Goal: Communication & Community: Answer question/provide support

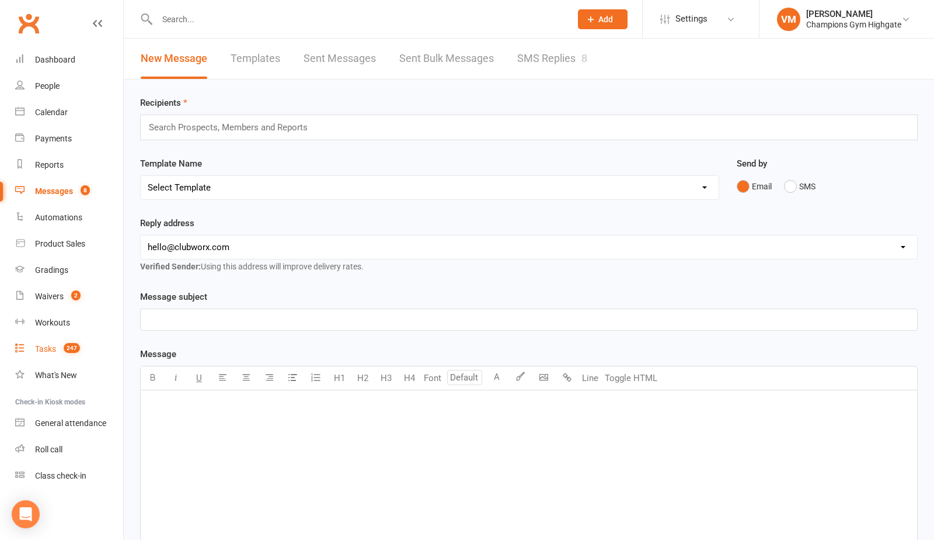
click at [48, 349] on div "Tasks" at bounding box center [45, 348] width 21 height 9
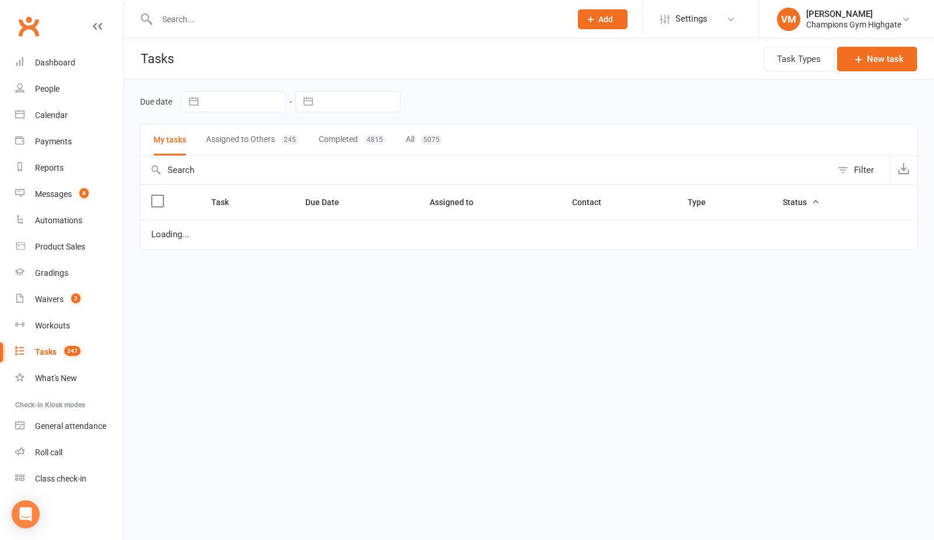
select select "waiting"
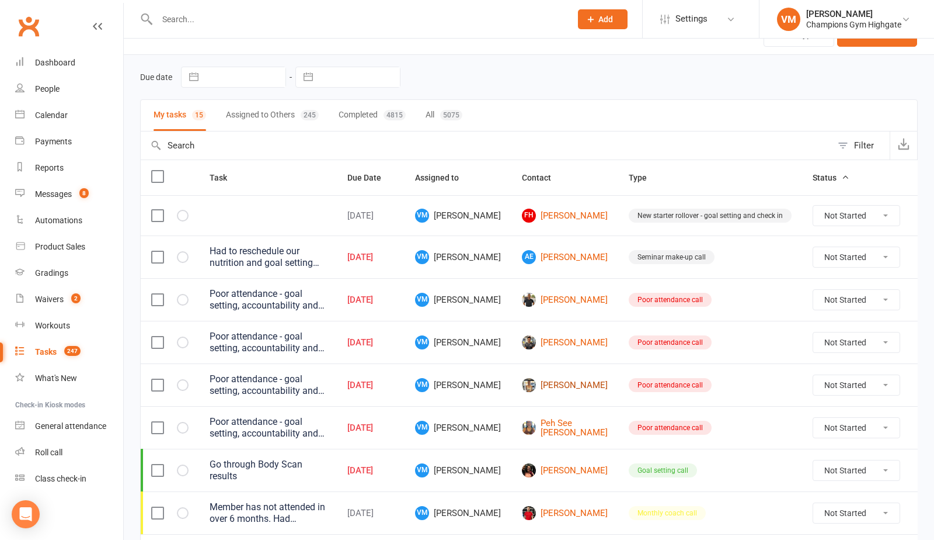
scroll to position [33, 0]
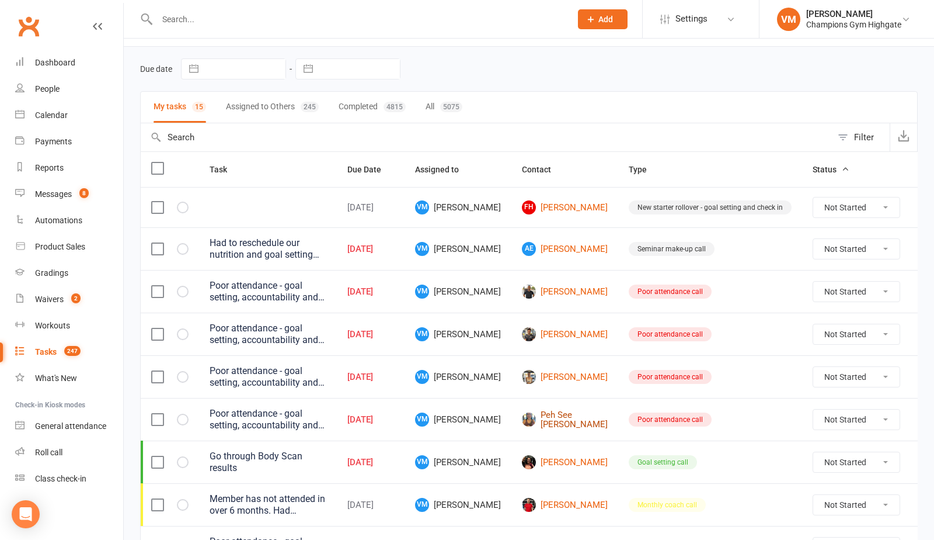
click at [551, 421] on link "Peh See [PERSON_NAME]" at bounding box center [565, 419] width 86 height 19
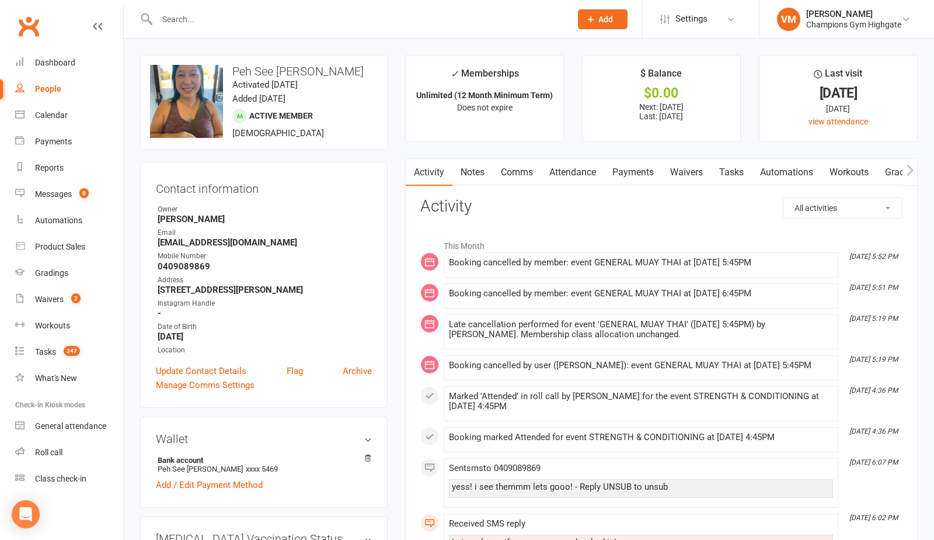
click at [520, 171] on link "Comms" at bounding box center [517, 172] width 48 height 27
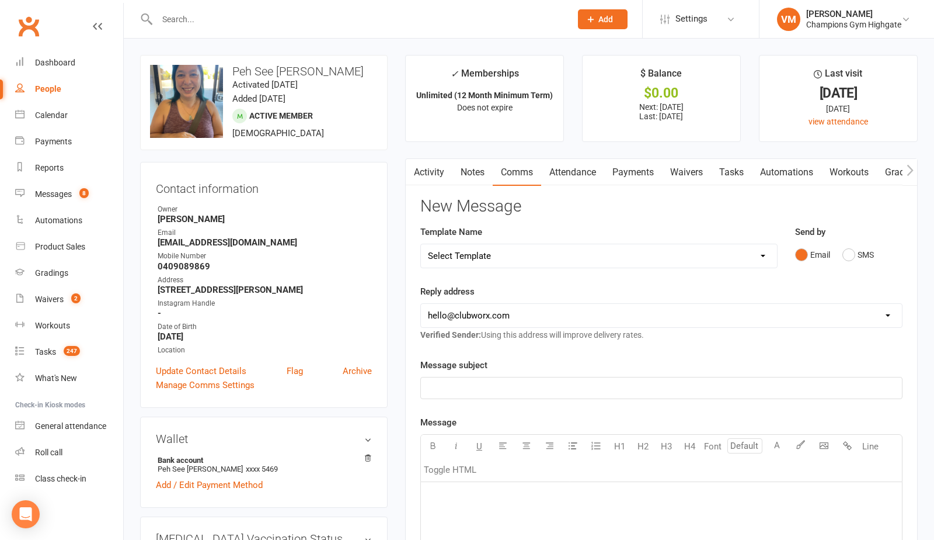
click at [472, 178] on link "Notes" at bounding box center [473, 172] width 40 height 27
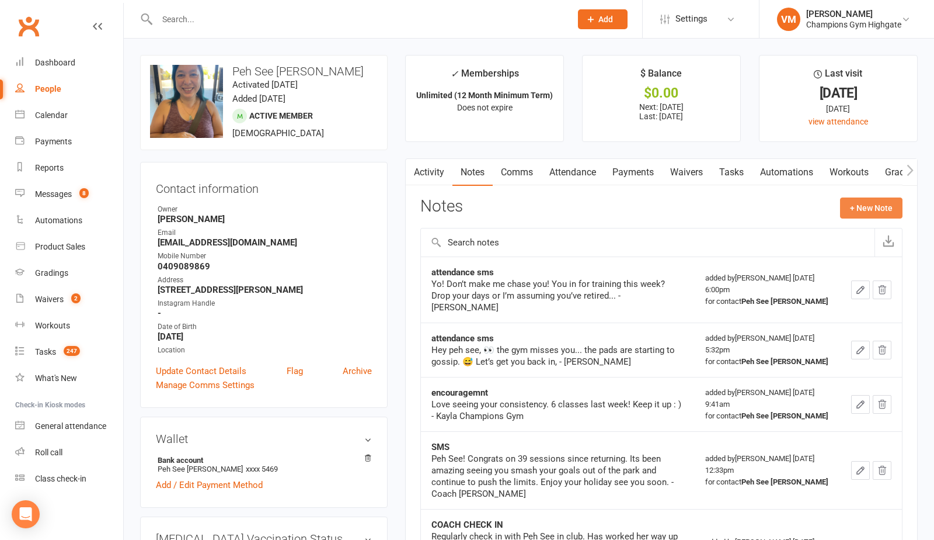
click at [860, 204] on button "+ New Note" at bounding box center [871, 207] width 62 height 21
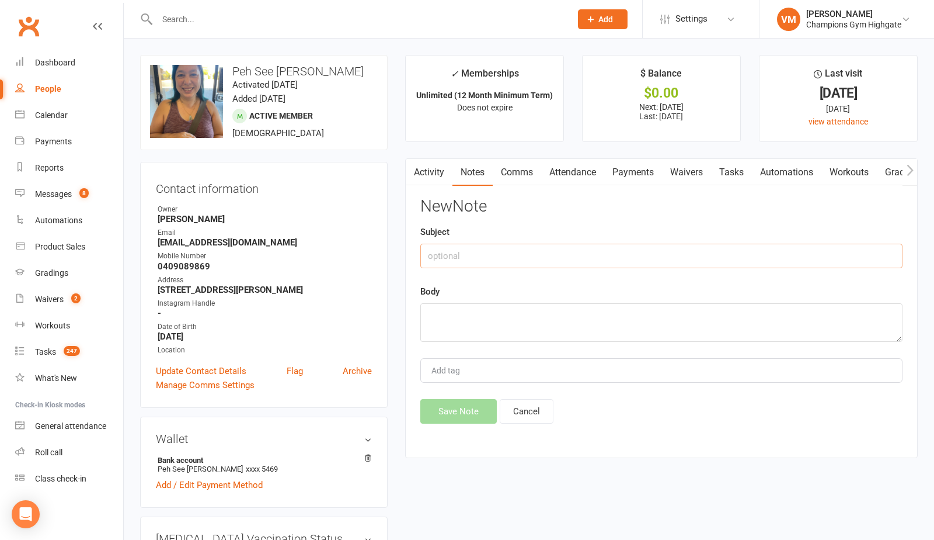
click at [582, 253] on input "text" at bounding box center [661, 256] width 482 height 25
type input "she is back"
type textarea "A"
type textarea "She was sick"
click at [460, 411] on button "Save Note" at bounding box center [458, 411] width 77 height 25
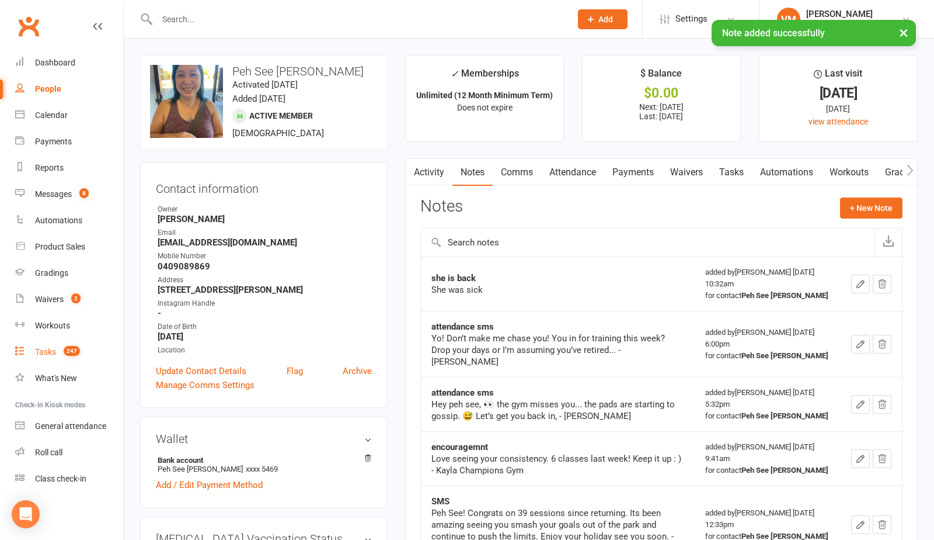
click at [44, 347] on div "Tasks" at bounding box center [45, 351] width 21 height 9
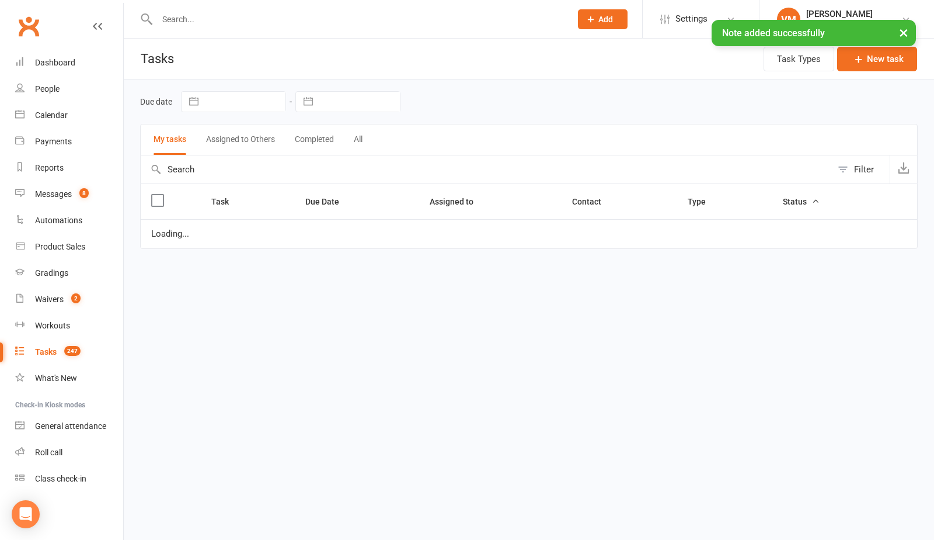
select select "waiting"
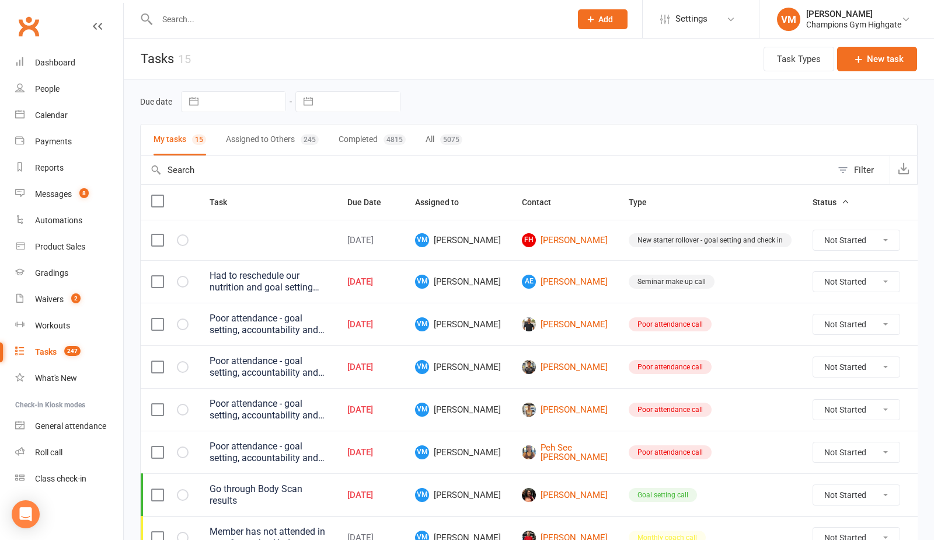
click at [818, 446] on select "Not Started In Progress Waiting Complete" at bounding box center [857, 452] width 86 height 20
select select "unstarted"
select select "waiting"
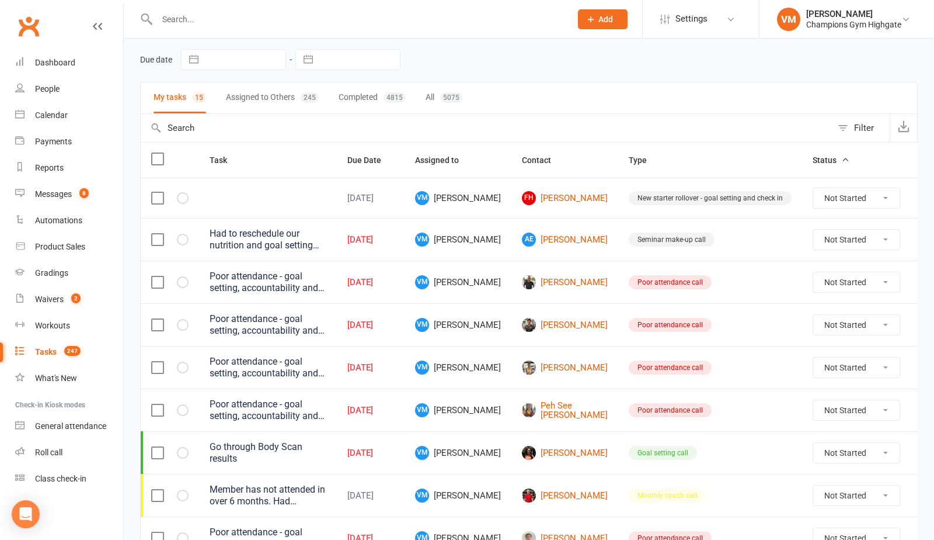
select select "waiting"
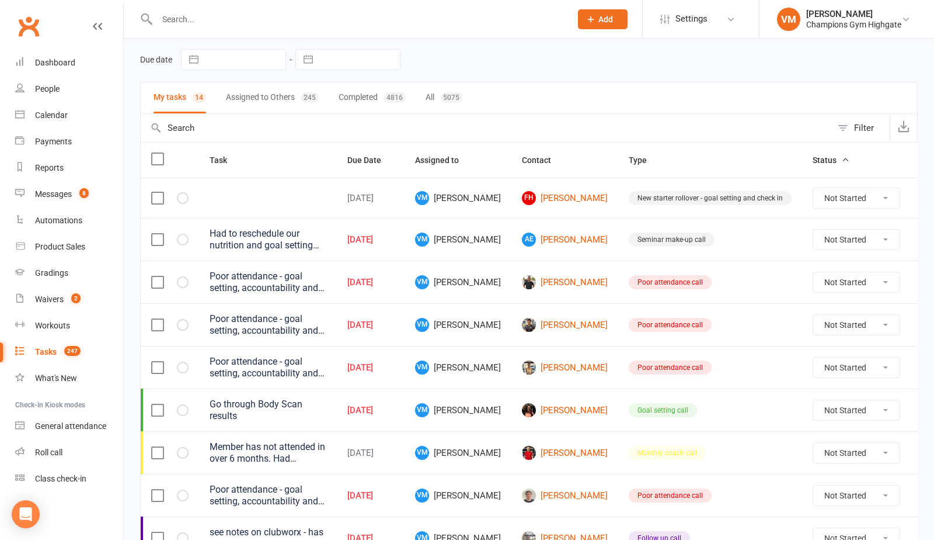
scroll to position [64, 0]
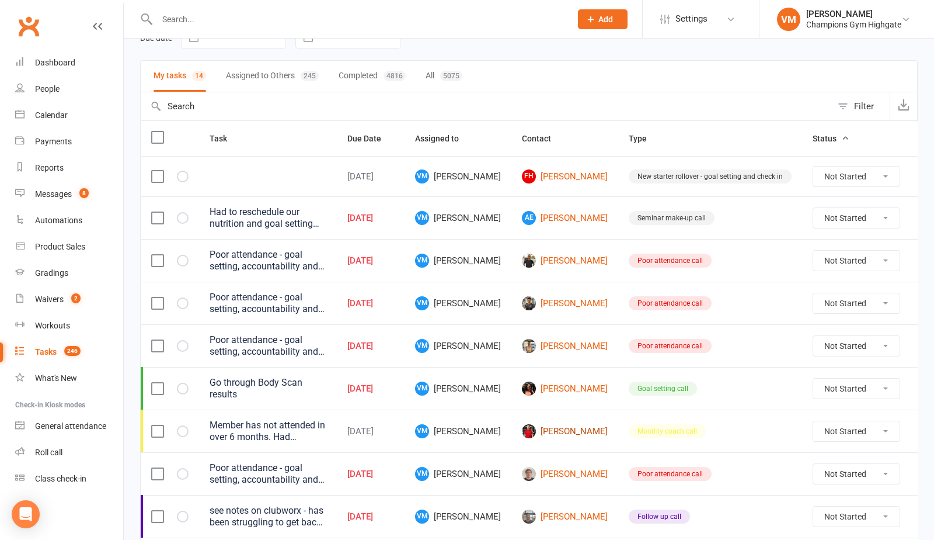
click at [554, 434] on link "[PERSON_NAME]" at bounding box center [565, 431] width 86 height 14
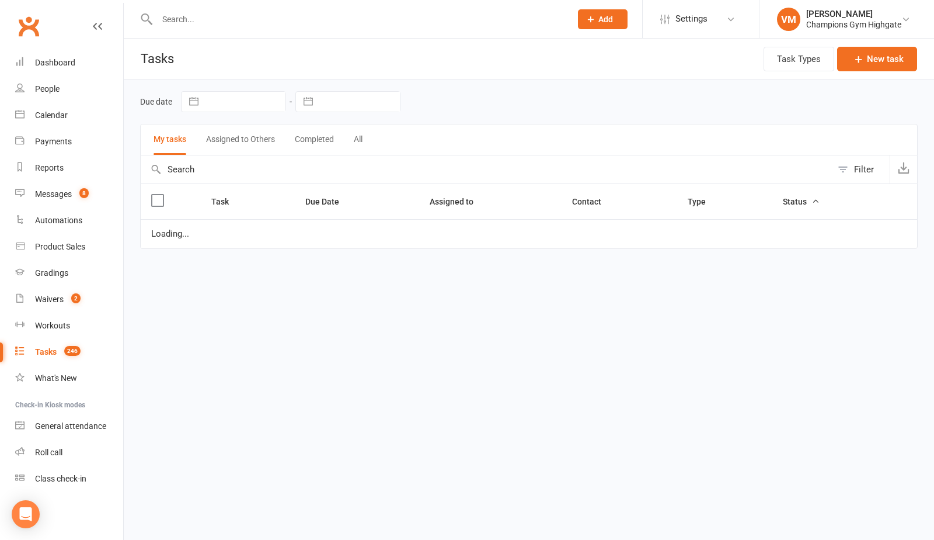
select select "waiting"
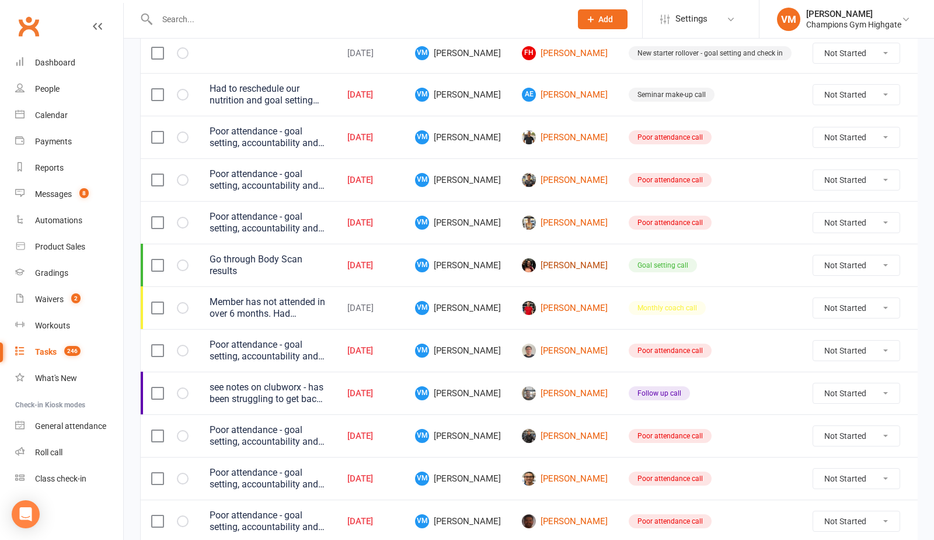
scroll to position [280, 0]
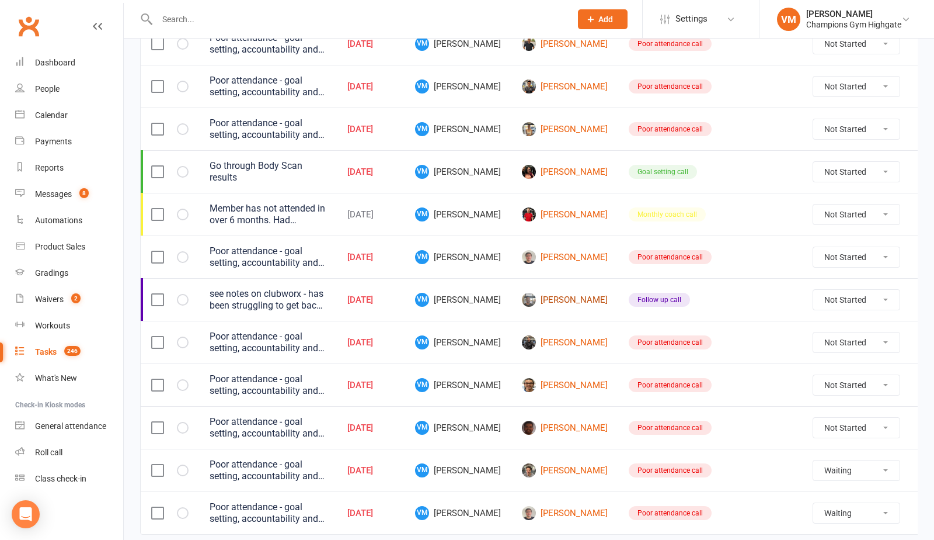
click at [561, 300] on link "[PERSON_NAME]" at bounding box center [565, 300] width 86 height 14
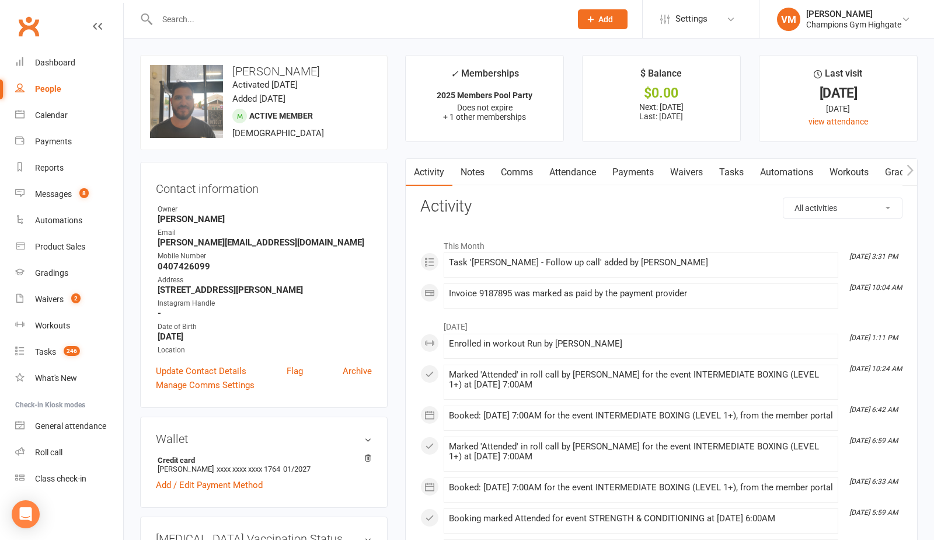
click at [506, 96] on strong "2025 Members Pool Party" at bounding box center [485, 95] width 96 height 9
click at [519, 167] on link "Comms" at bounding box center [517, 172] width 48 height 27
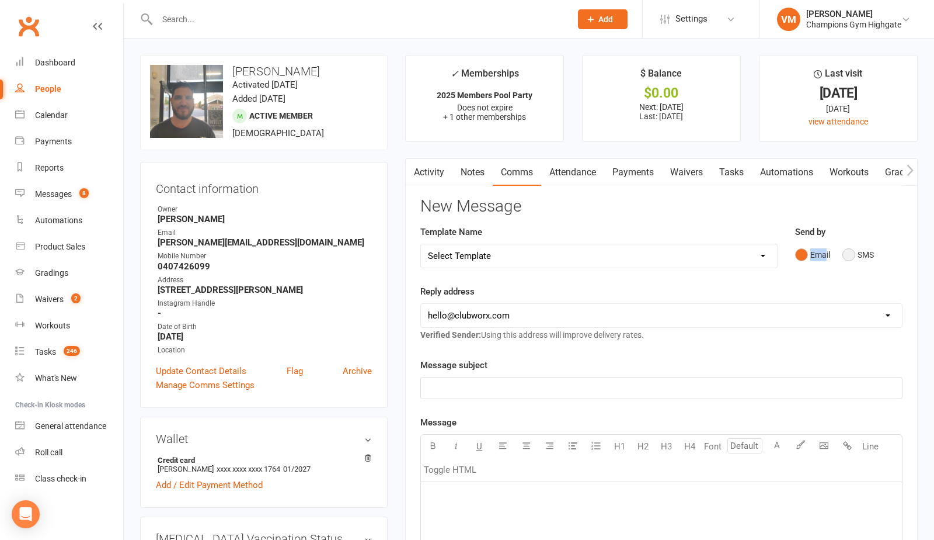
drag, startPoint x: 604, startPoint y: 281, endPoint x: 843, endPoint y: 256, distance: 240.7
click at [830, 256] on div "Template Name Select Template [SMS] 14 days non-attendance sms [Email] A. First…" at bounding box center [662, 255] width 500 height 60
click at [847, 256] on button "SMS" at bounding box center [859, 255] width 32 height 22
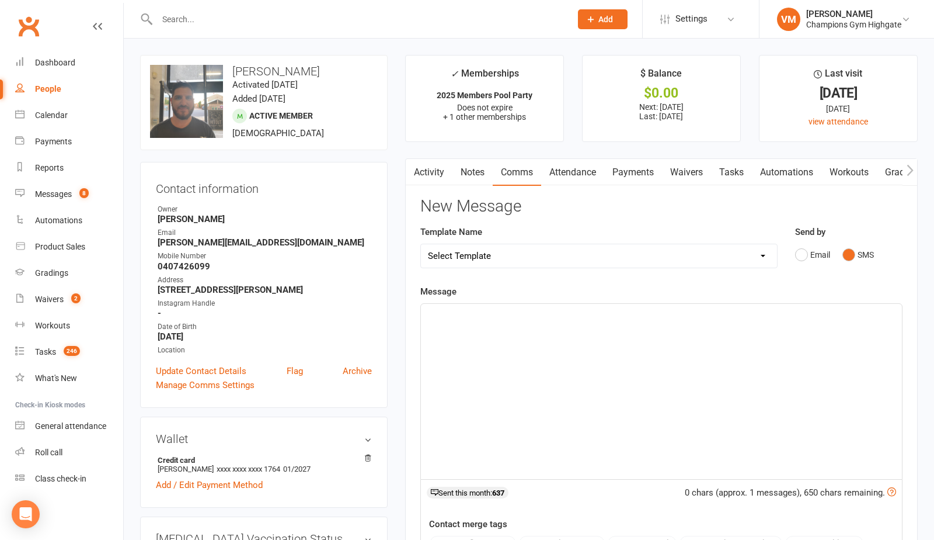
click at [489, 365] on div "﻿" at bounding box center [661, 391] width 481 height 175
click at [445, 318] on span "Hi [PERSON_NAME]" at bounding box center [467, 314] width 78 height 11
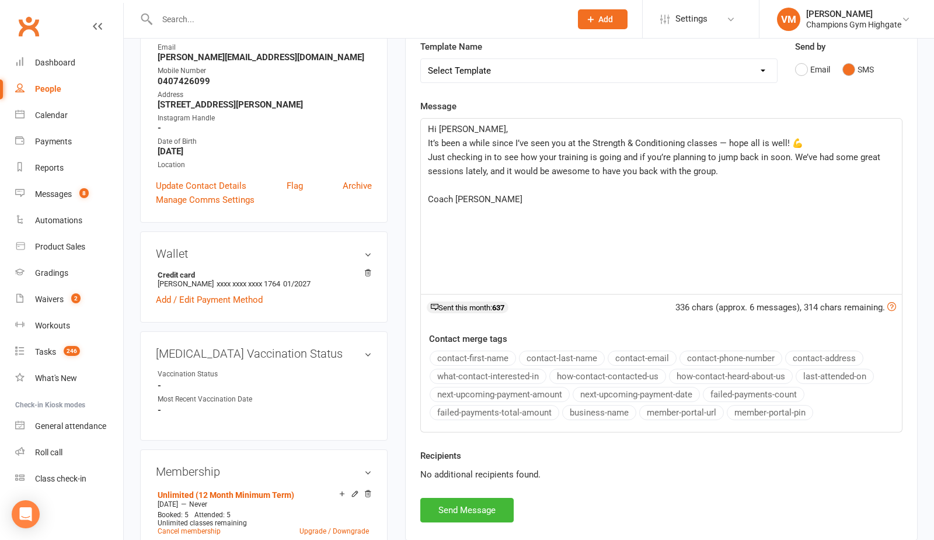
scroll to position [197, 0]
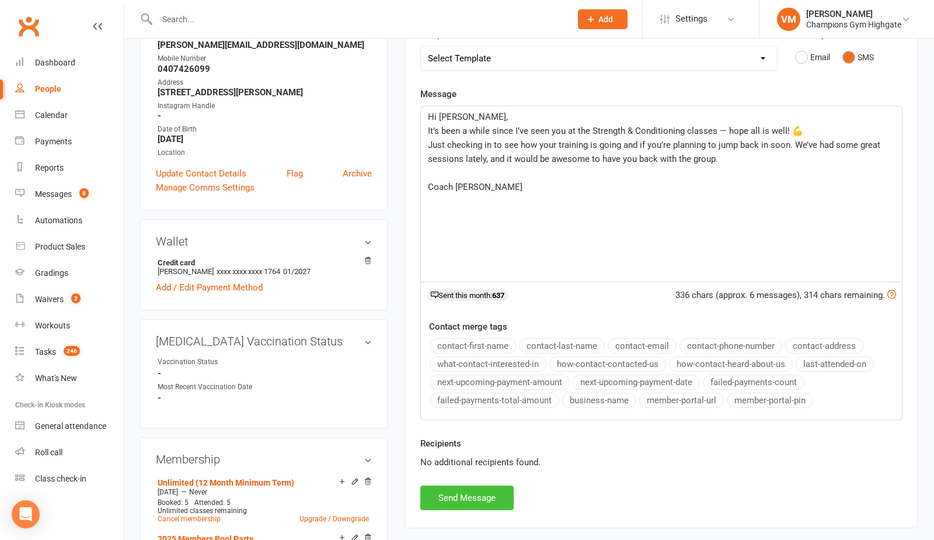
click at [463, 499] on button "Send Message" at bounding box center [466, 497] width 93 height 25
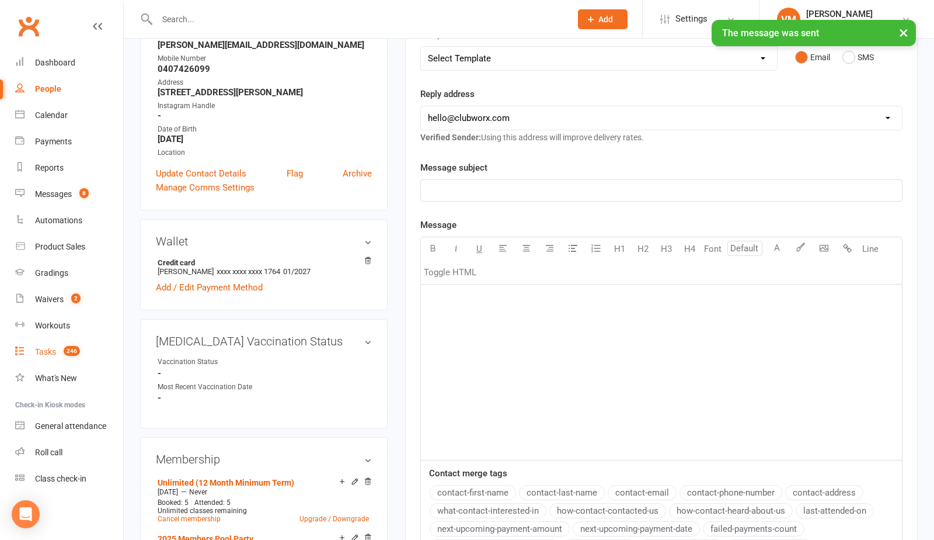
click at [55, 353] on div "Tasks" at bounding box center [45, 351] width 21 height 9
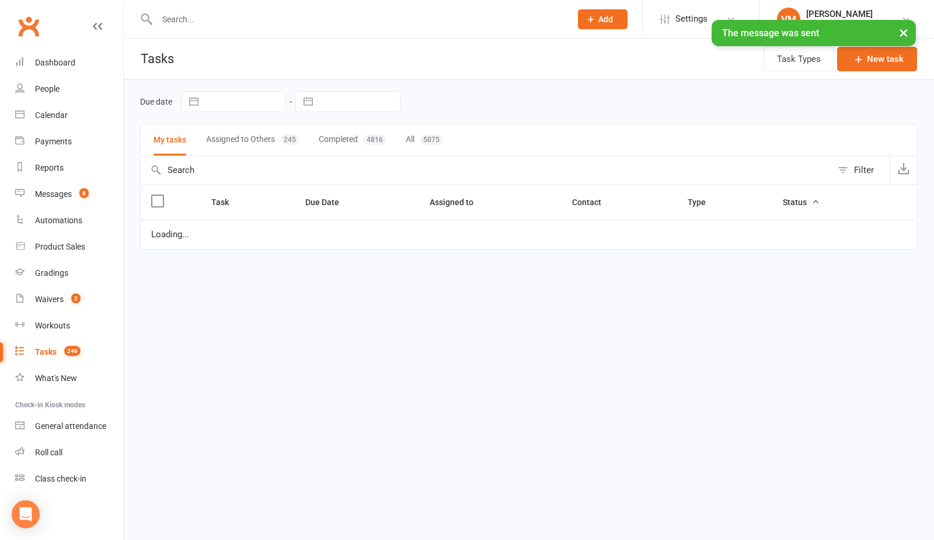
select select "waiting"
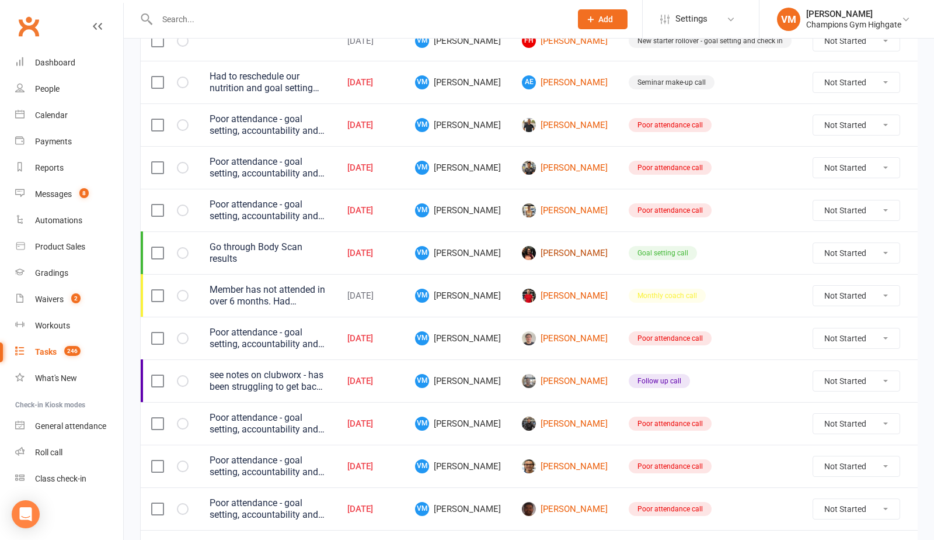
scroll to position [212, 0]
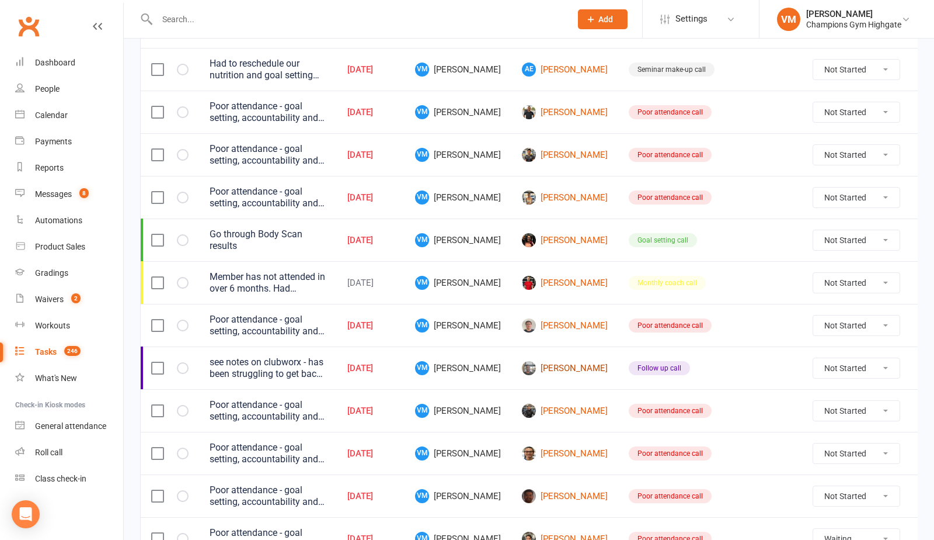
click at [557, 368] on link "[PERSON_NAME]" at bounding box center [565, 368] width 86 height 14
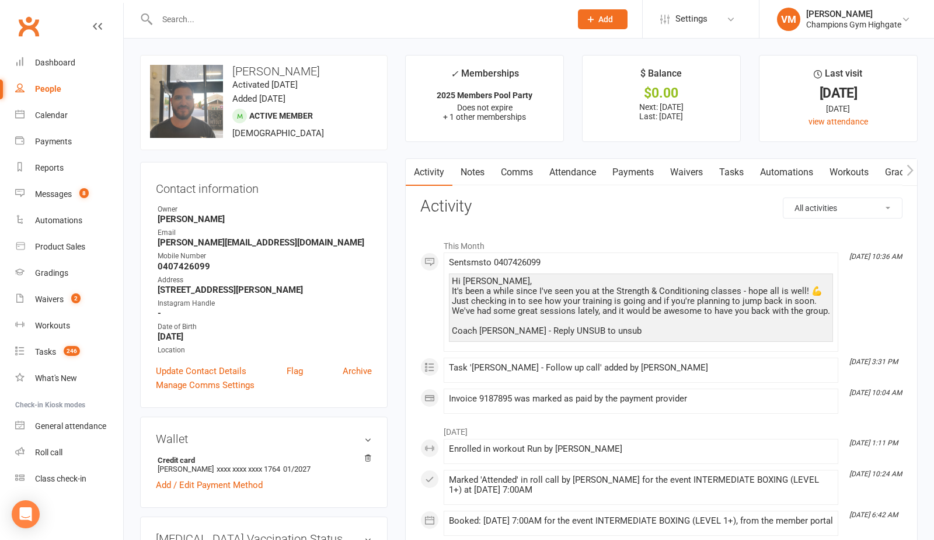
click at [526, 177] on link "Comms" at bounding box center [517, 172] width 48 height 27
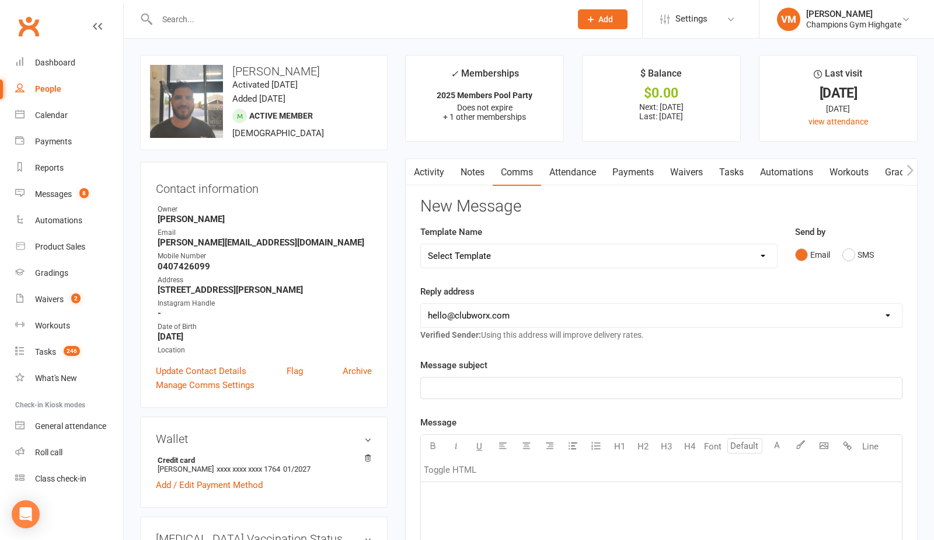
click at [443, 171] on link "Activity" at bounding box center [429, 172] width 47 height 27
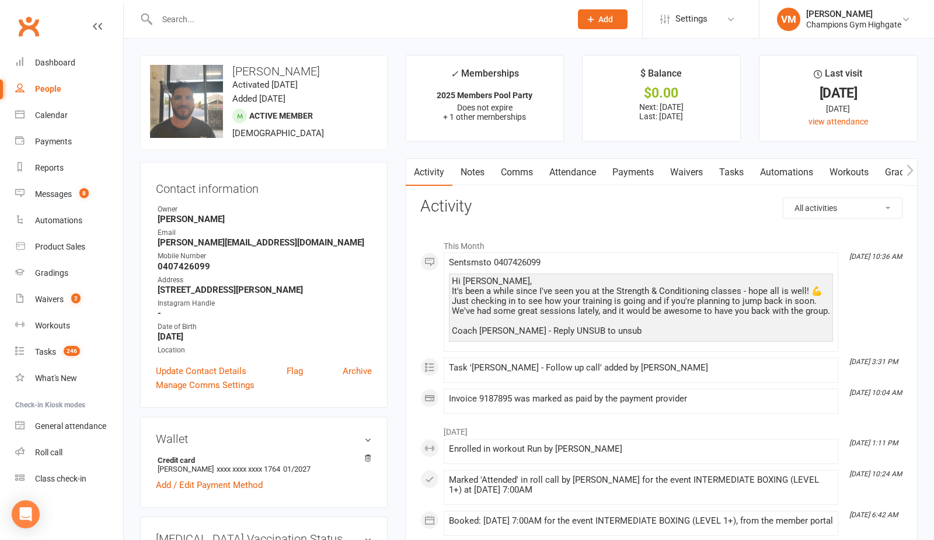
click at [530, 176] on link "Comms" at bounding box center [517, 172] width 48 height 27
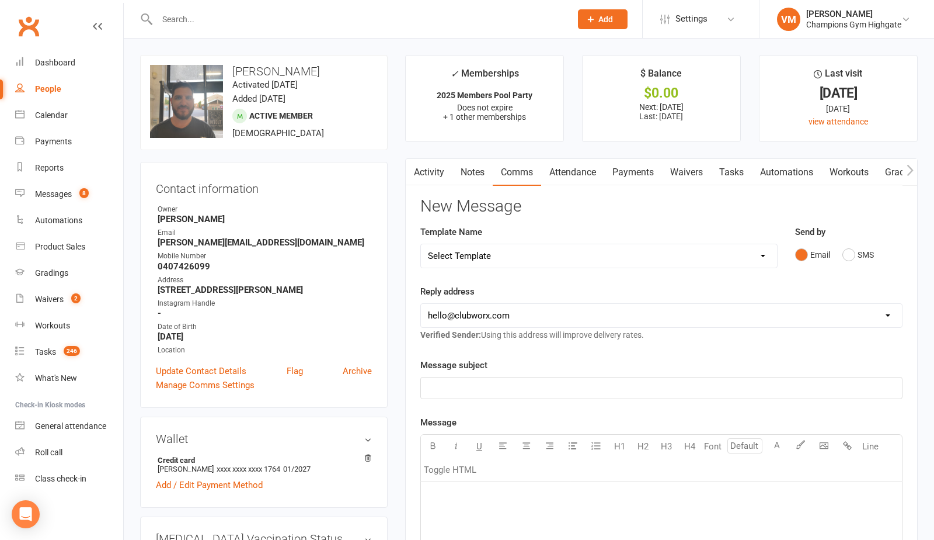
click at [478, 171] on link "Notes" at bounding box center [473, 172] width 40 height 27
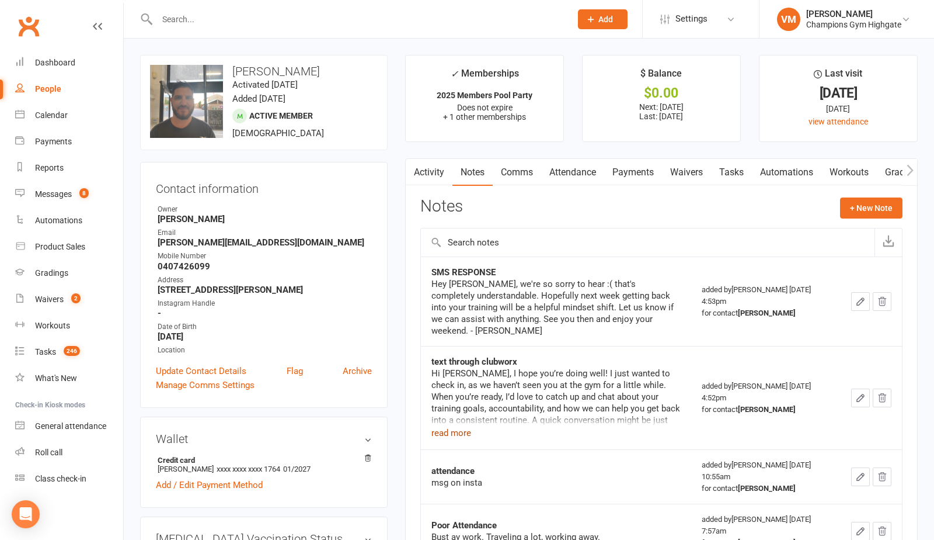
click at [457, 436] on button "read more" at bounding box center [452, 433] width 40 height 14
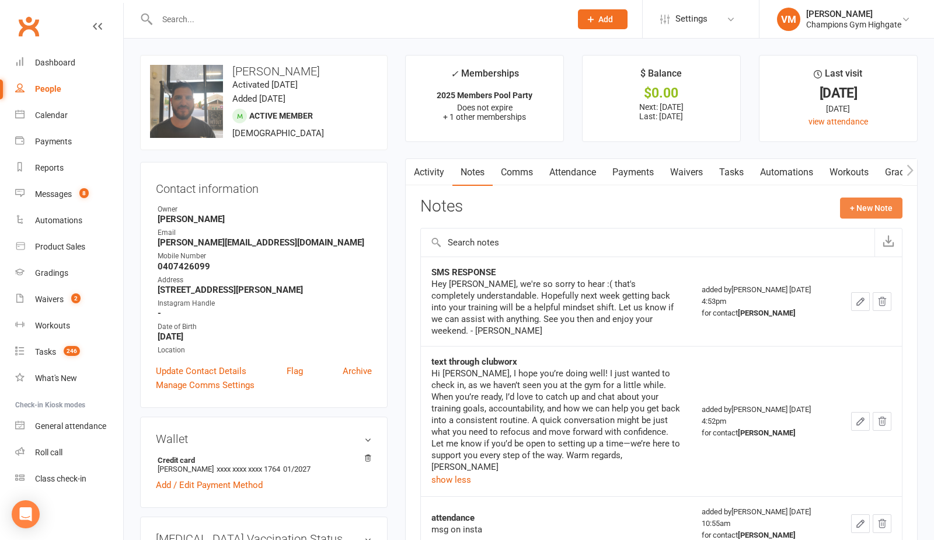
click at [869, 203] on button "+ New Note" at bounding box center [871, 207] width 62 height 21
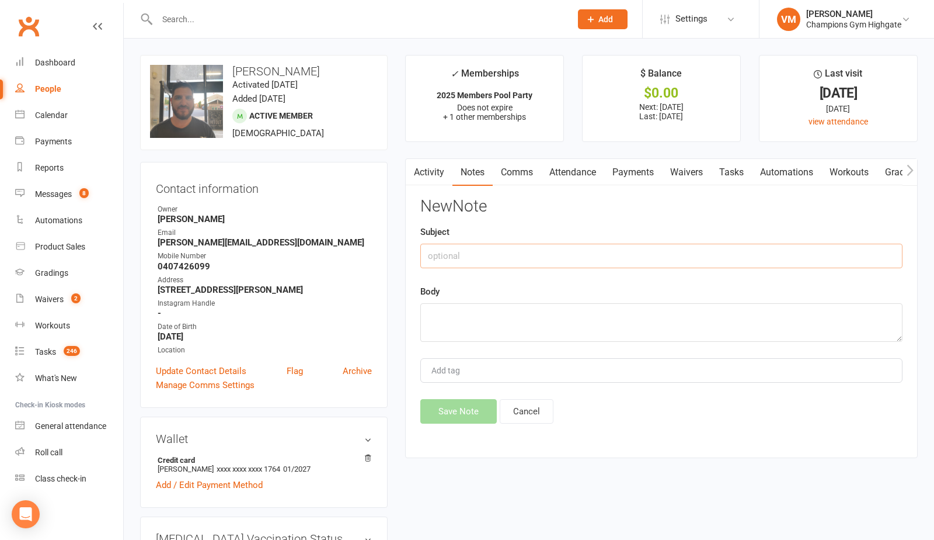
click at [517, 251] on input "text" at bounding box center [661, 256] width 482 height 25
type input "t"
type input "s"
type input "text message sent"
click at [467, 322] on textarea at bounding box center [661, 322] width 482 height 39
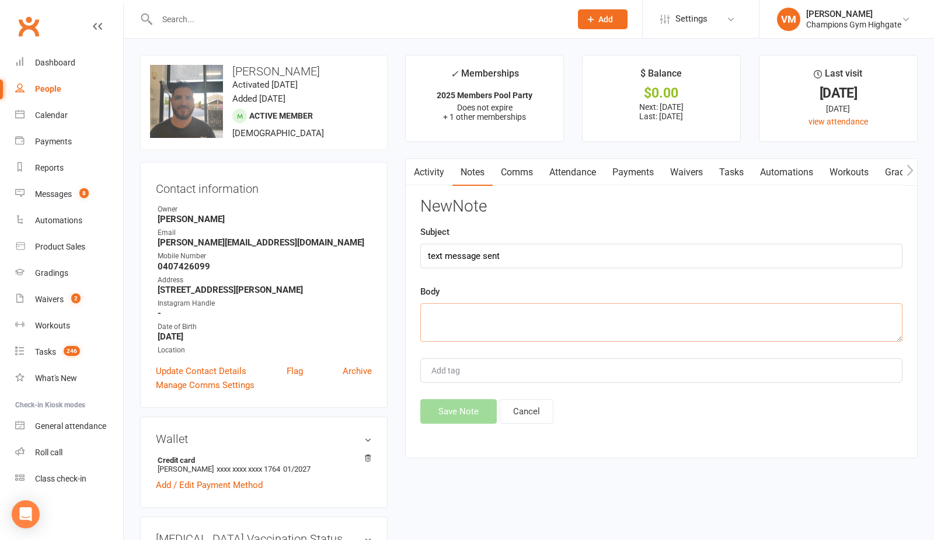
paste textarea "Hi [PERSON_NAME], It’s been a while since I’ve seen you at the Strength & Condi…"
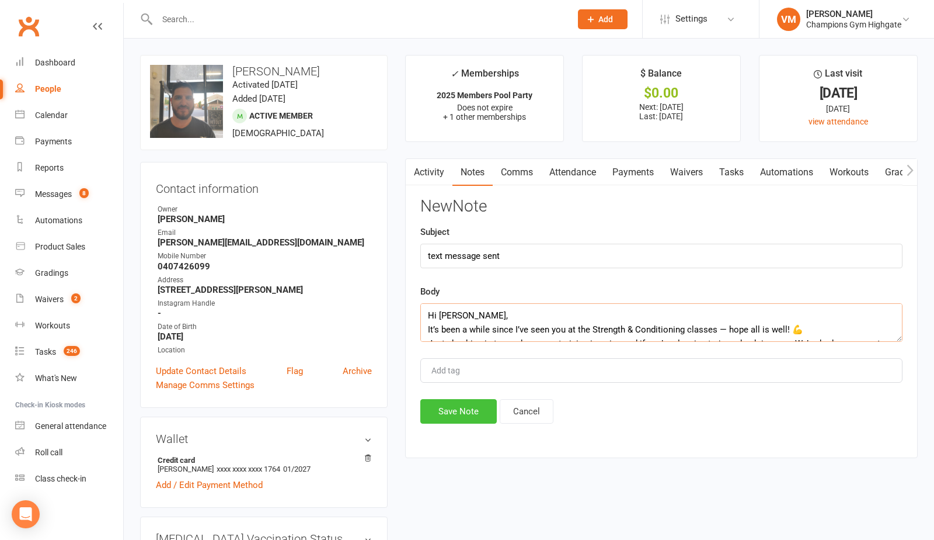
scroll to position [49, 0]
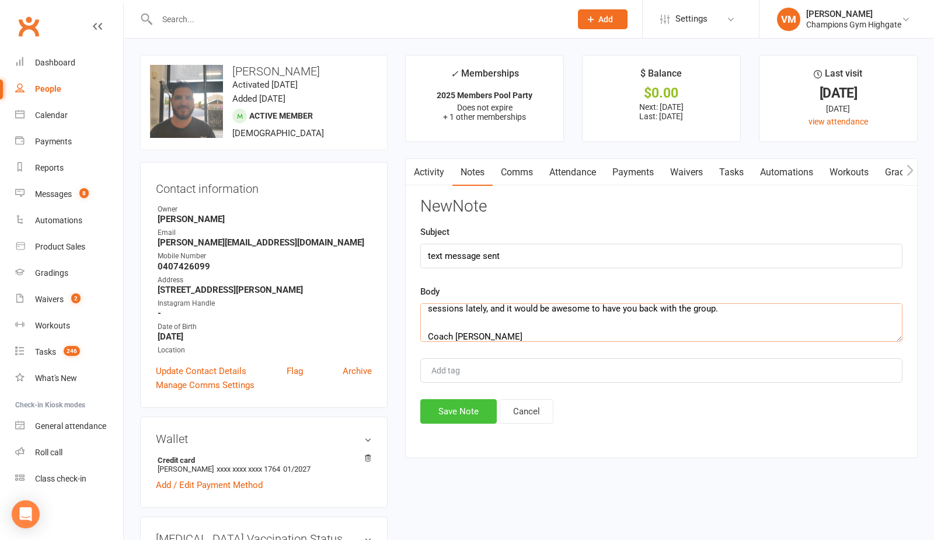
type textarea "Hi [PERSON_NAME], It’s been a while since I’ve seen you at the Strength & Condi…"
click at [463, 416] on button "Save Note" at bounding box center [458, 411] width 77 height 25
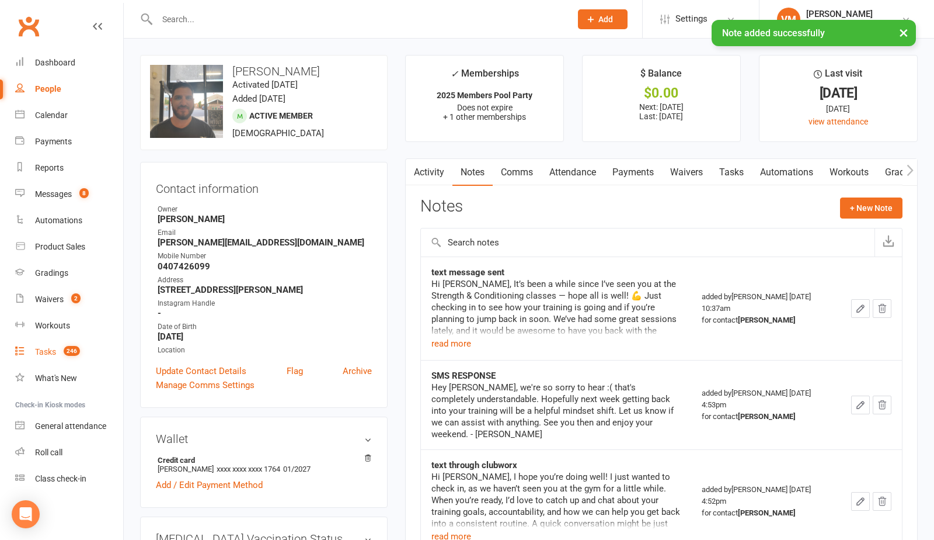
click at [54, 345] on link "Tasks 246" at bounding box center [69, 352] width 108 height 26
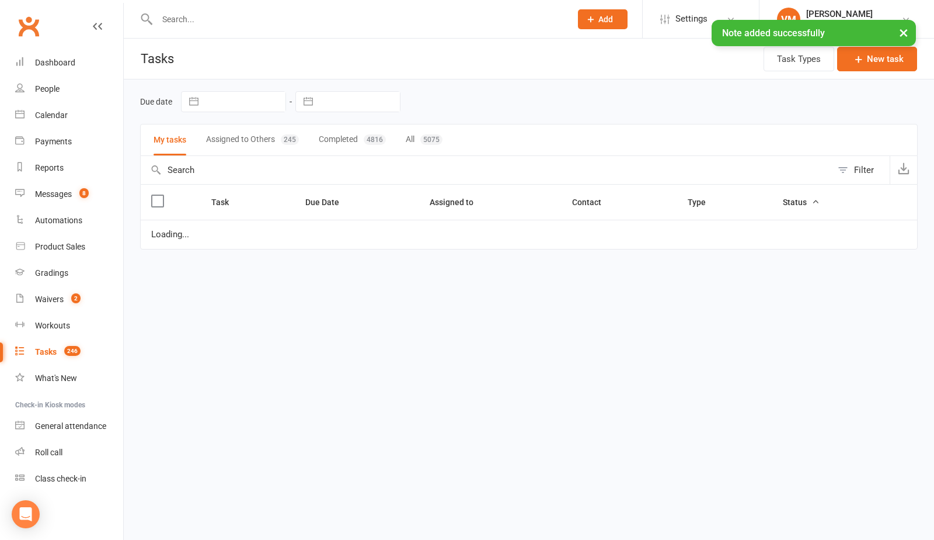
select select "waiting"
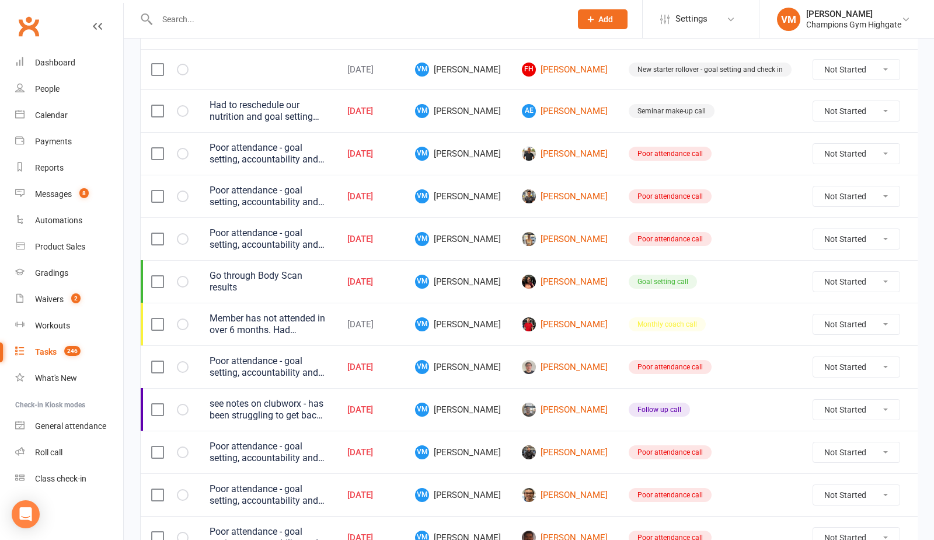
scroll to position [217, 0]
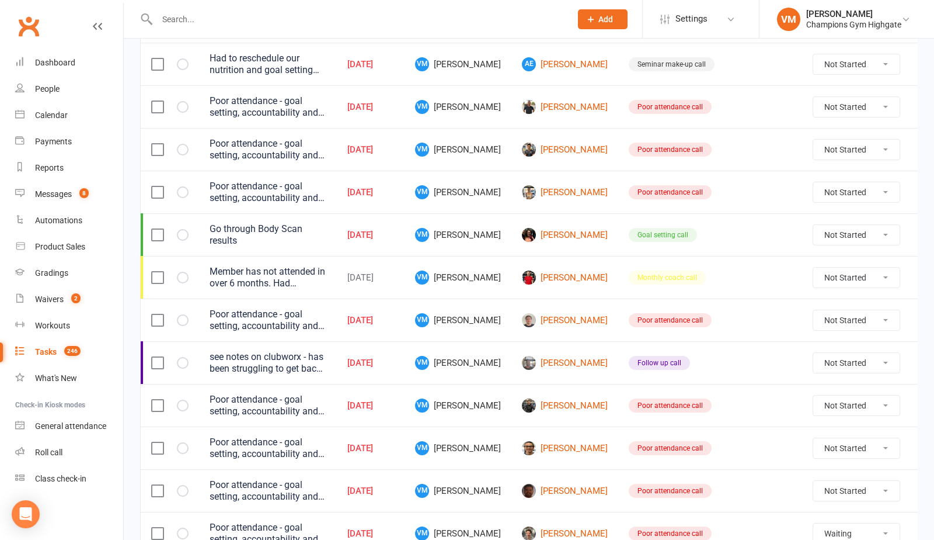
click at [831, 362] on select "Not Started In Progress Waiting Complete" at bounding box center [857, 363] width 86 height 20
select select "unstarted"
select select "waiting"
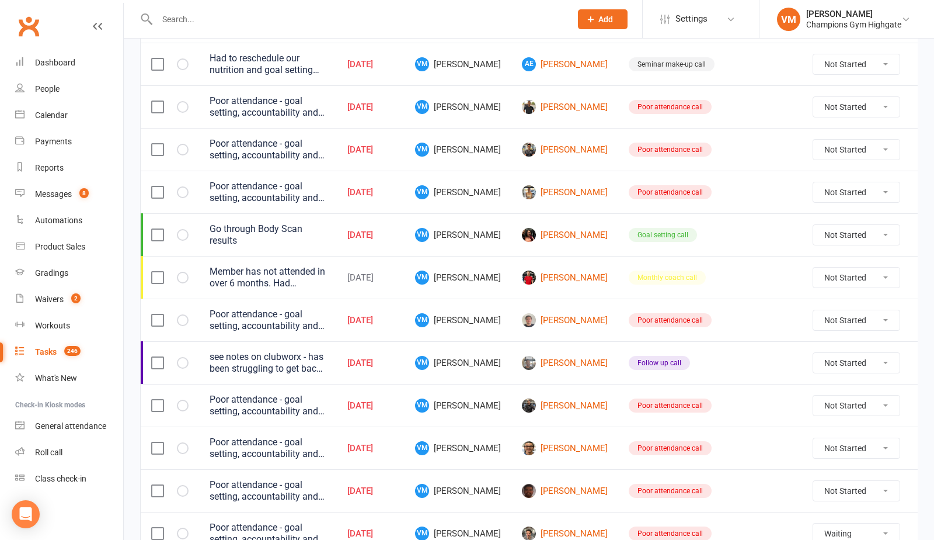
select select "waiting"
click at [542, 363] on link "[PERSON_NAME]" at bounding box center [565, 363] width 86 height 14
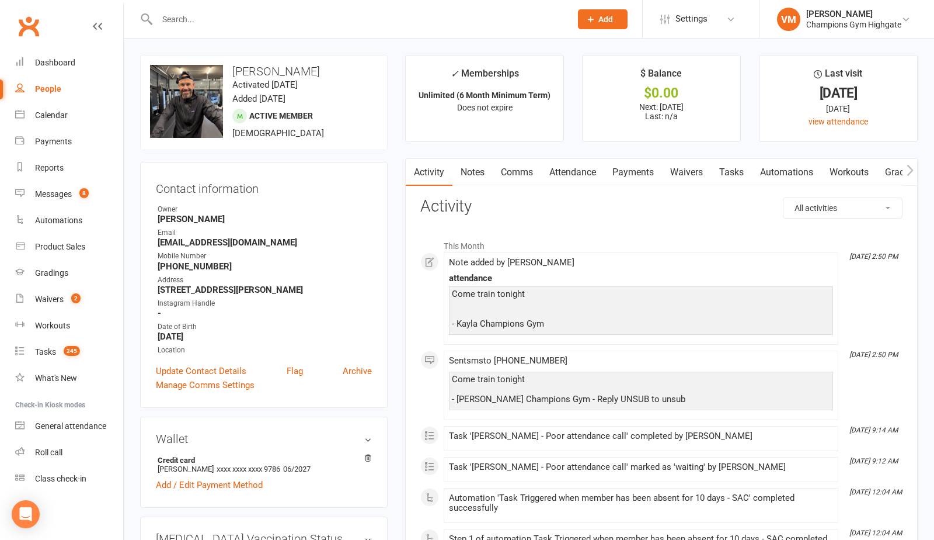
click at [472, 178] on link "Notes" at bounding box center [473, 172] width 40 height 27
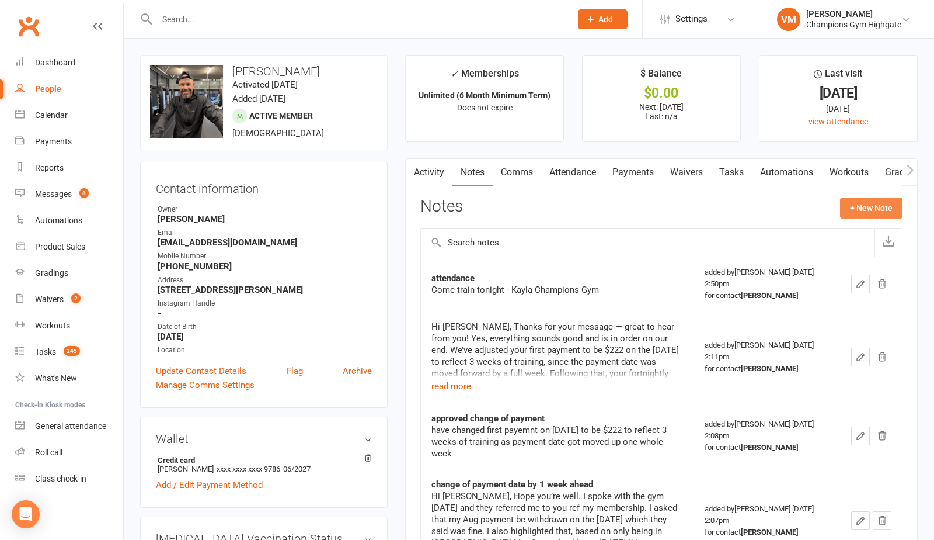
click at [857, 207] on button "+ New Note" at bounding box center [871, 207] width 62 height 21
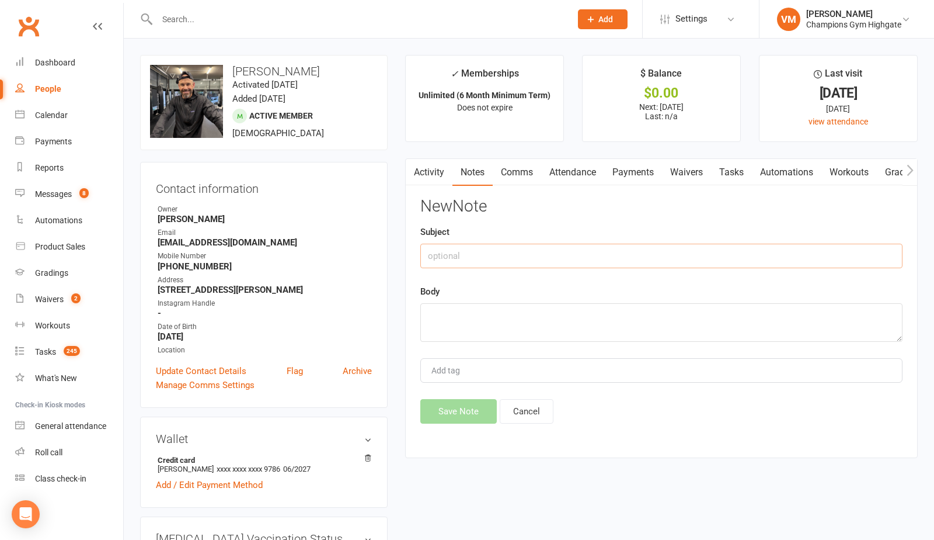
click at [495, 258] on input "text" at bounding box center [661, 256] width 482 height 25
type input "Sick"
click at [471, 319] on textarea at bounding box center [661, 322] width 482 height 39
type textarea "He is Sick probably back next week"
click at [439, 411] on button "Save Note" at bounding box center [458, 411] width 77 height 25
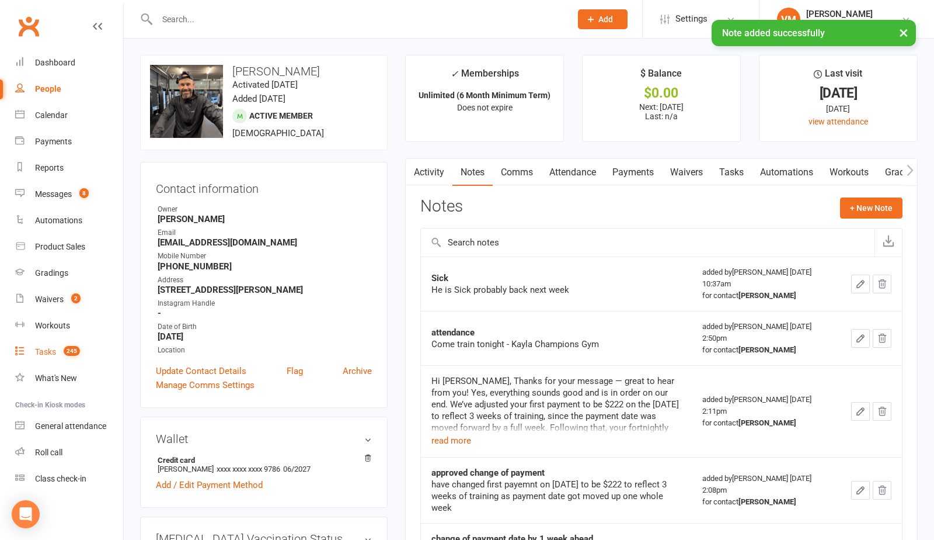
click at [62, 344] on link "Tasks 245" at bounding box center [69, 352] width 108 height 26
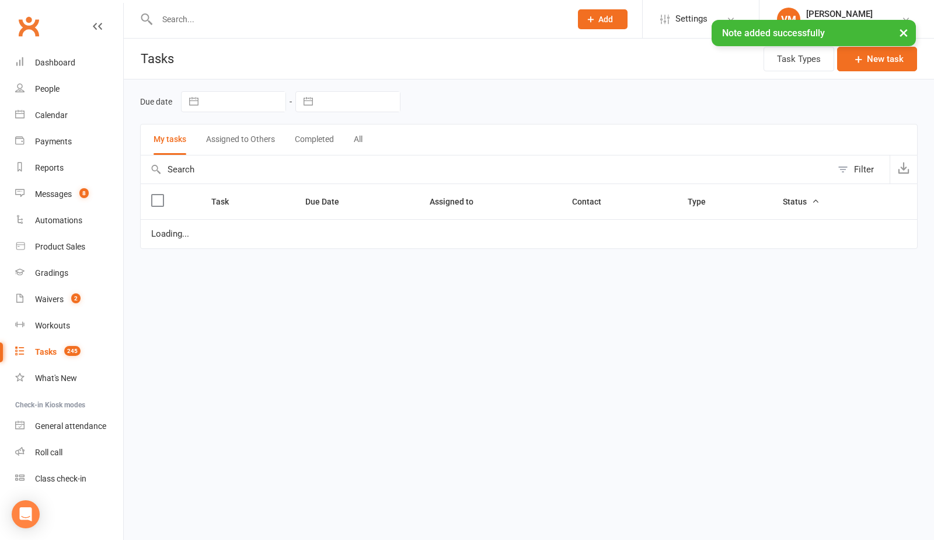
select select "waiting"
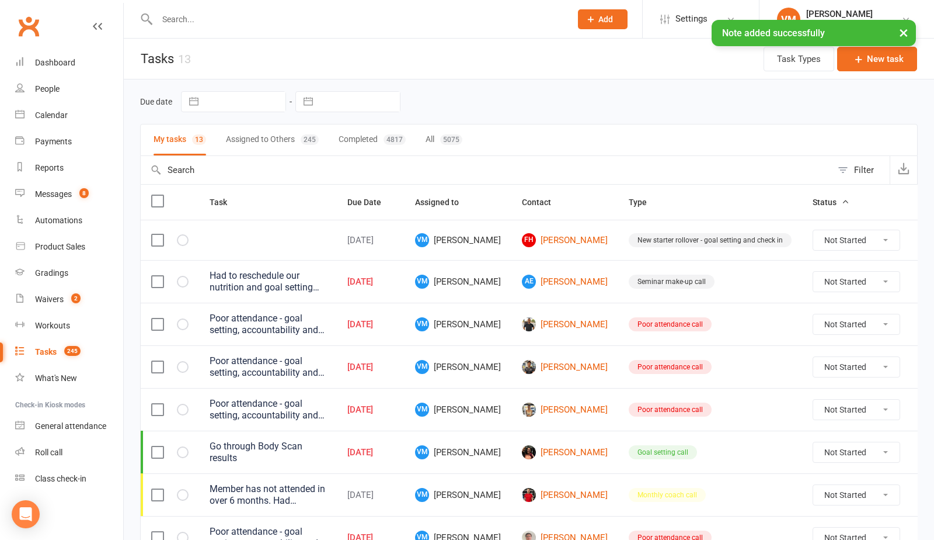
click at [814, 318] on select "Not Started In Progress Waiting Complete" at bounding box center [857, 324] width 86 height 20
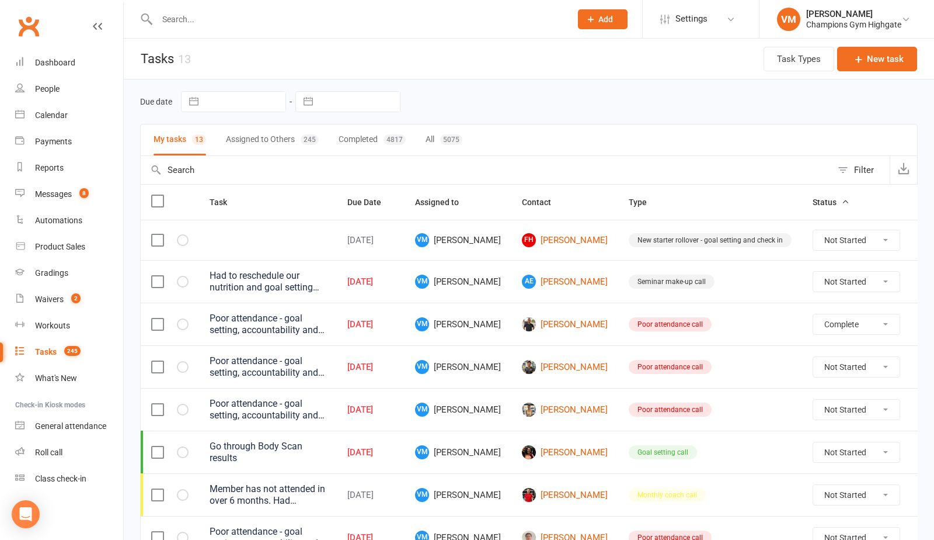
select select "unstarted"
select select "waiting"
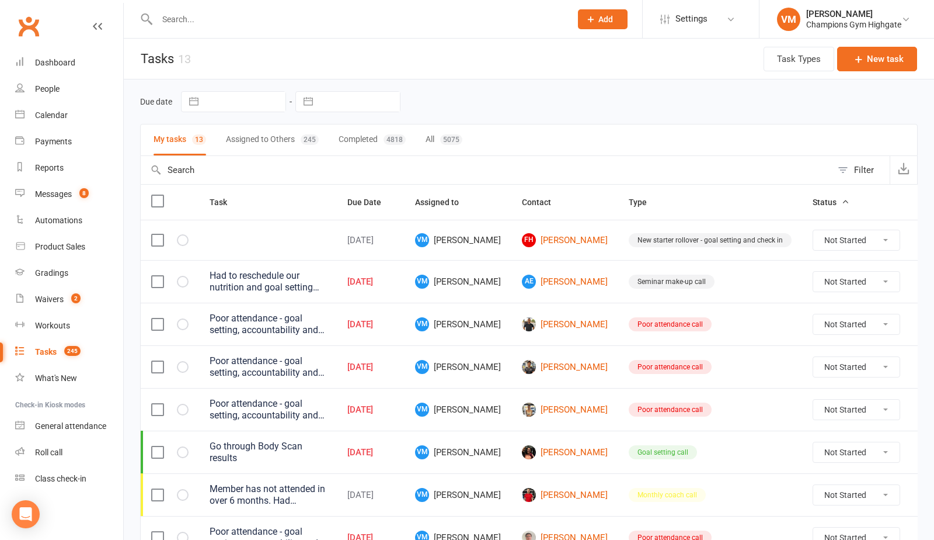
select select "waiting"
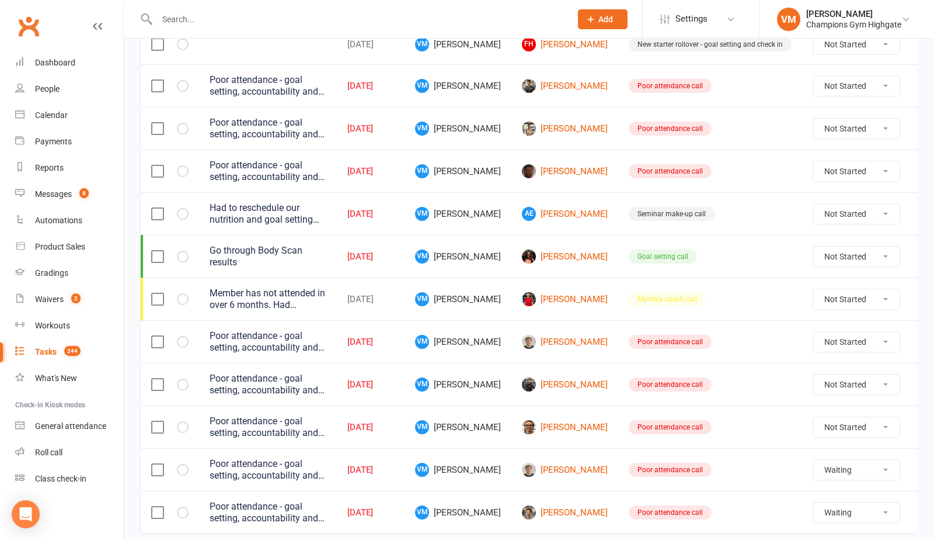
scroll to position [237, 0]
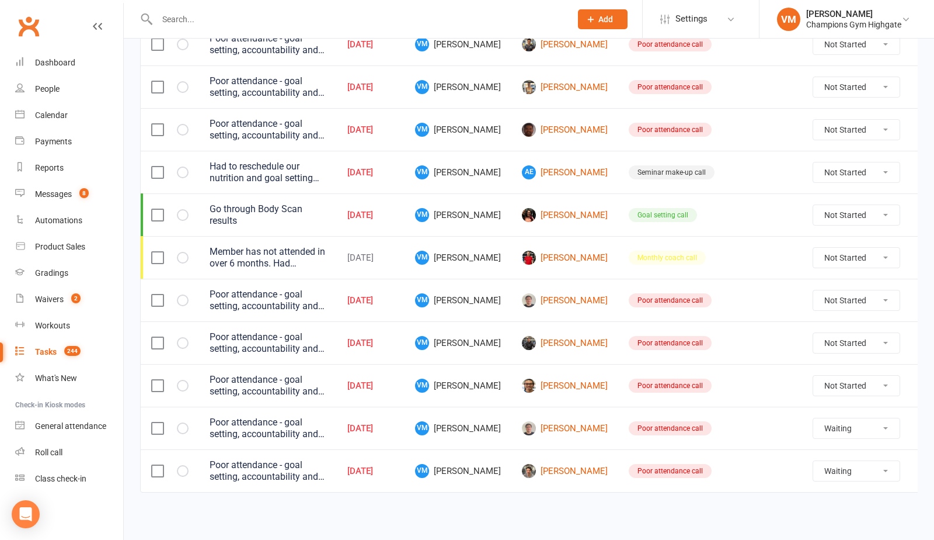
click at [842, 340] on select "Not Started In Progress Waiting Complete" at bounding box center [857, 343] width 86 height 20
select select "unstarted"
select select "waiting"
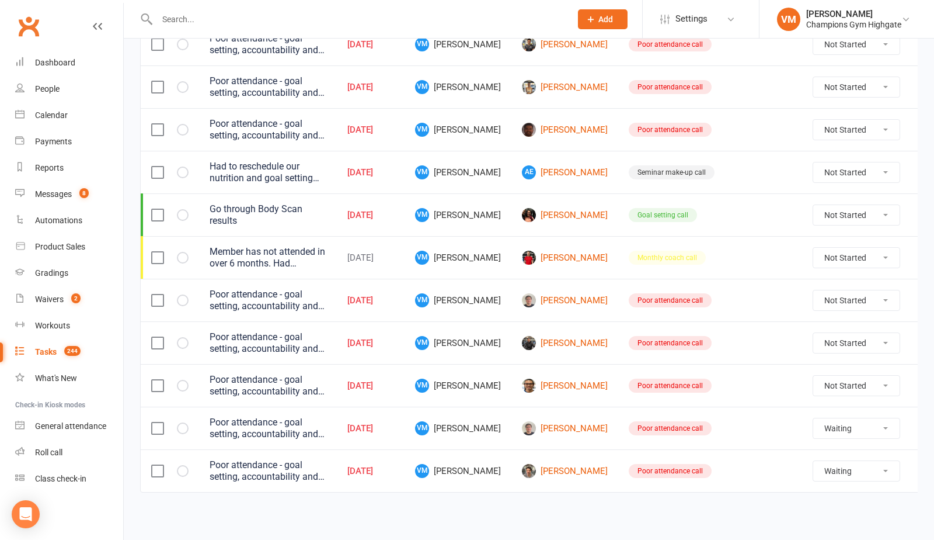
select select "waiting"
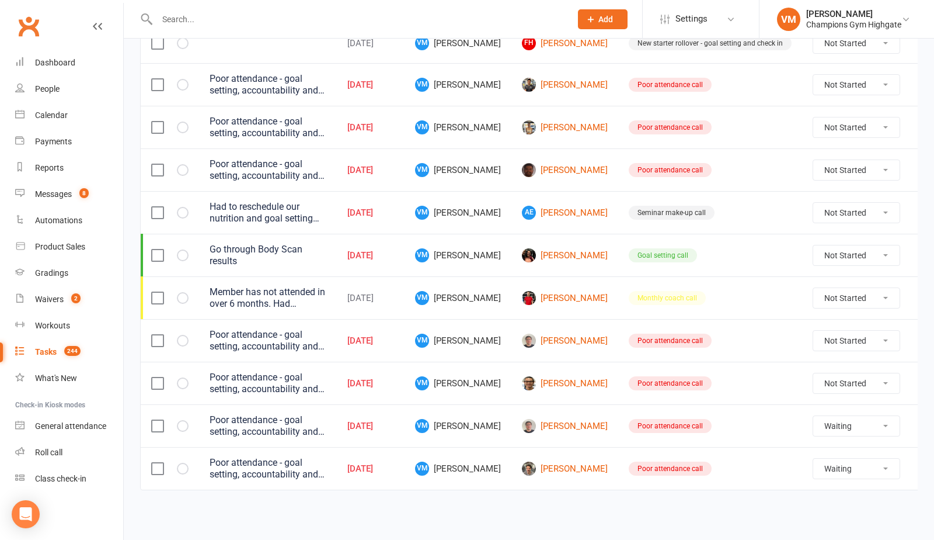
scroll to position [194, 0]
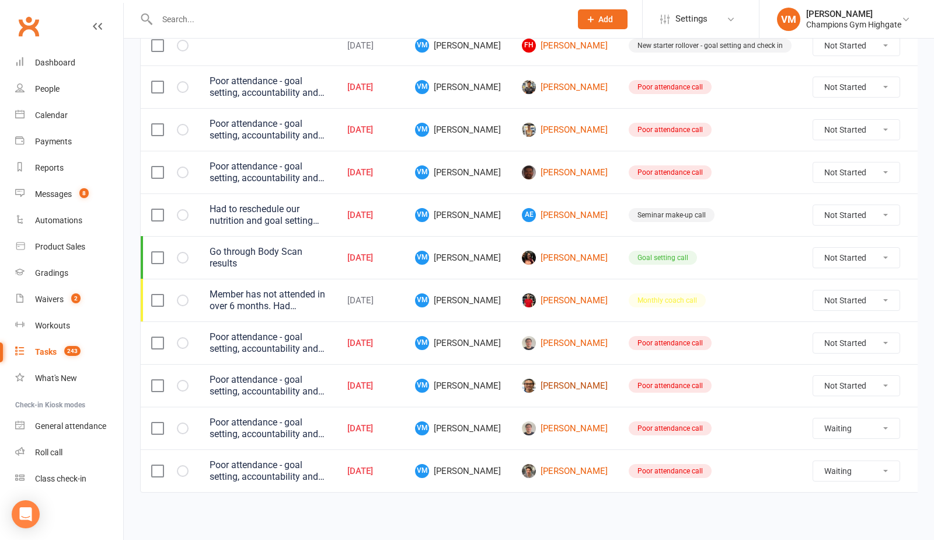
click at [542, 383] on link "[PERSON_NAME]" at bounding box center [565, 385] width 86 height 14
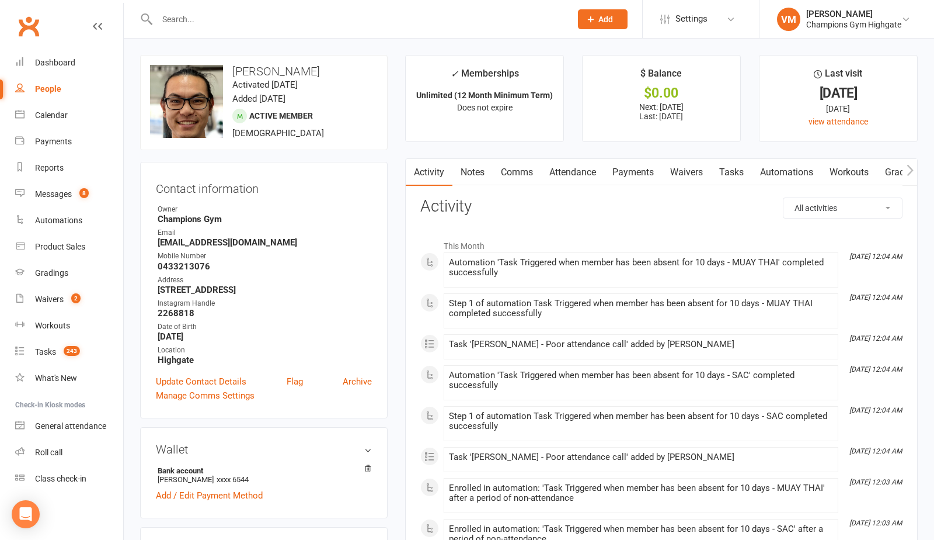
click at [522, 171] on link "Comms" at bounding box center [517, 172] width 48 height 27
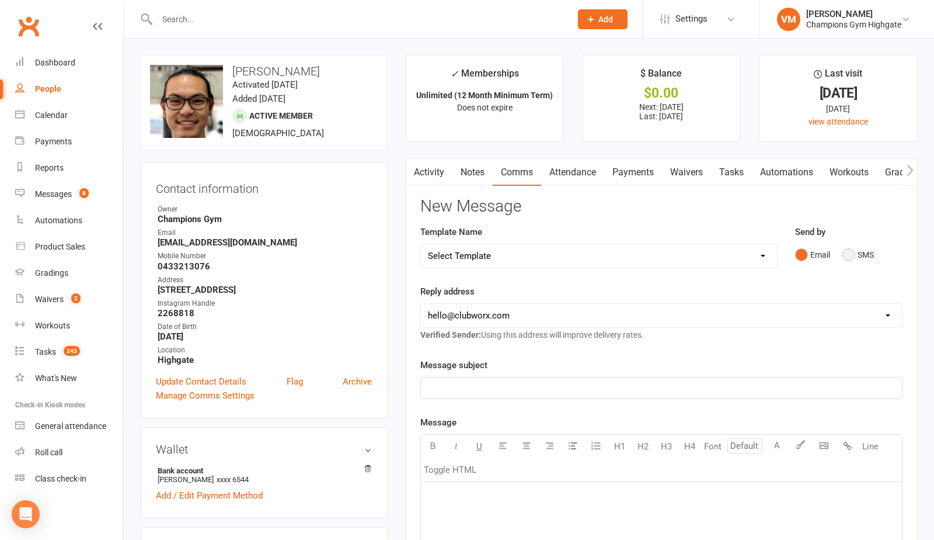
click at [849, 253] on button "SMS" at bounding box center [859, 255] width 32 height 22
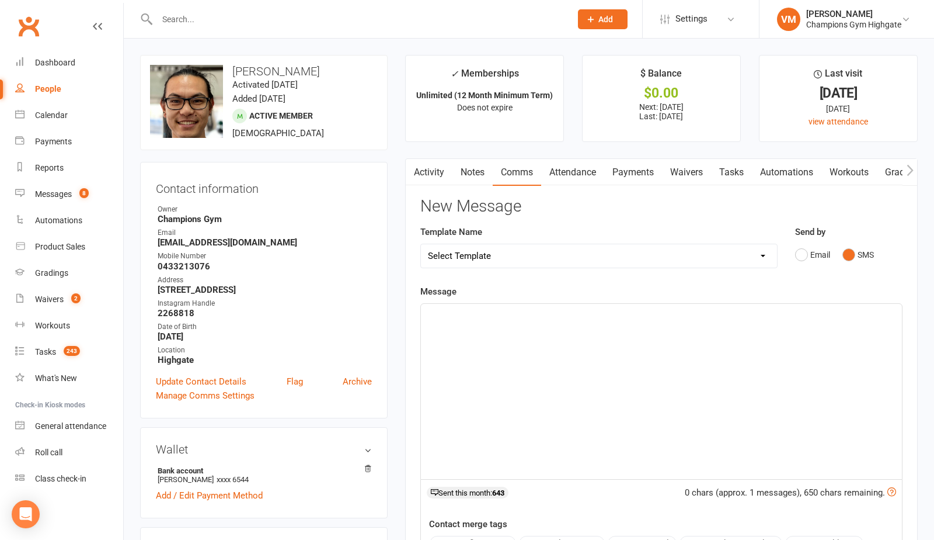
click at [508, 359] on div "﻿" at bounding box center [661, 391] width 481 height 175
click at [486, 339] on div "﻿" at bounding box center [661, 391] width 481 height 175
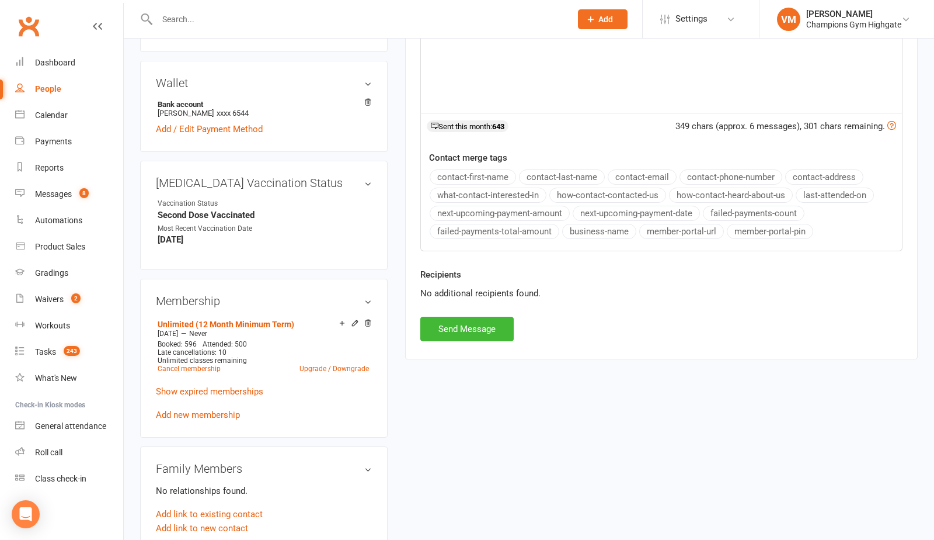
scroll to position [491, 0]
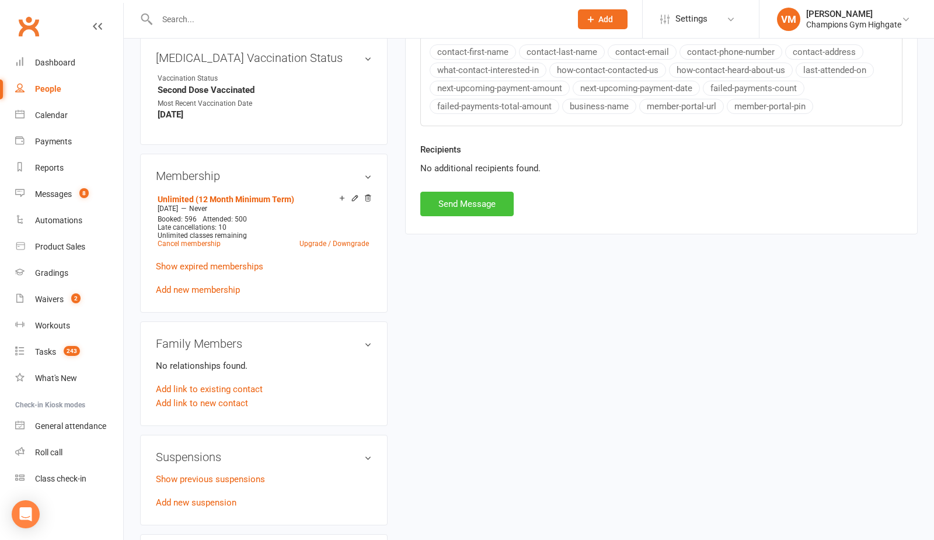
click at [475, 212] on button "Send Message" at bounding box center [466, 204] width 93 height 25
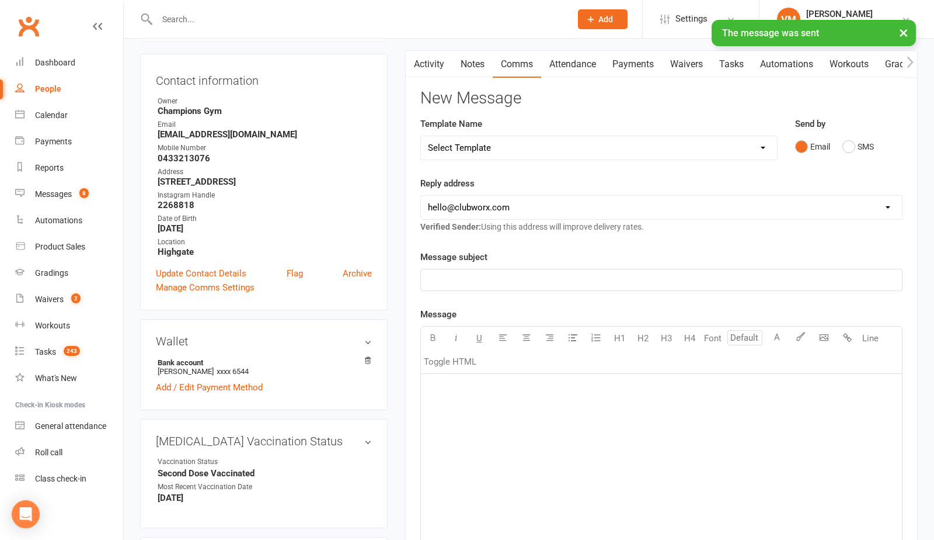
scroll to position [0, 0]
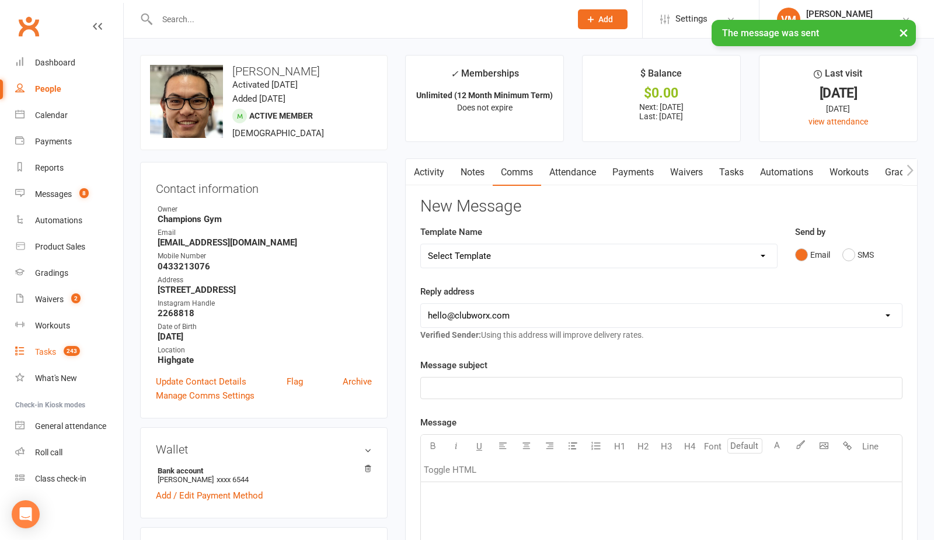
click at [51, 353] on div "Tasks" at bounding box center [45, 351] width 21 height 9
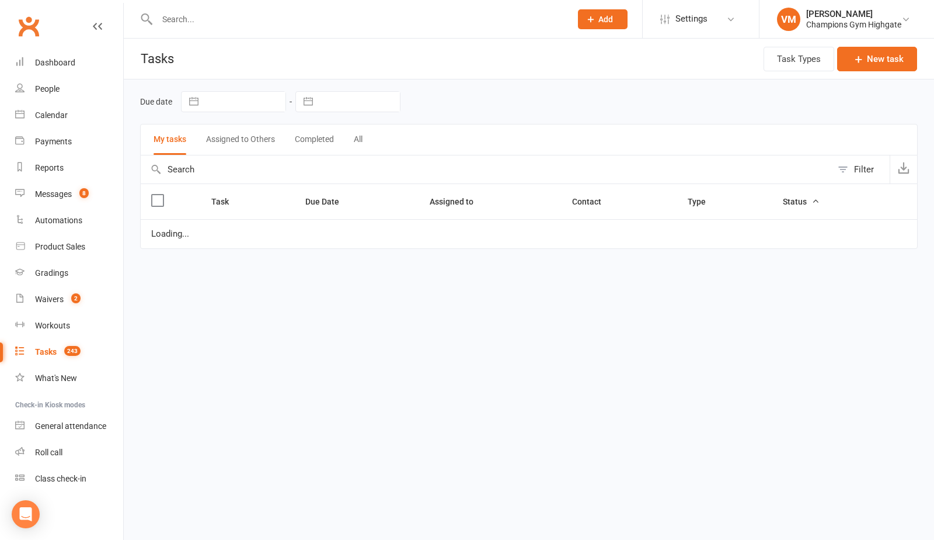
select select "waiting"
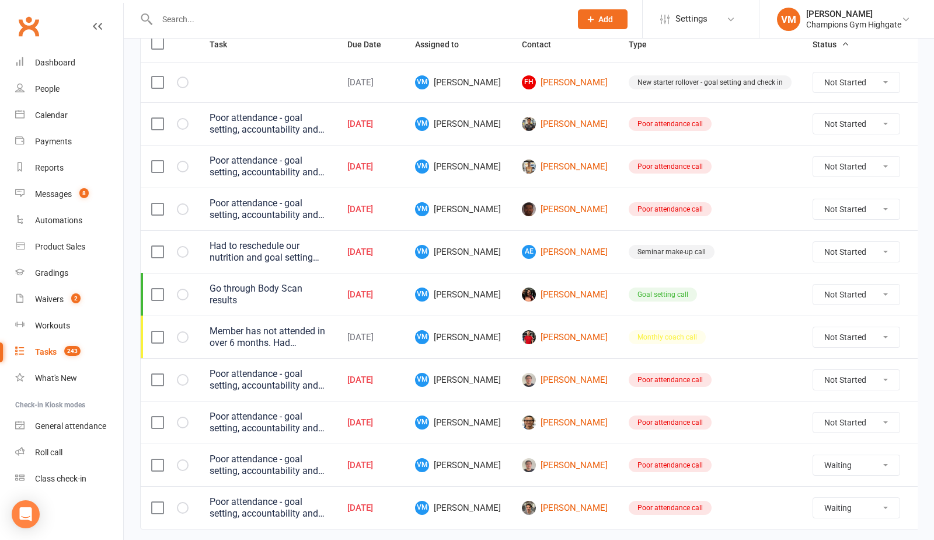
scroll to position [194, 0]
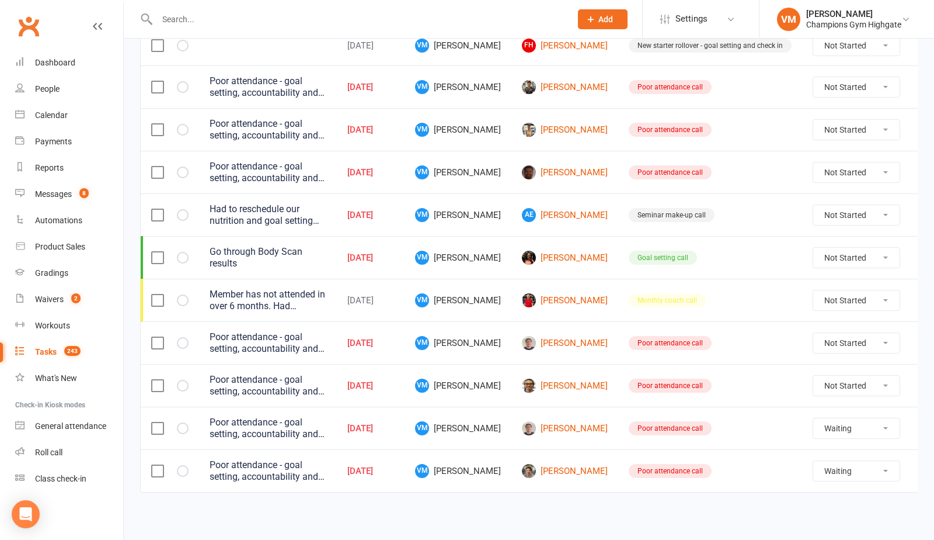
click at [830, 380] on select "Not Started In Progress Waiting Complete" at bounding box center [857, 386] width 86 height 20
click at [548, 378] on link "[PERSON_NAME]" at bounding box center [565, 385] width 86 height 14
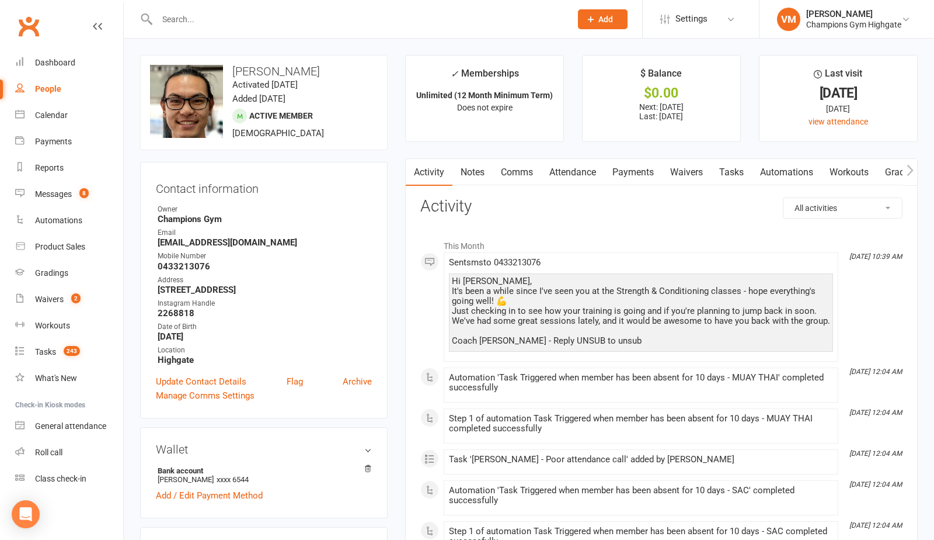
click at [470, 168] on link "Notes" at bounding box center [473, 172] width 40 height 27
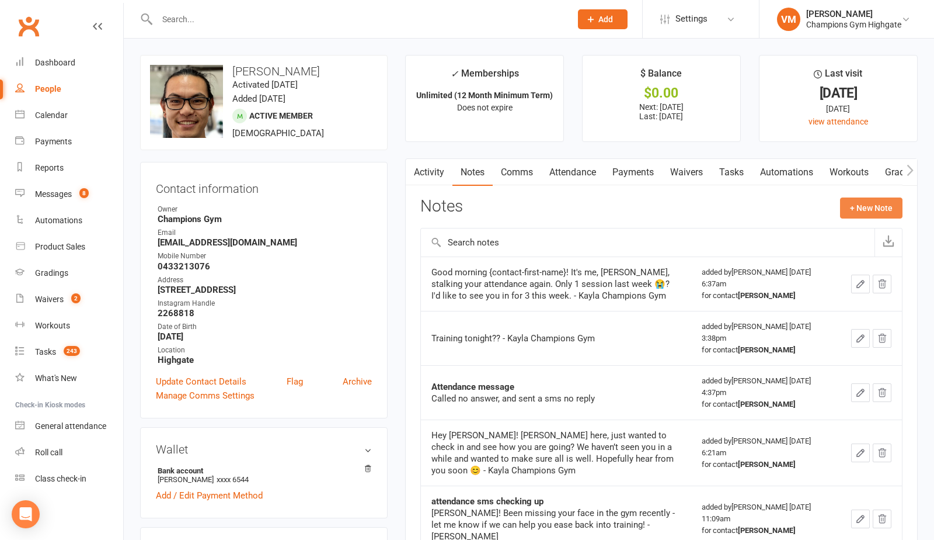
click at [874, 208] on button "+ New Note" at bounding box center [871, 207] width 62 height 21
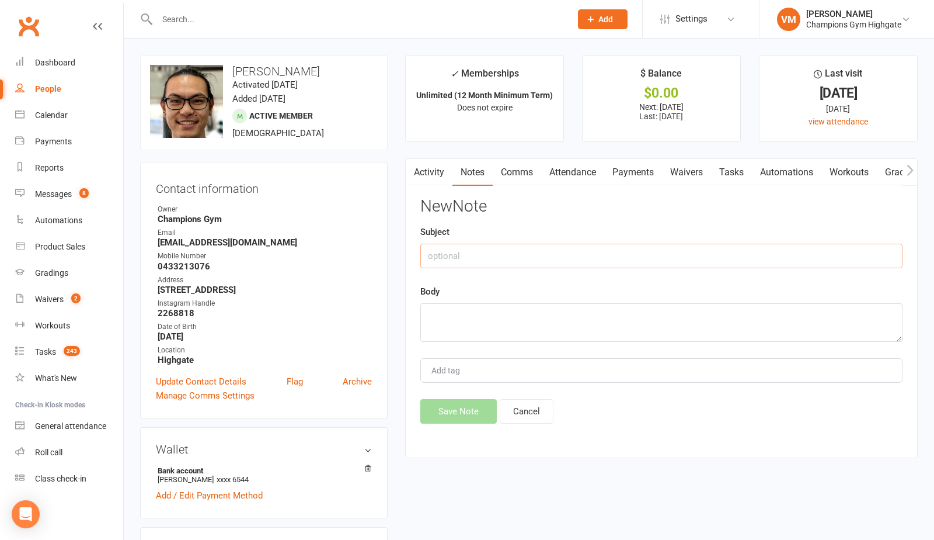
click at [489, 259] on input "text" at bounding box center [661, 256] width 482 height 25
type input "text sent"
click at [449, 307] on textarea at bounding box center [661, 322] width 482 height 39
click at [459, 317] on textarea at bounding box center [661, 322] width 482 height 39
paste textarea "Hi [PERSON_NAME], It’s been a while since I’ve seen you at the Strength & Condi…"
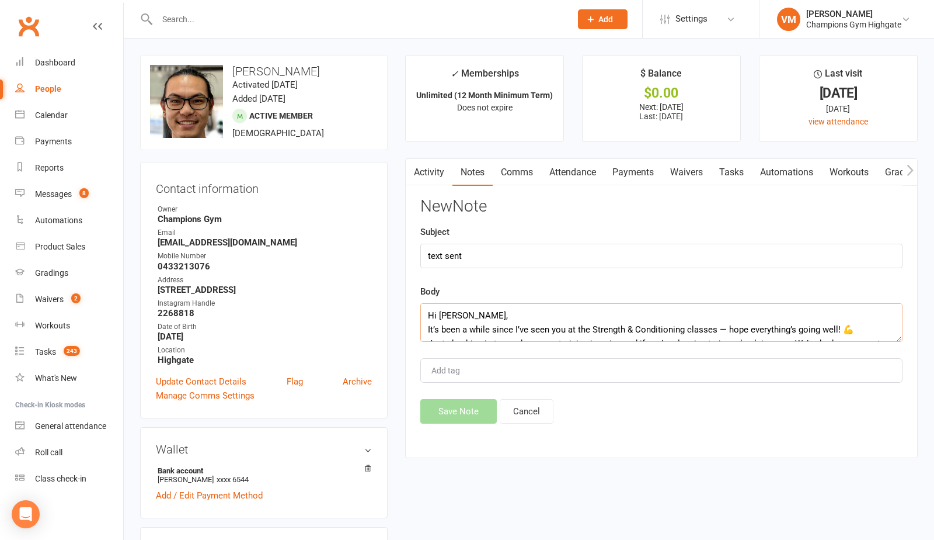
scroll to position [49, 0]
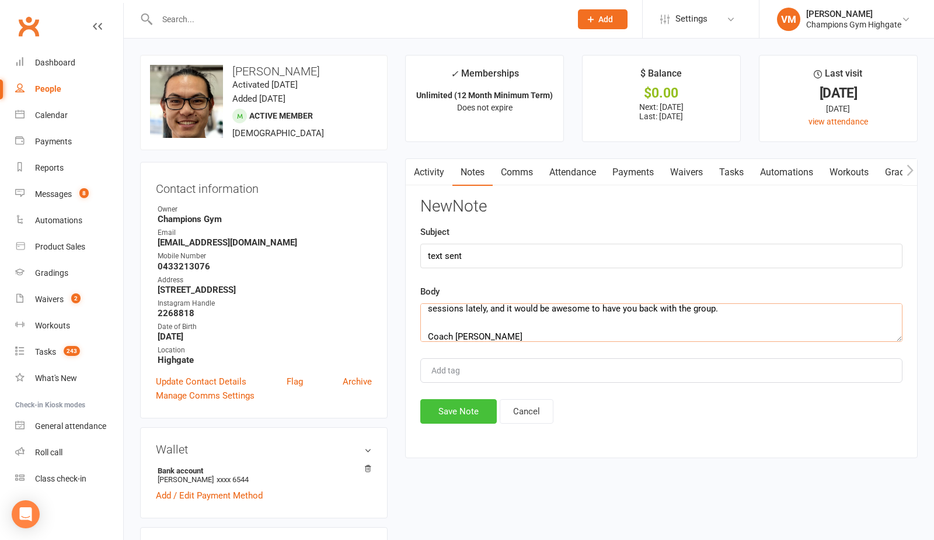
type textarea "Hi [PERSON_NAME], It’s been a while since I’ve seen you at the Strength & Condi…"
click at [459, 412] on button "Save Note" at bounding box center [458, 411] width 77 height 25
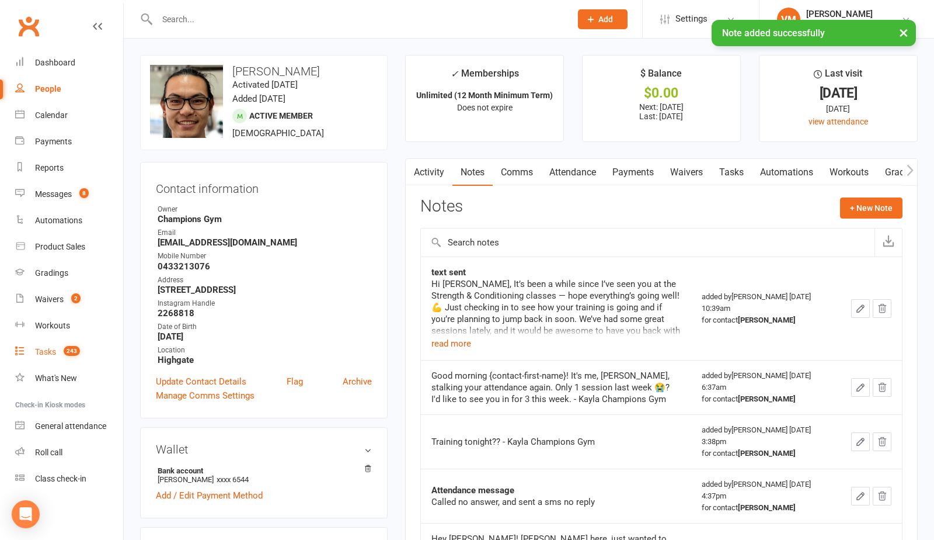
click at [60, 343] on link "Tasks 243" at bounding box center [69, 352] width 108 height 26
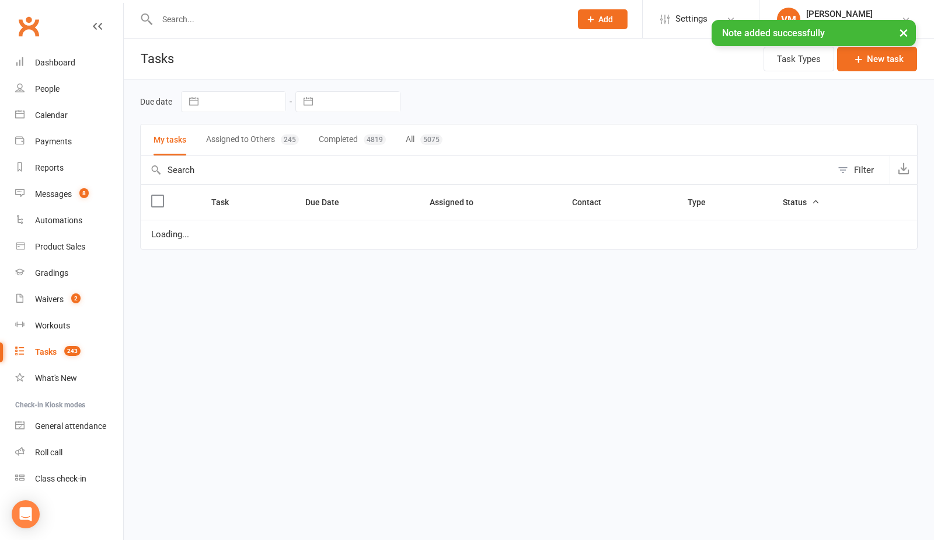
select select "waiting"
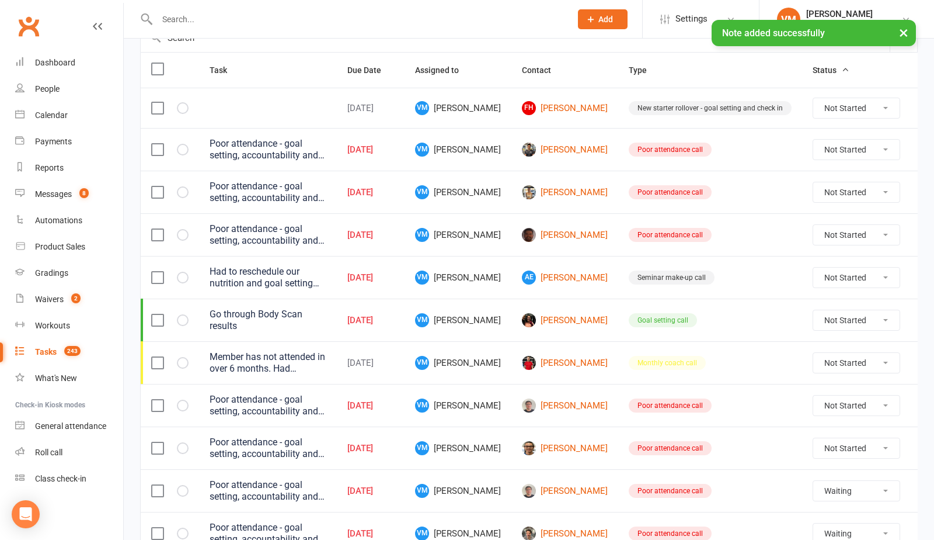
scroll to position [133, 0]
click at [840, 442] on select "Not Started In Progress Waiting Complete" at bounding box center [857, 447] width 86 height 20
select select "unstarted"
select select "waiting"
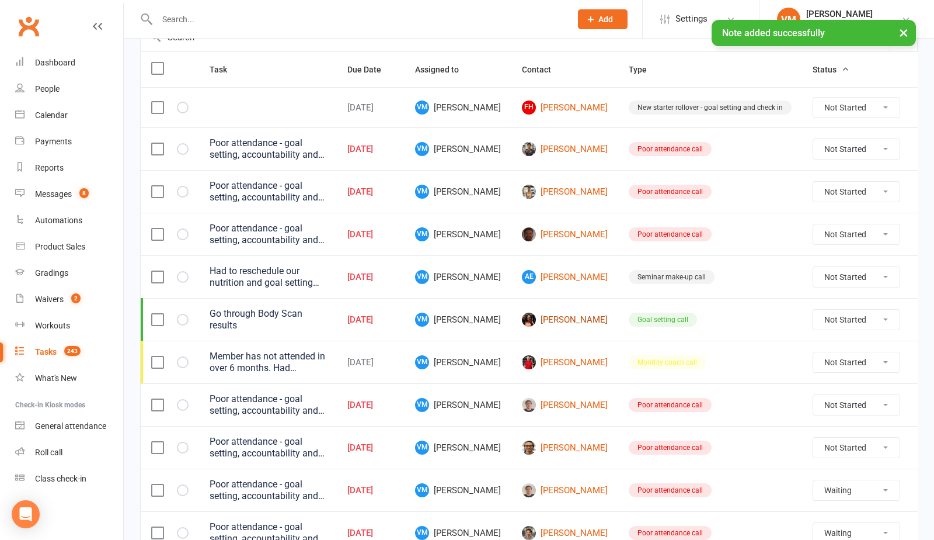
select select "waiting"
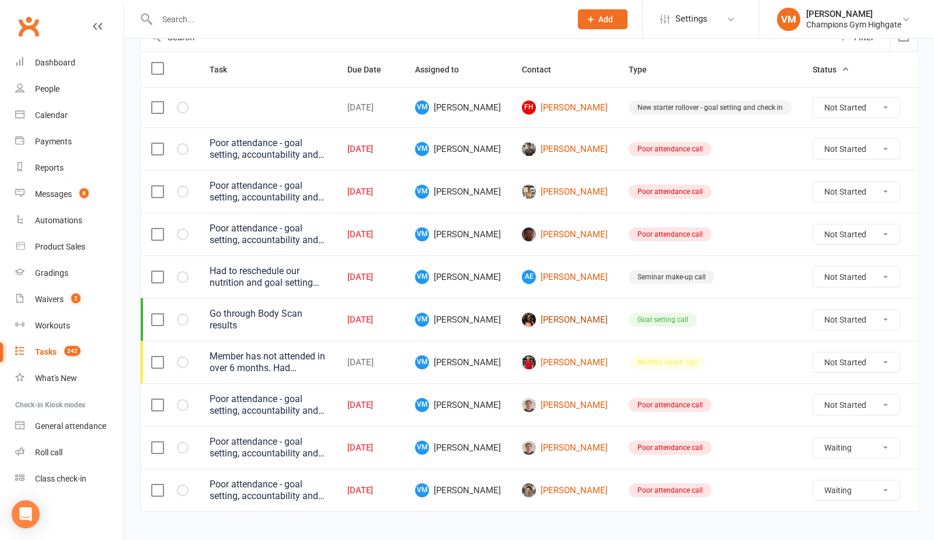
click at [547, 316] on link "[PERSON_NAME]" at bounding box center [565, 319] width 86 height 14
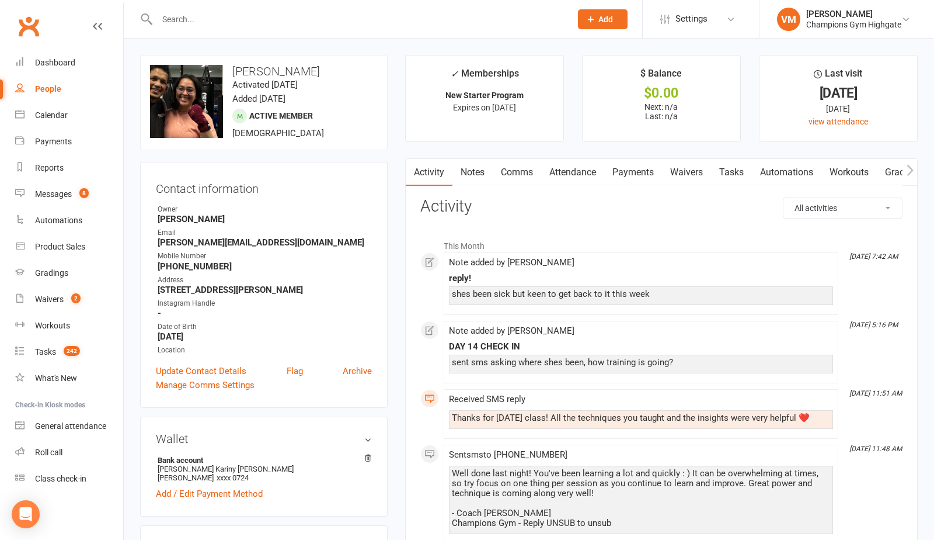
scroll to position [1, 0]
click at [499, 172] on link "Comms" at bounding box center [517, 171] width 48 height 27
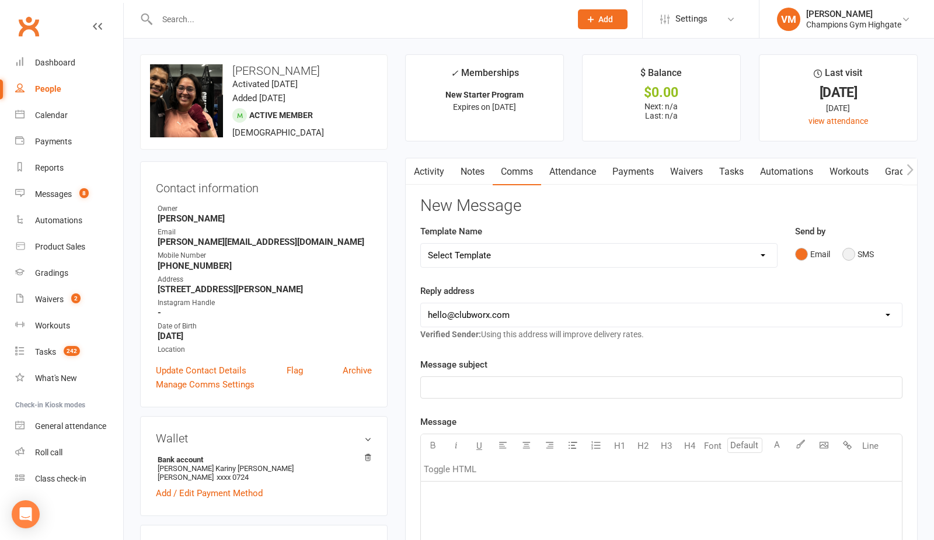
click at [849, 254] on button "SMS" at bounding box center [859, 254] width 32 height 22
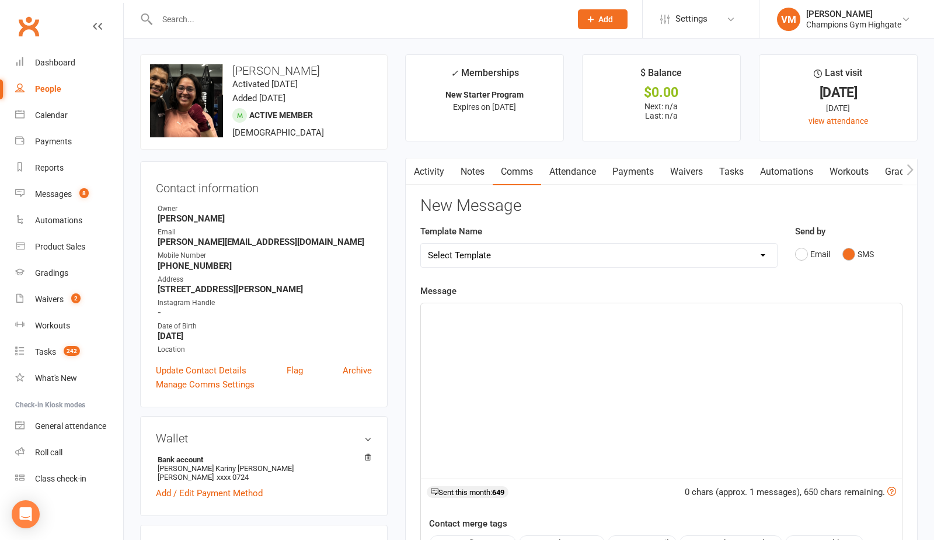
click at [506, 350] on div "﻿" at bounding box center [661, 390] width 481 height 175
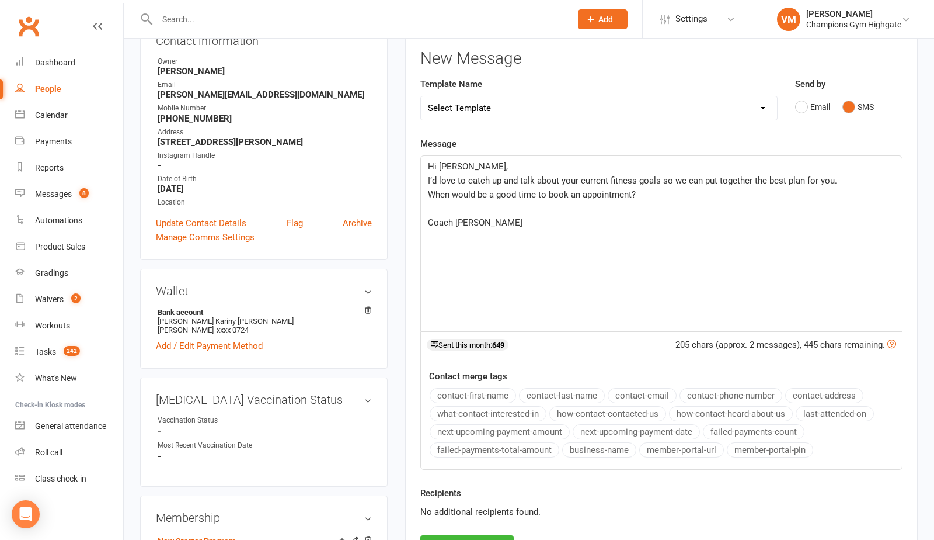
scroll to position [249, 0]
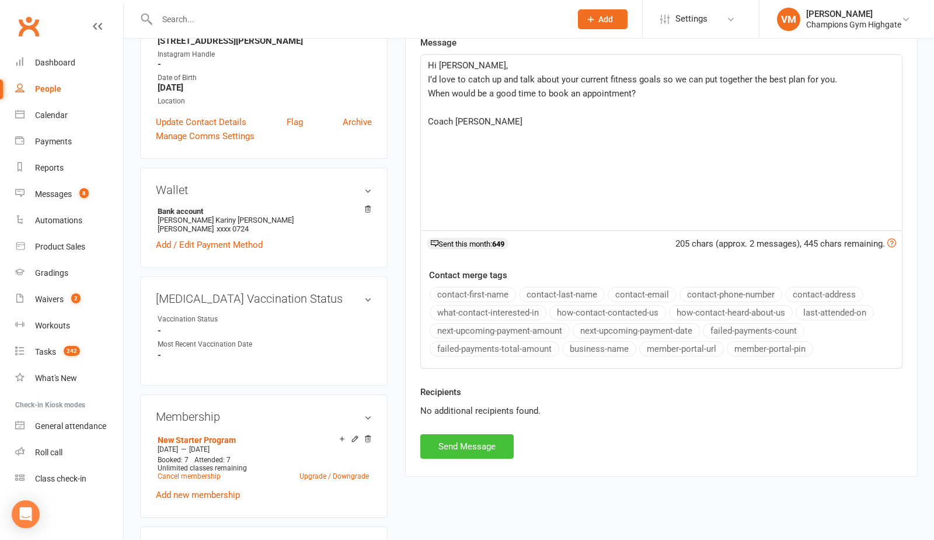
click at [470, 448] on button "Send Message" at bounding box center [466, 446] width 93 height 25
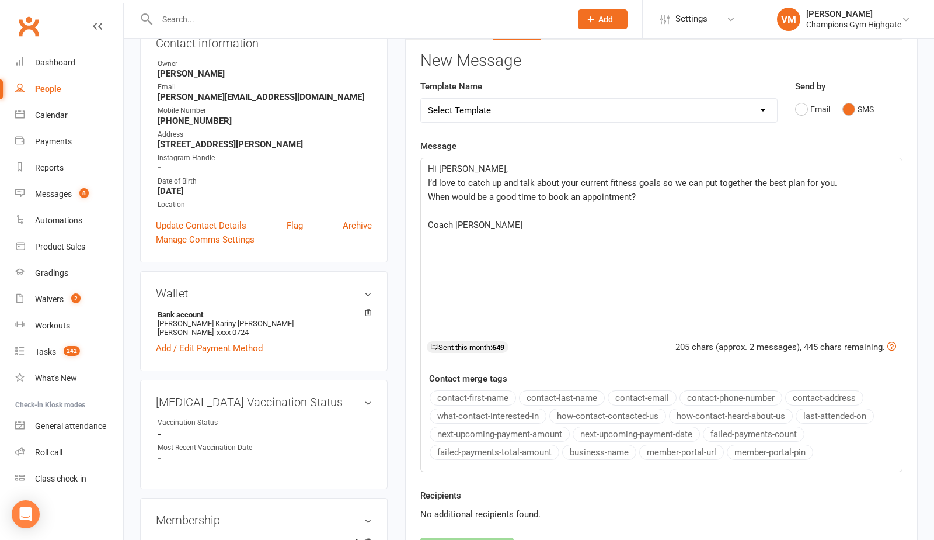
scroll to position [0, 0]
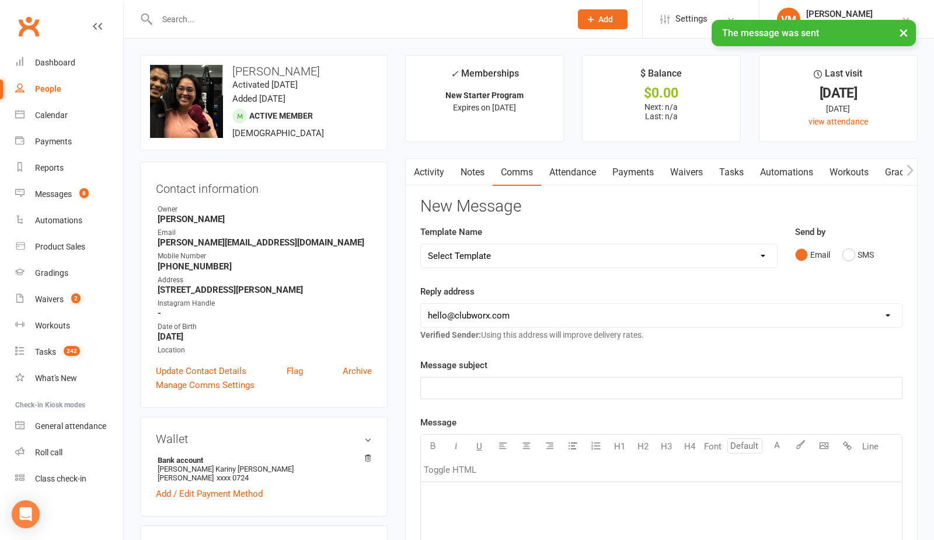
click at [470, 166] on link "Notes" at bounding box center [473, 172] width 40 height 27
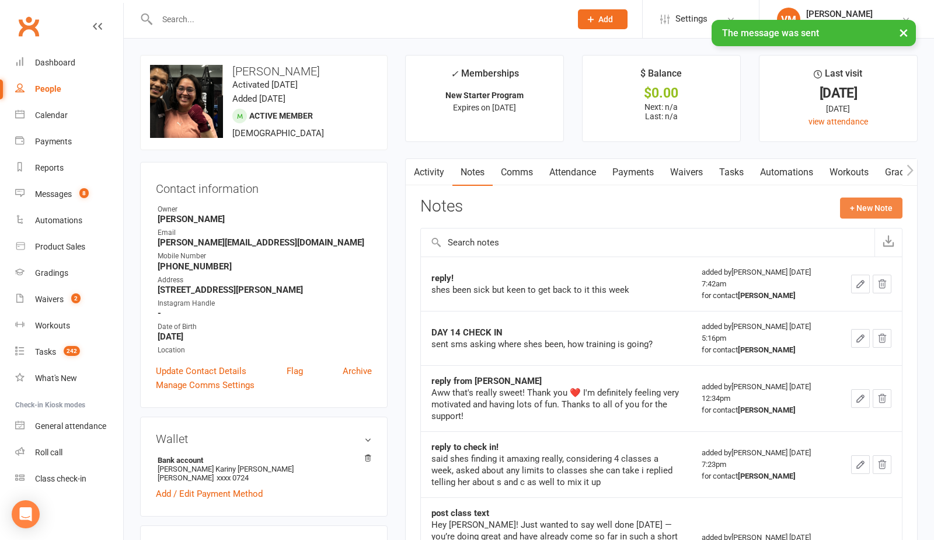
click at [863, 213] on button "+ New Note" at bounding box center [871, 207] width 62 height 21
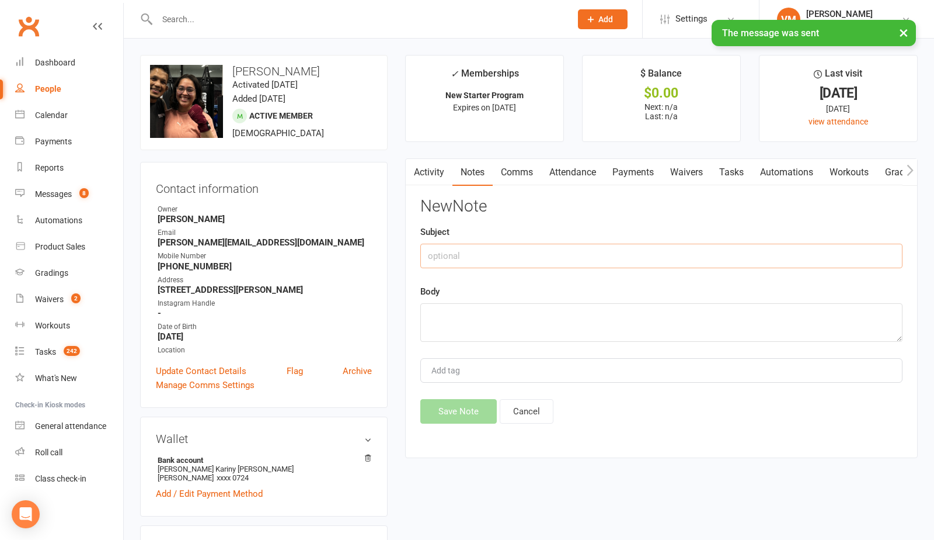
click at [513, 263] on input "text" at bounding box center [661, 256] width 482 height 25
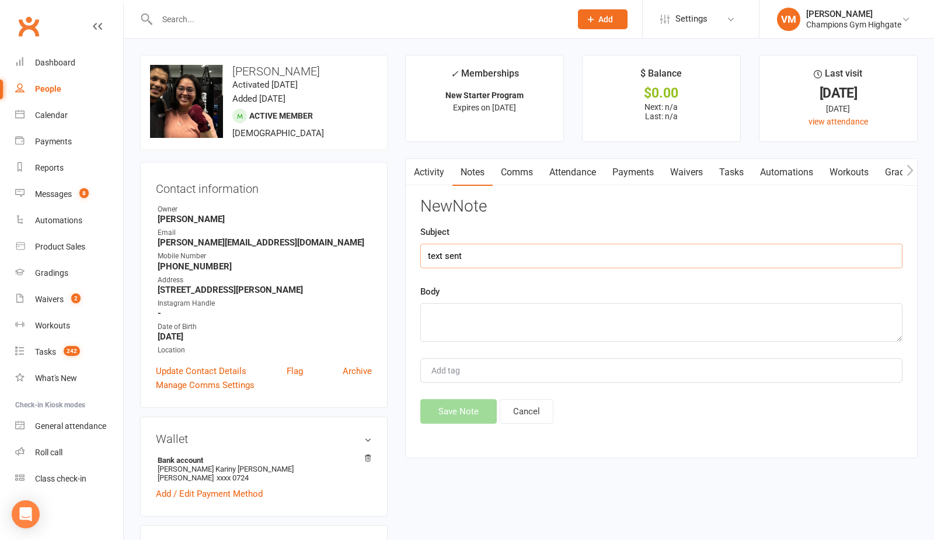
type input "text sent"
click at [486, 319] on textarea at bounding box center [661, 322] width 482 height 39
paste textarea "Hi [PERSON_NAME], I’d love to catch up and talk about your current fitness goal…"
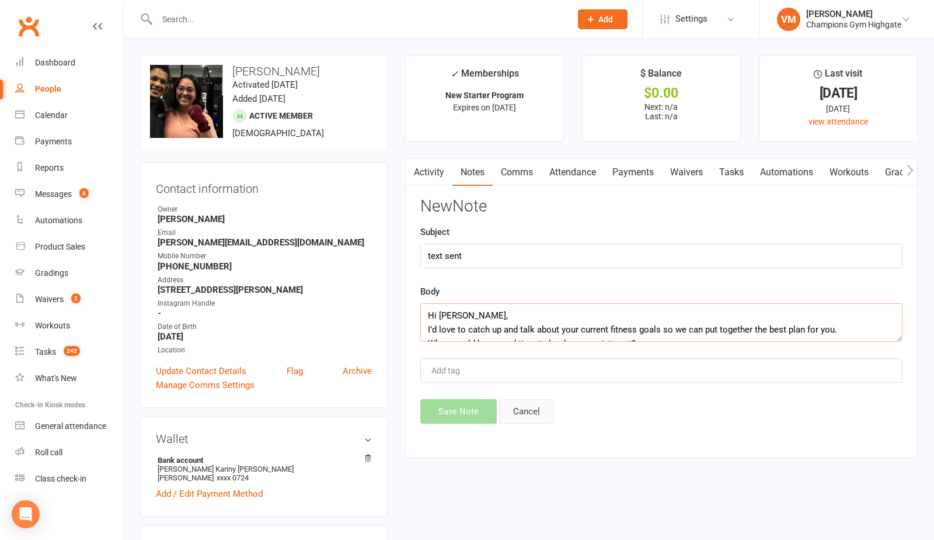
scroll to position [35, 0]
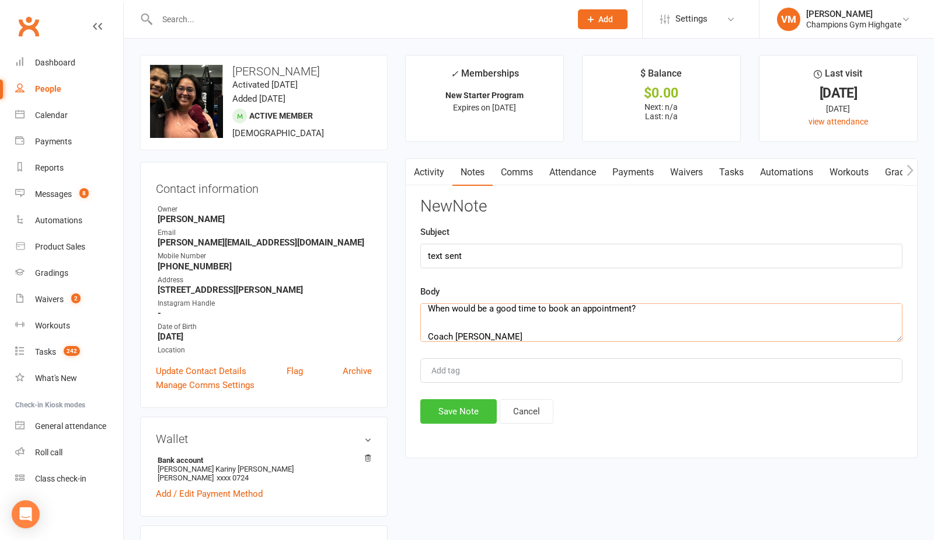
type textarea "Hi [PERSON_NAME], I’d love to catch up and talk about your current fitness goal…"
click at [470, 418] on button "Save Note" at bounding box center [458, 411] width 77 height 25
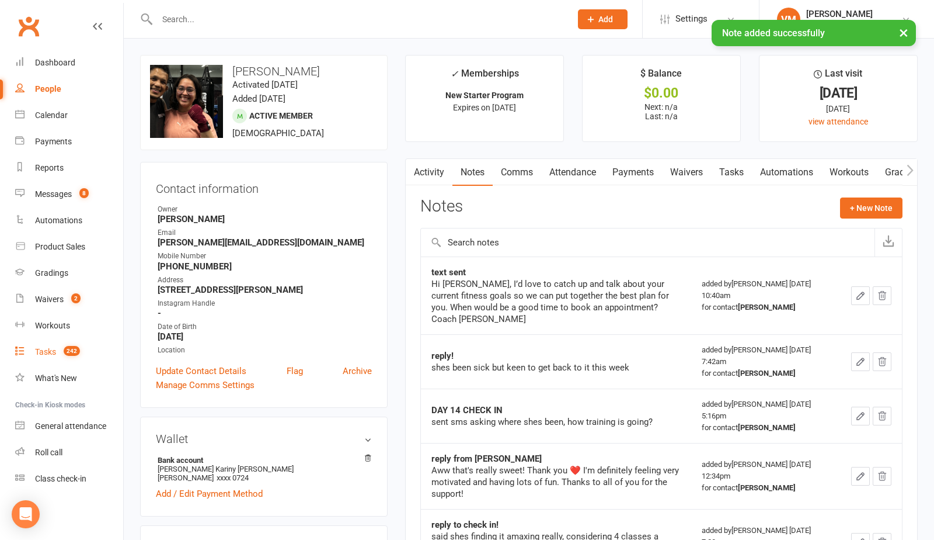
click at [46, 346] on link "Tasks 242" at bounding box center [69, 352] width 108 height 26
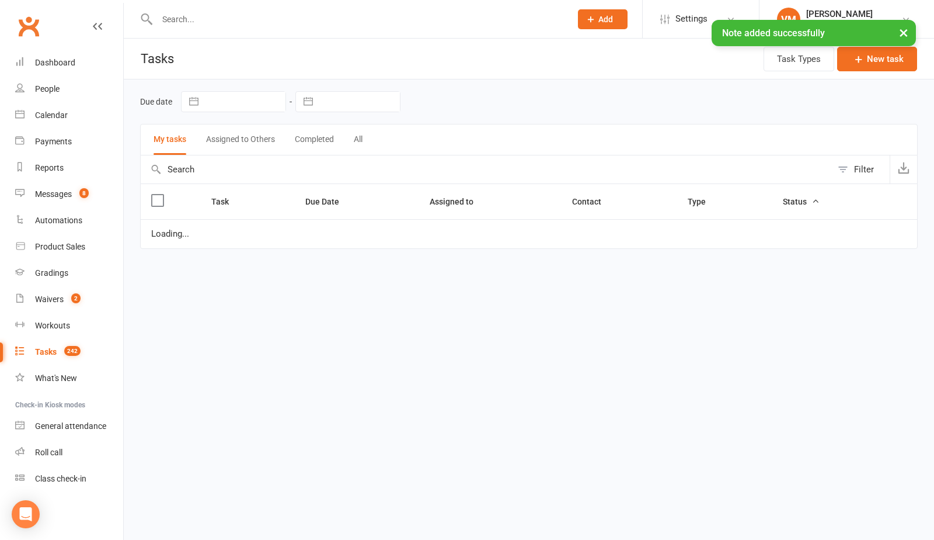
select select "waiting"
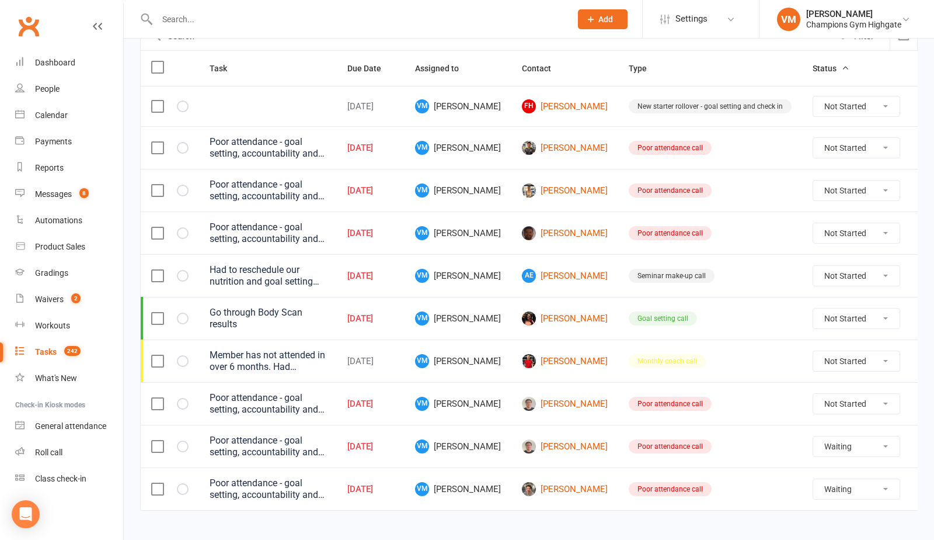
scroll to position [152, 0]
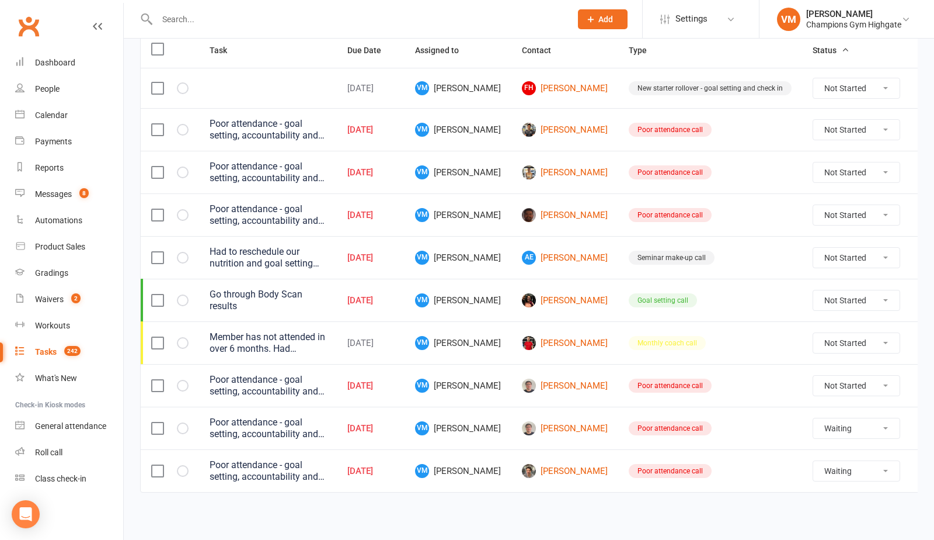
click at [836, 298] on select "Not Started In Progress Waiting Complete" at bounding box center [857, 300] width 86 height 20
select select "unstarted"
select select "waiting"
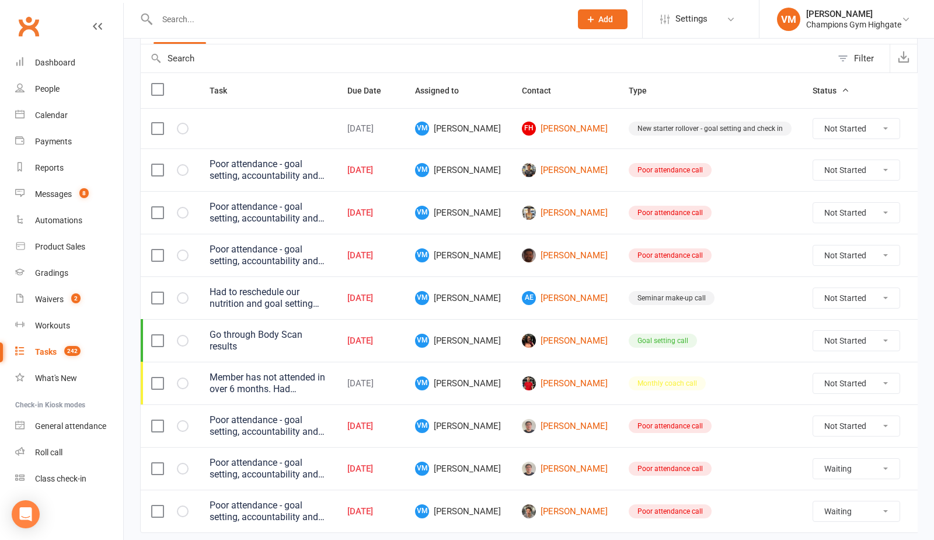
select select "waiting"
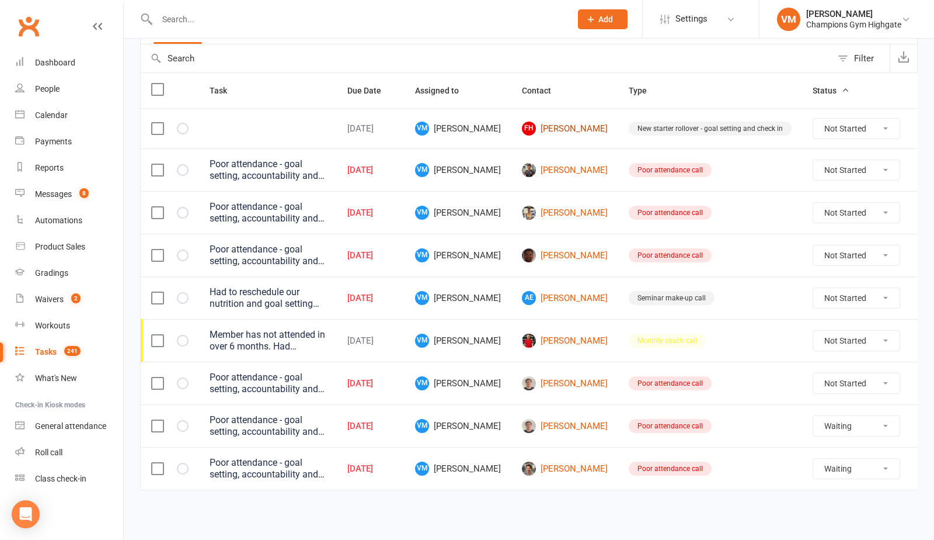
click at [547, 125] on link "[PERSON_NAME] [PERSON_NAME]" at bounding box center [565, 128] width 86 height 14
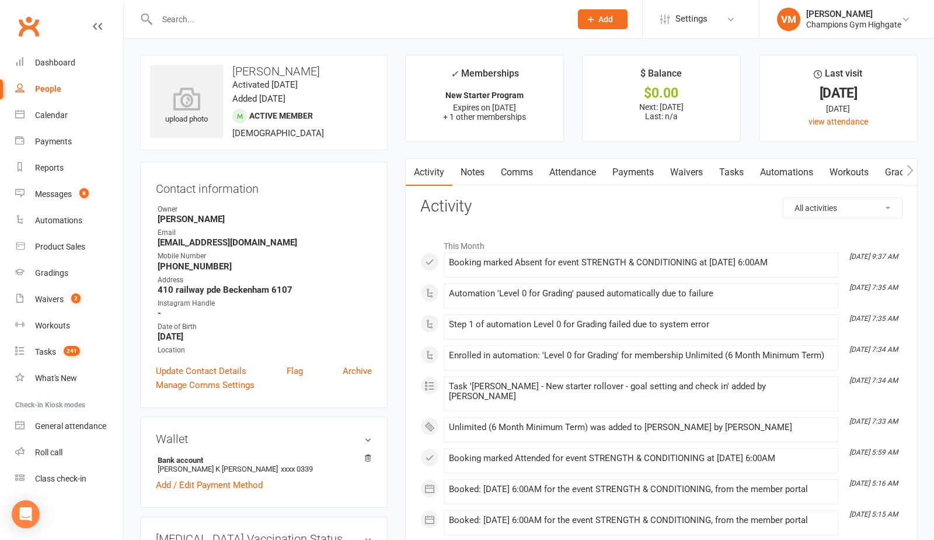
click at [519, 173] on link "Comms" at bounding box center [517, 172] width 48 height 27
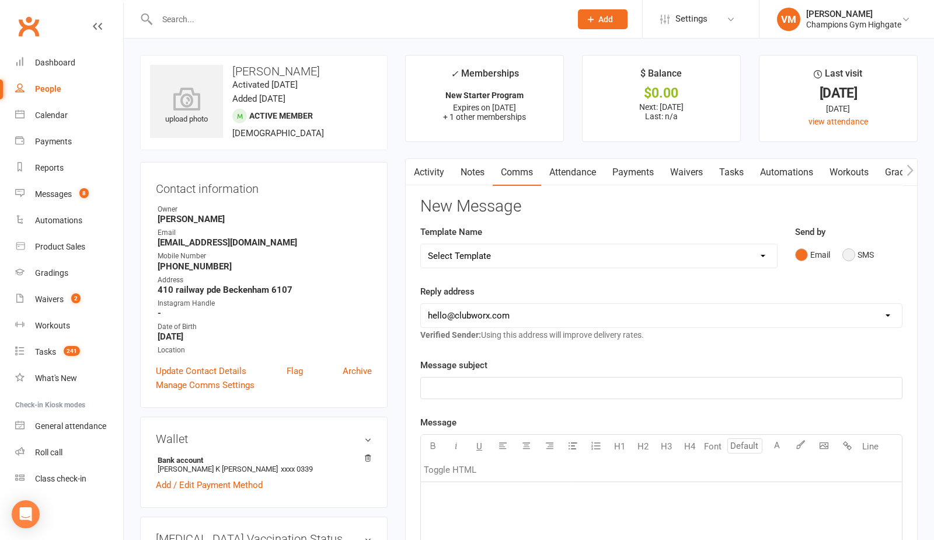
click at [846, 251] on button "SMS" at bounding box center [859, 255] width 32 height 22
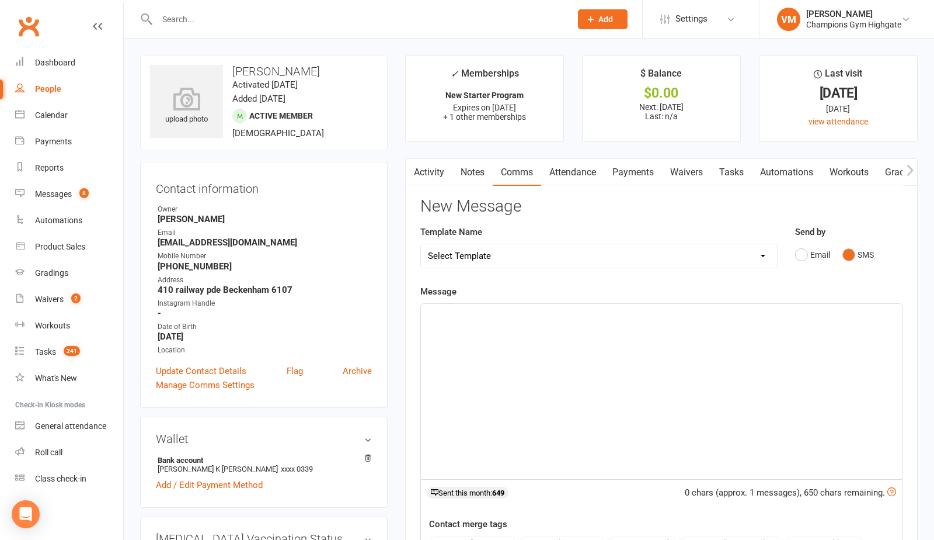
click at [543, 318] on p "﻿" at bounding box center [661, 314] width 467 height 14
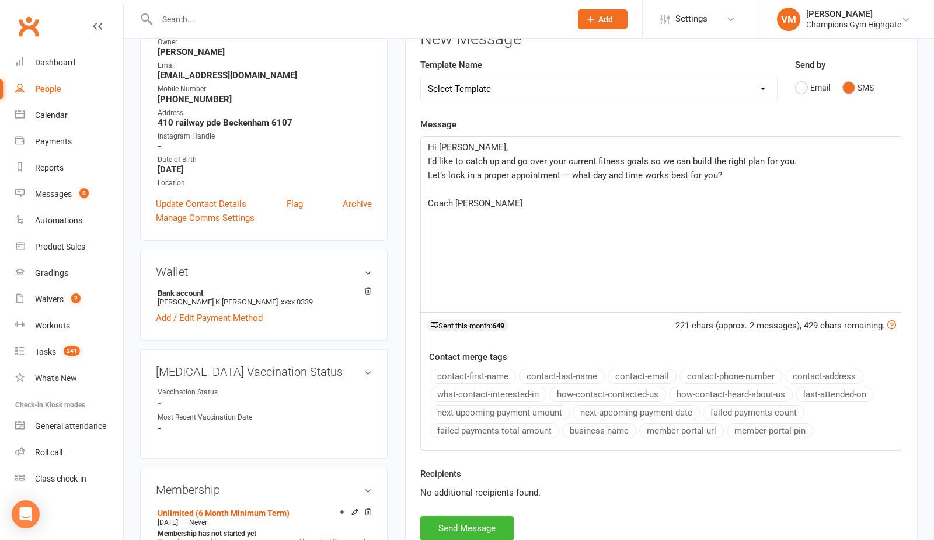
scroll to position [216, 0]
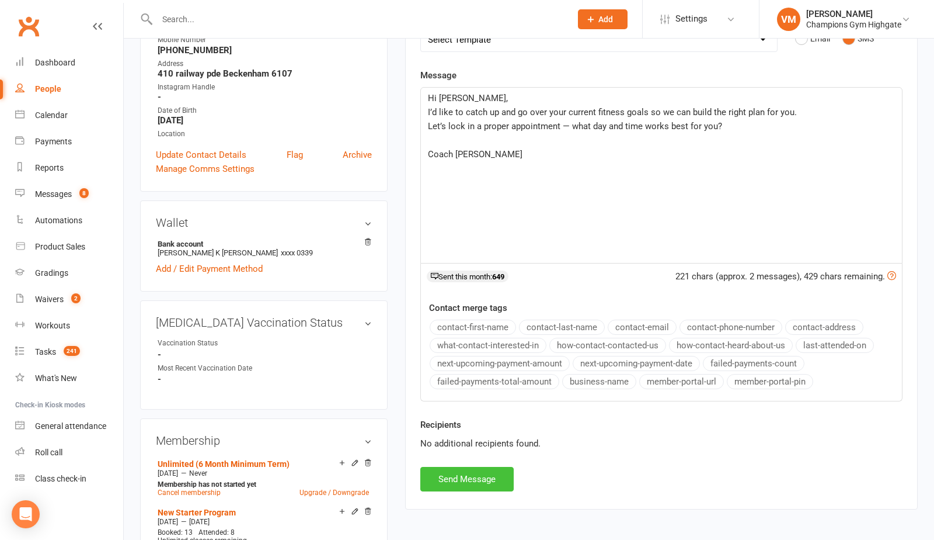
click at [467, 470] on button "Send Message" at bounding box center [466, 479] width 93 height 25
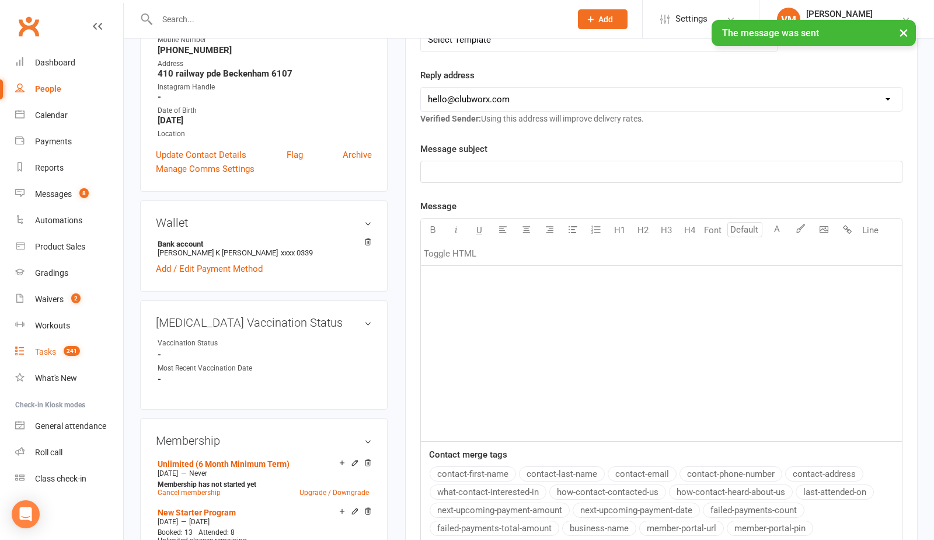
click at [58, 343] on link "Tasks 241" at bounding box center [69, 352] width 108 height 26
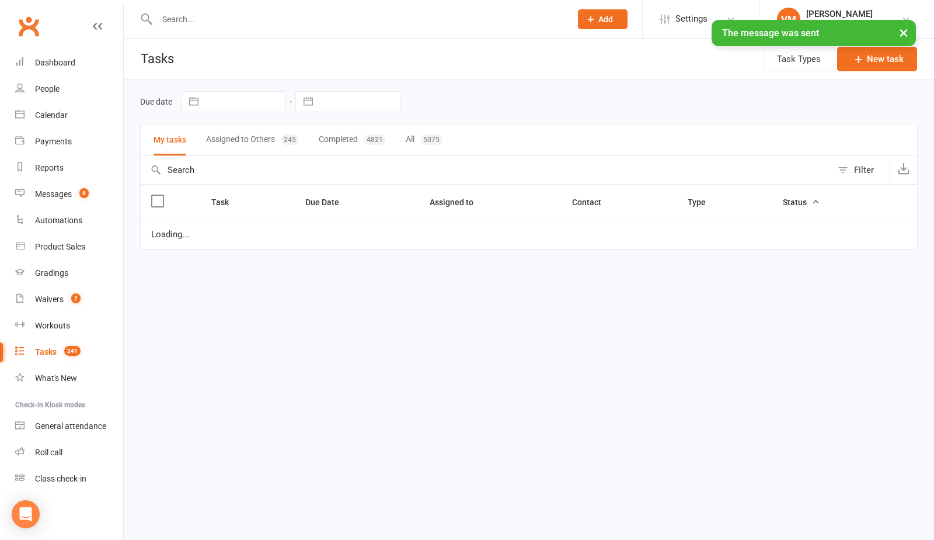
select select "waiting"
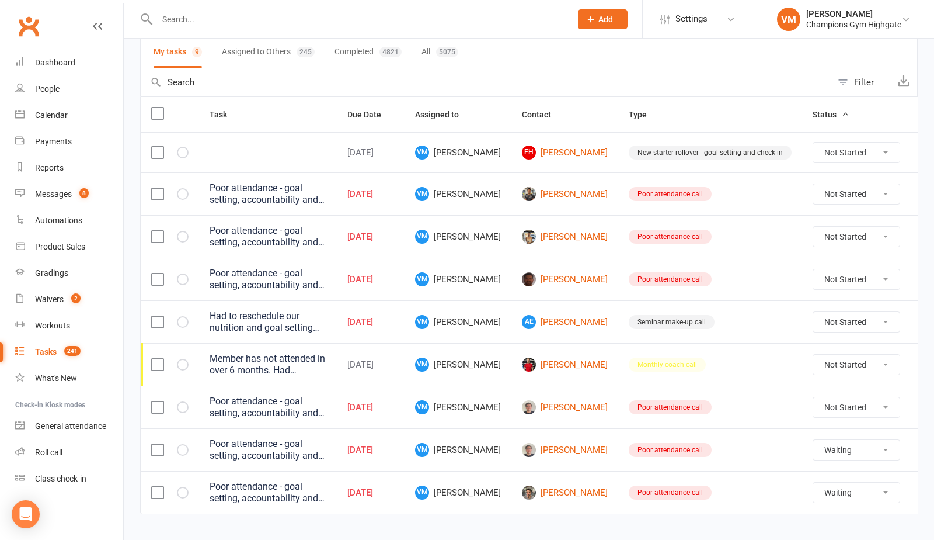
scroll to position [112, 0]
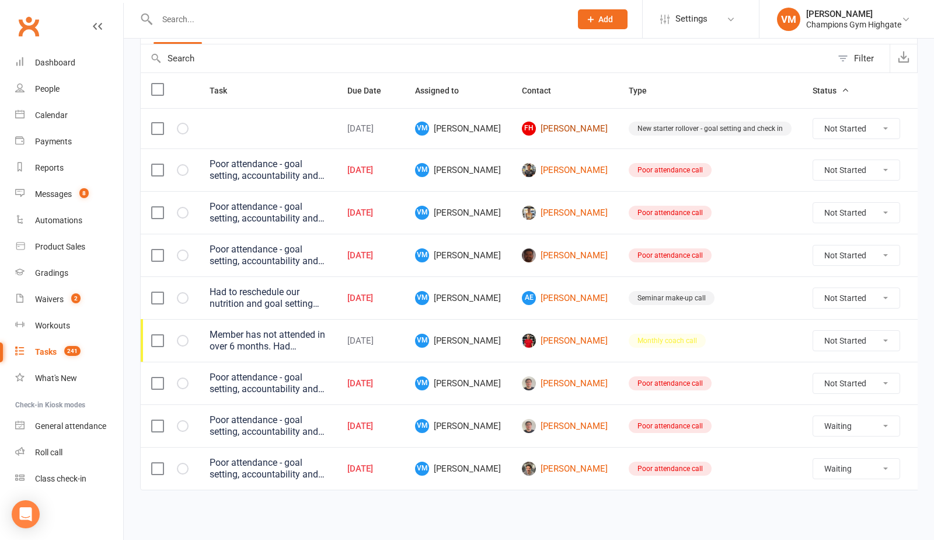
click at [550, 129] on link "[PERSON_NAME] [PERSON_NAME]" at bounding box center [565, 128] width 86 height 14
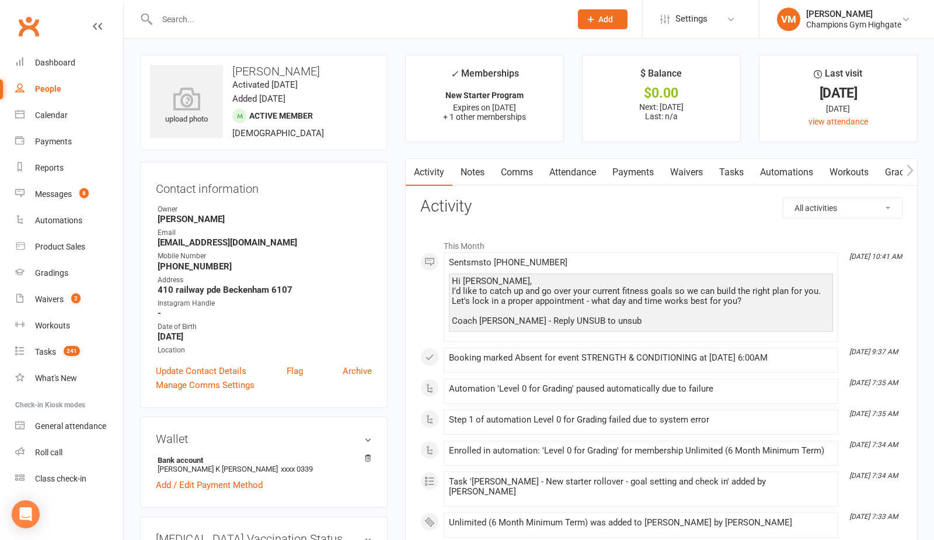
click at [519, 167] on link "Comms" at bounding box center [517, 172] width 48 height 27
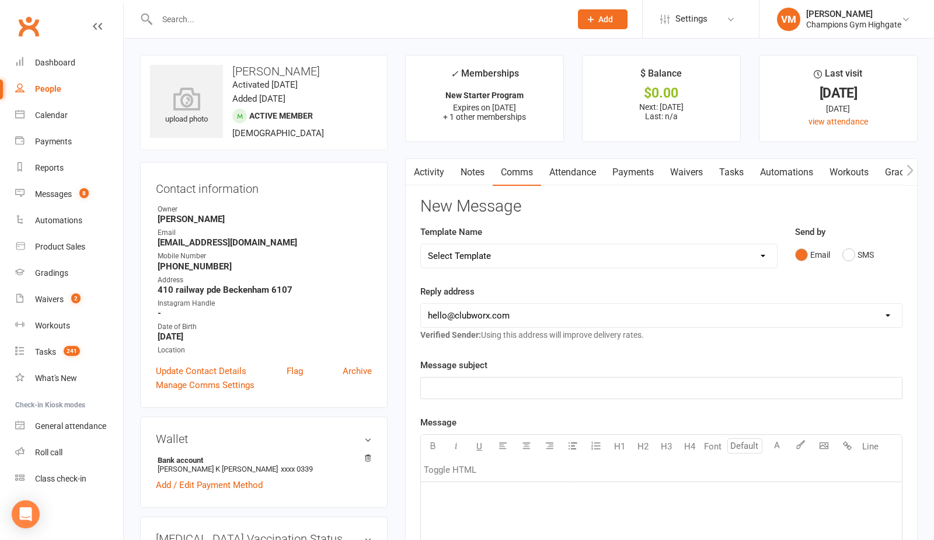
click at [488, 168] on link "Notes" at bounding box center [473, 172] width 40 height 27
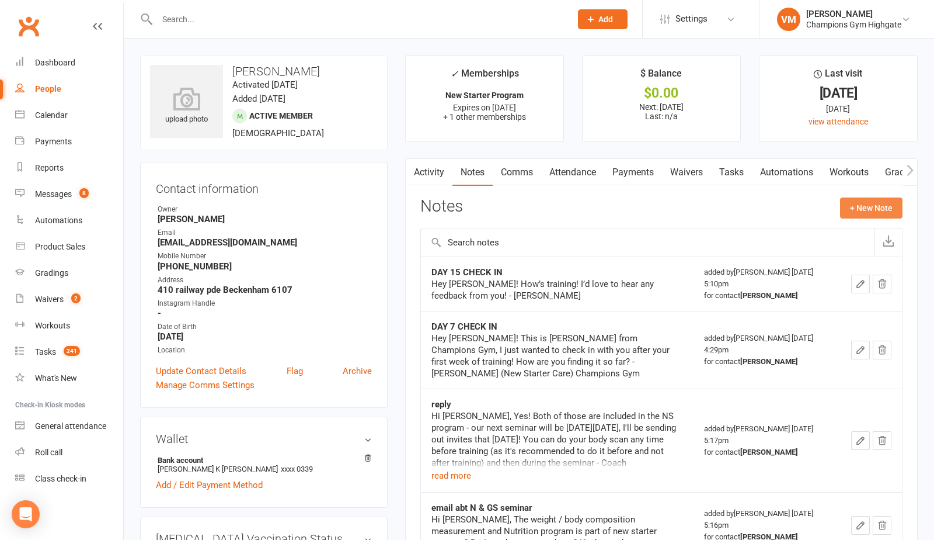
click at [864, 206] on button "+ New Note" at bounding box center [871, 207] width 62 height 21
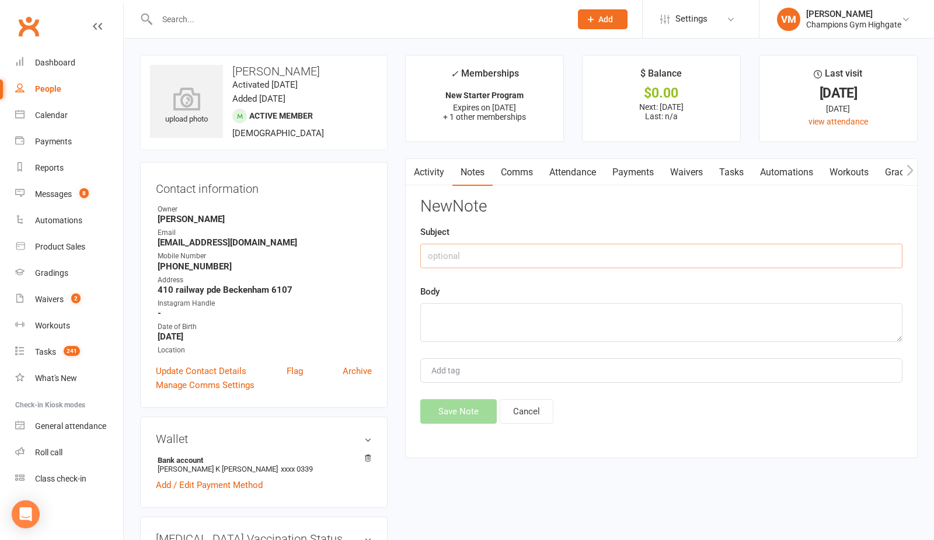
click at [516, 263] on input "text" at bounding box center [661, 256] width 482 height 25
type input "text sent"
click at [515, 309] on textarea at bounding box center [661, 322] width 482 height 39
paste textarea "Hi [PERSON_NAME], I’d like to catch up and go over your current fitness goals s…"
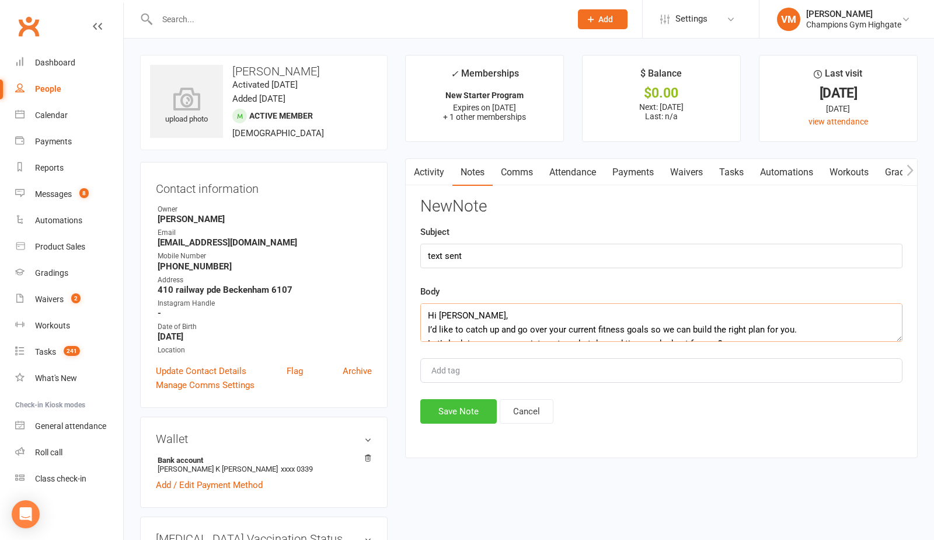
scroll to position [35, 0]
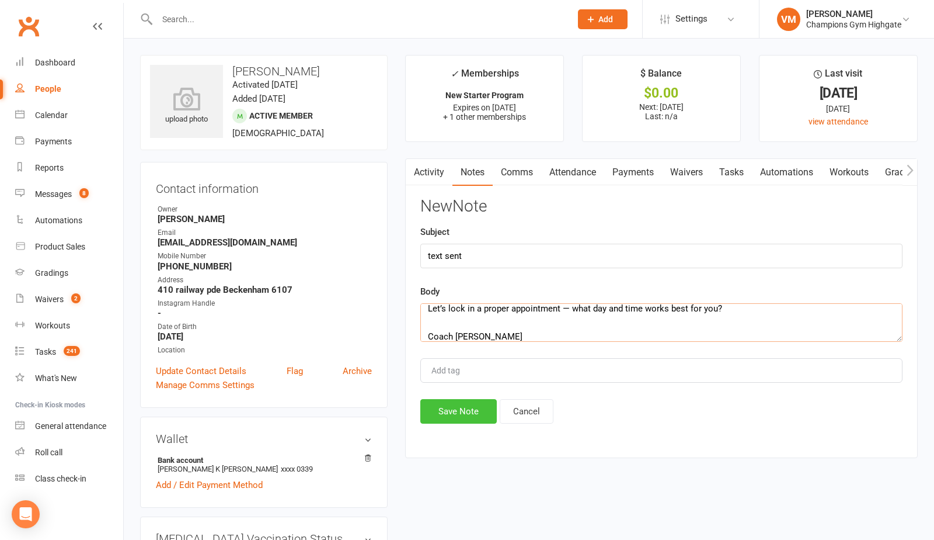
type textarea "Hi [PERSON_NAME], I’d like to catch up and go over your current fitness goals s…"
click at [458, 411] on button "Save Note" at bounding box center [458, 411] width 77 height 25
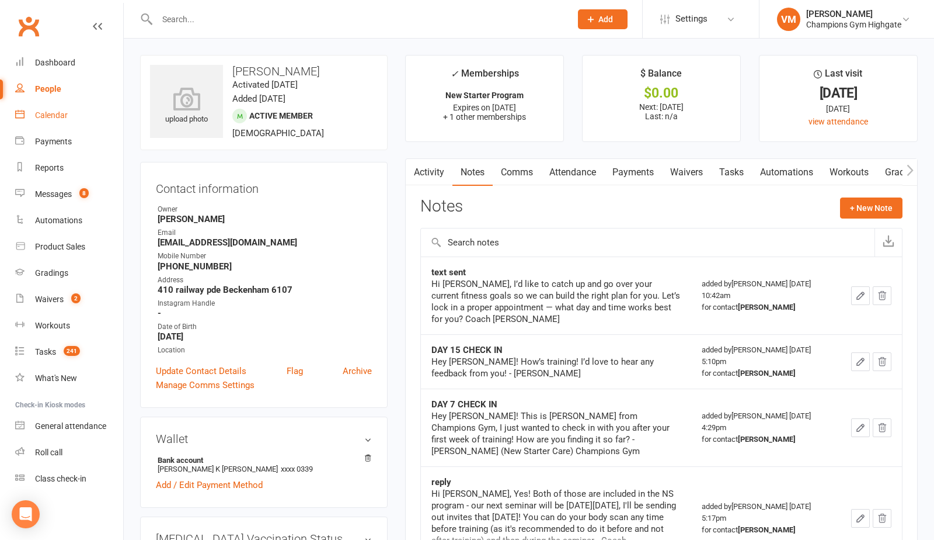
click at [56, 109] on link "Calendar" at bounding box center [69, 115] width 108 height 26
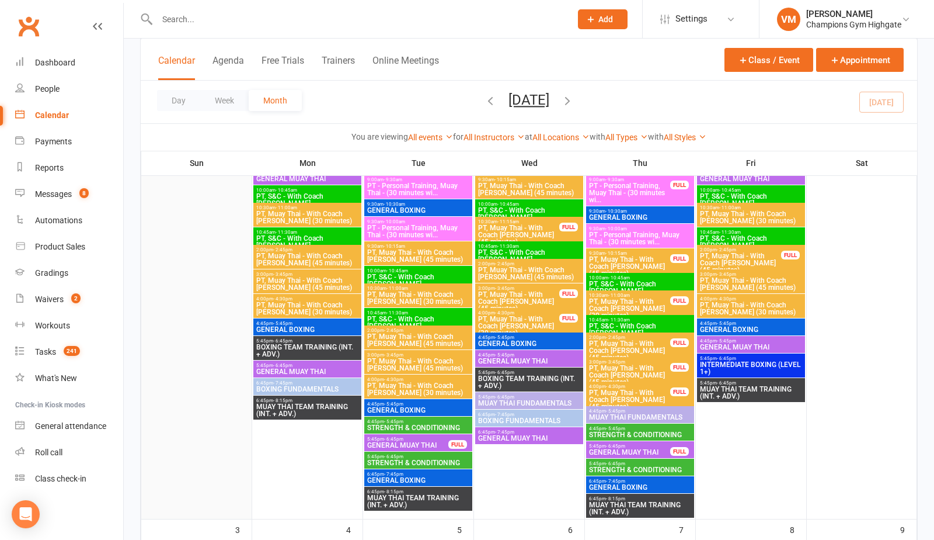
scroll to position [224, 0]
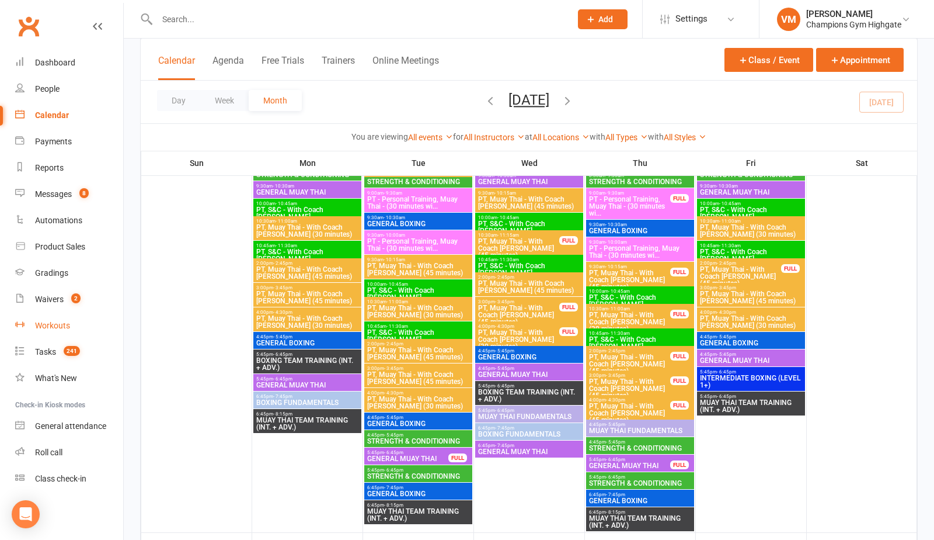
click at [58, 319] on link "Workouts" at bounding box center [69, 325] width 108 height 26
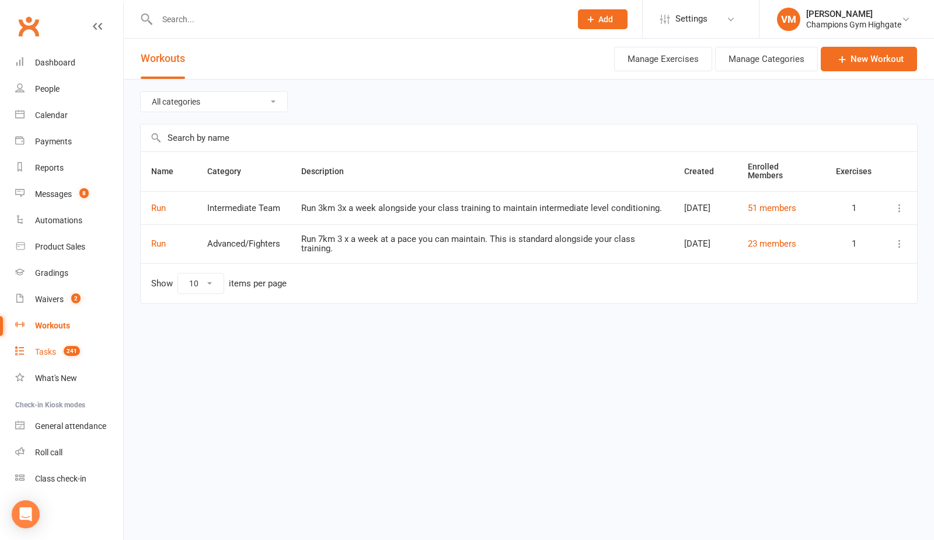
click at [50, 350] on div "Tasks" at bounding box center [45, 351] width 21 height 9
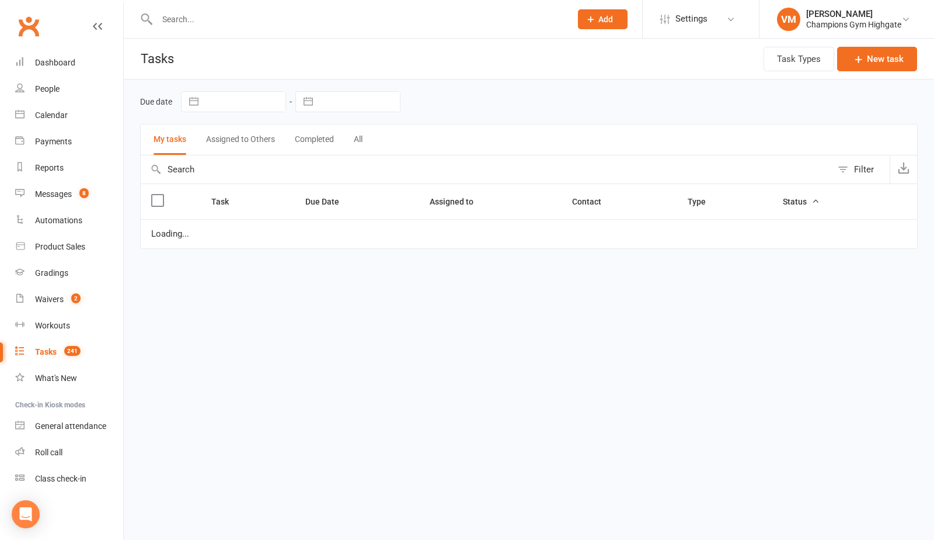
select select "waiting"
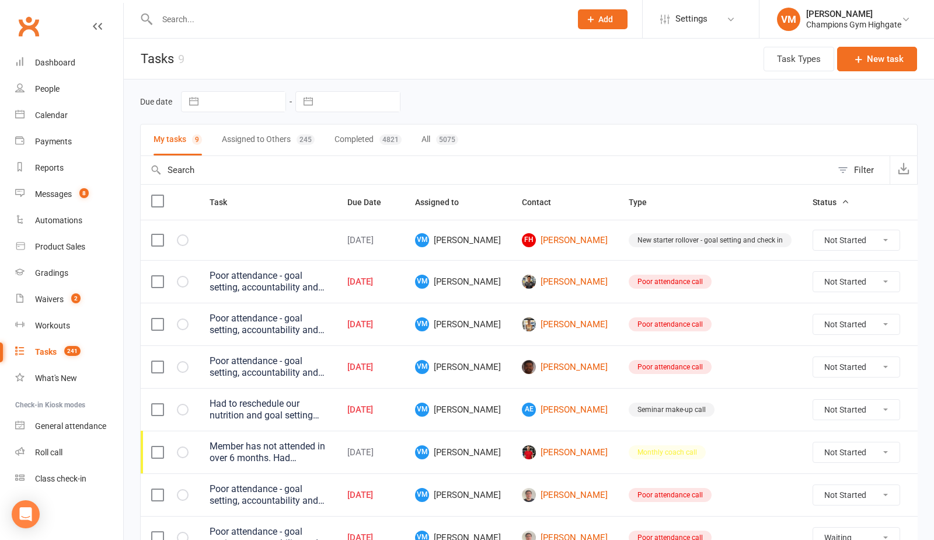
click at [814, 237] on select "Not Started In Progress Waiting Complete" at bounding box center [857, 240] width 86 height 20
select select "unstarted"
select select "waiting"
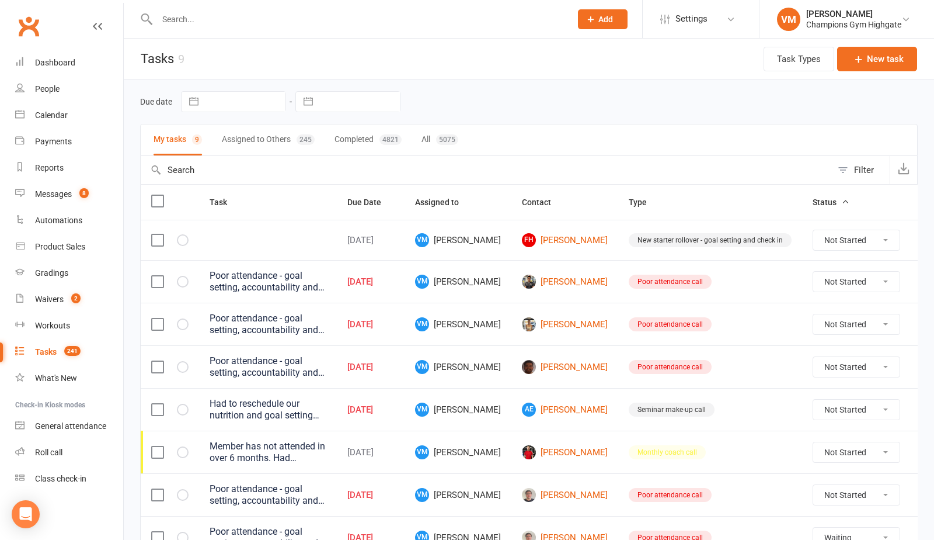
select select "waiting"
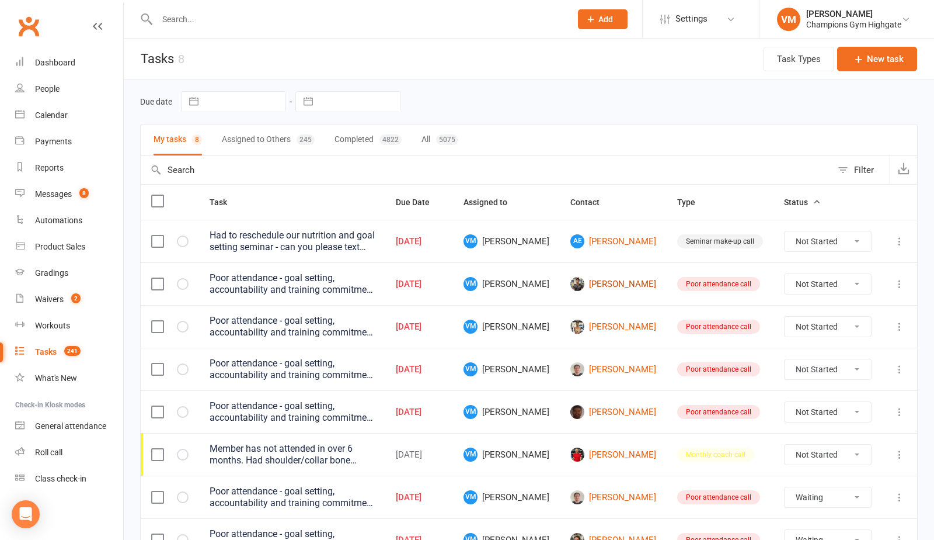
click at [627, 281] on link "[PERSON_NAME]" at bounding box center [614, 284] width 86 height 14
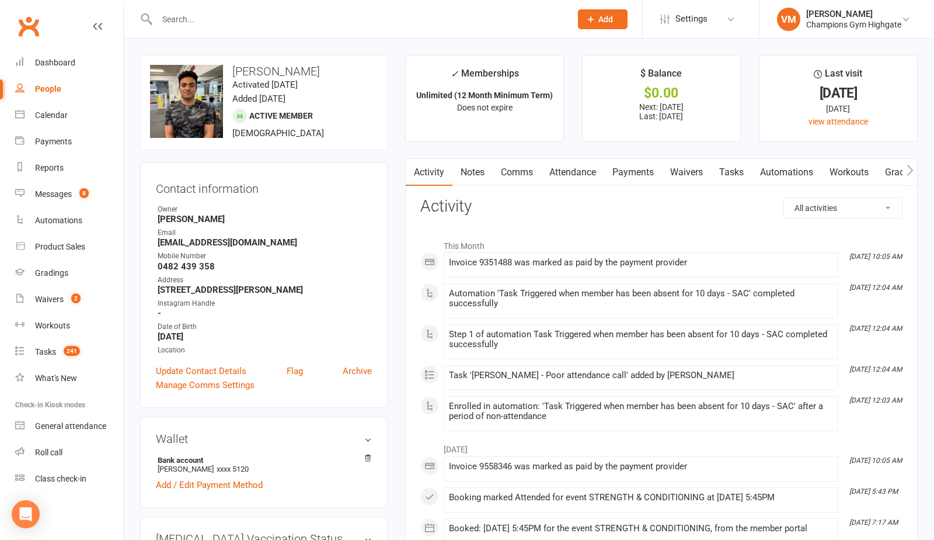
click at [528, 172] on link "Comms" at bounding box center [517, 172] width 48 height 27
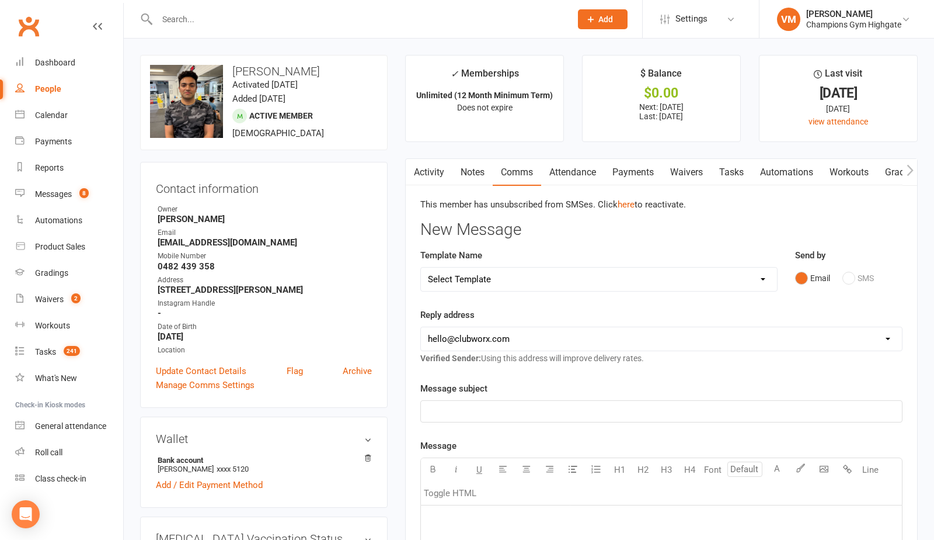
click at [850, 274] on div "Email SMS" at bounding box center [848, 278] width 107 height 22
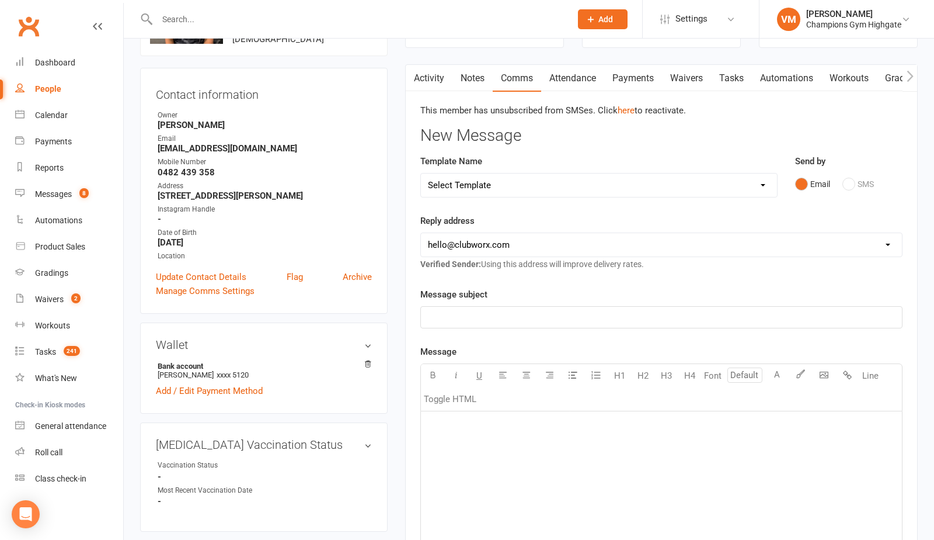
scroll to position [134, 0]
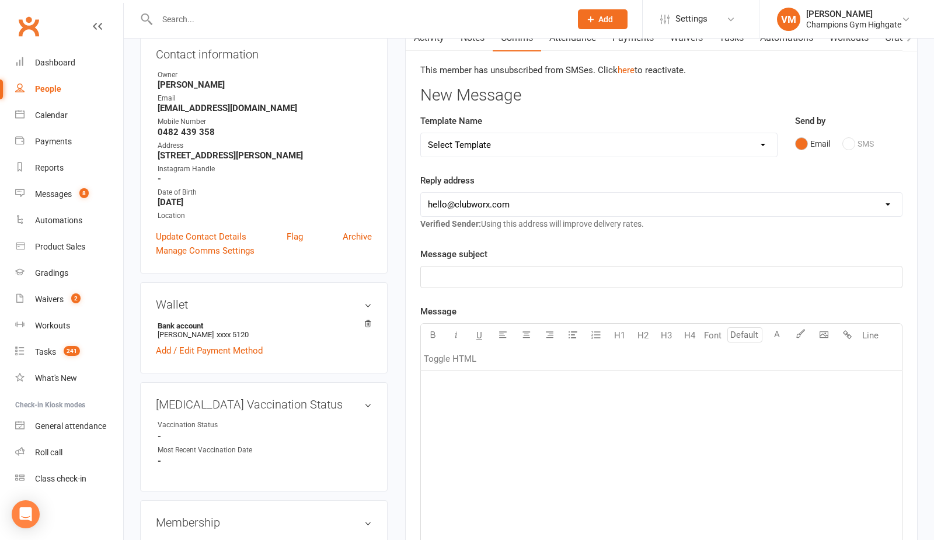
click at [465, 393] on div "﻿" at bounding box center [661, 458] width 481 height 175
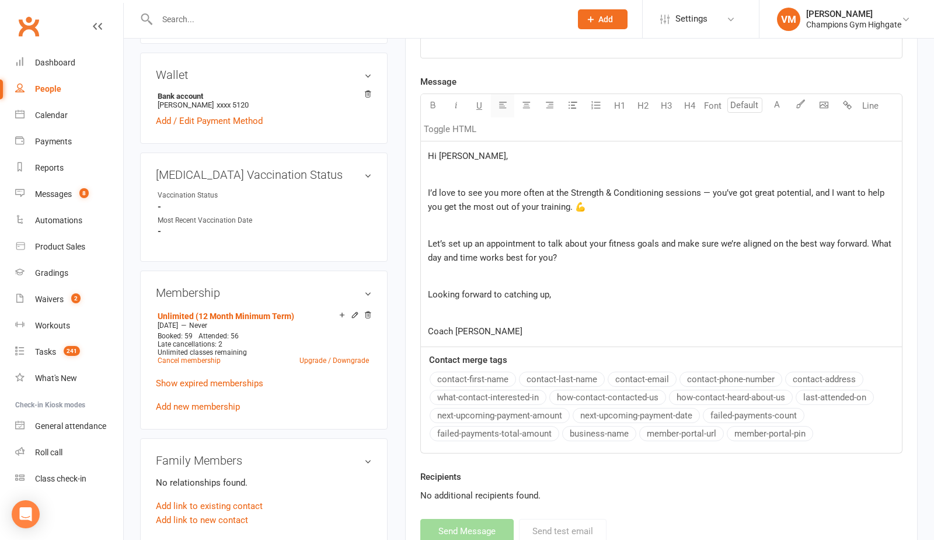
scroll to position [331, 0]
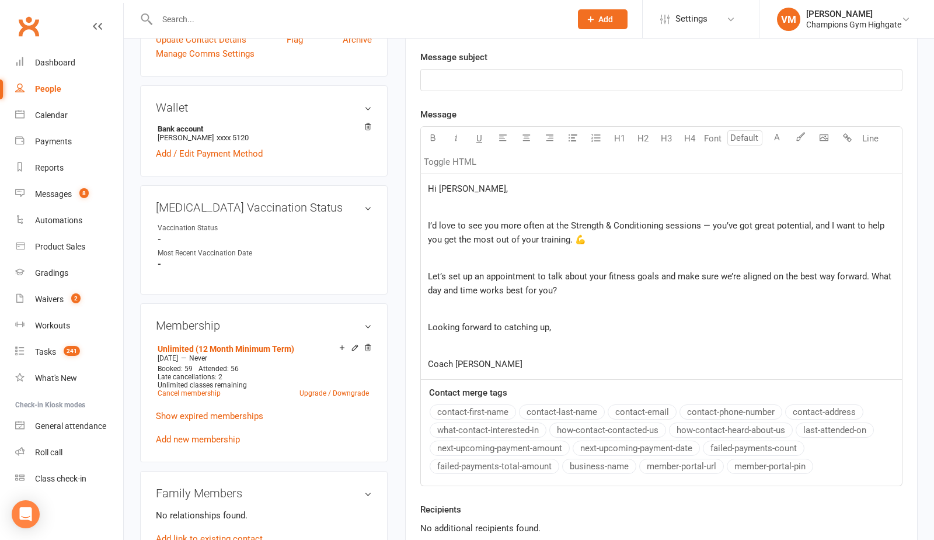
click at [478, 79] on p "﻿" at bounding box center [661, 80] width 467 height 14
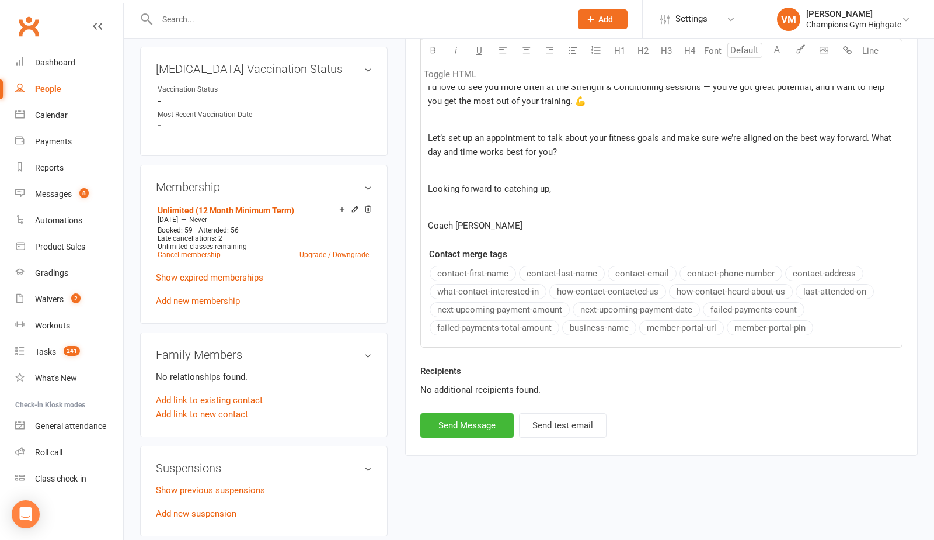
scroll to position [538, 0]
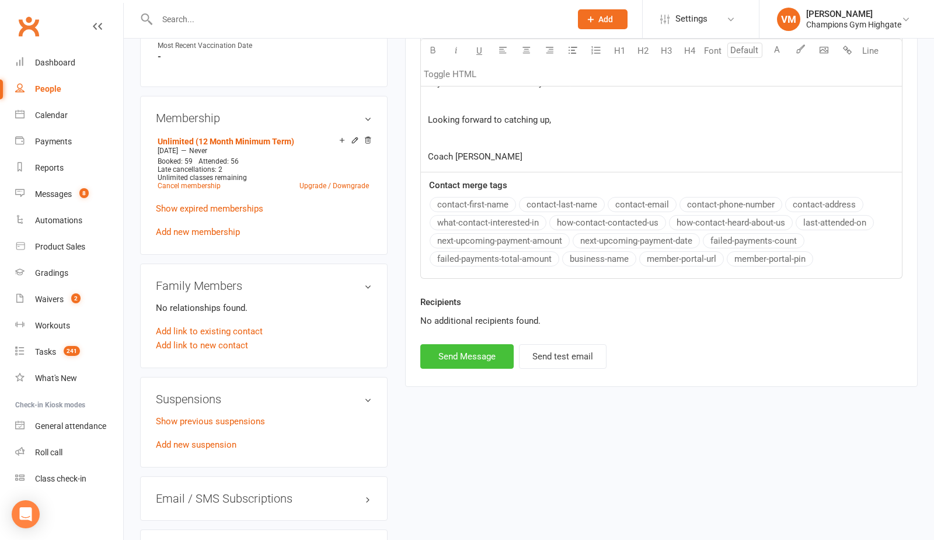
click at [460, 355] on button "Send Message" at bounding box center [466, 356] width 93 height 25
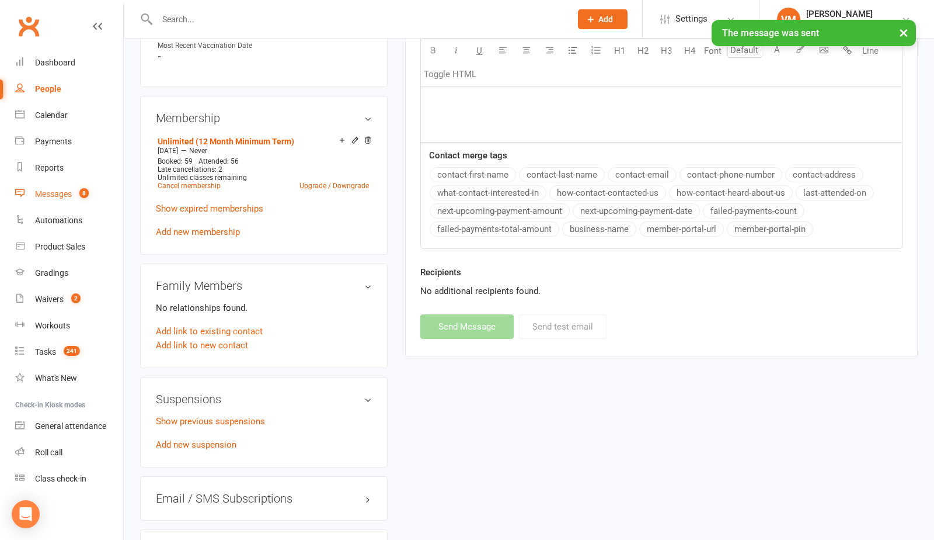
click at [65, 182] on link "Messages 8" at bounding box center [69, 194] width 108 height 26
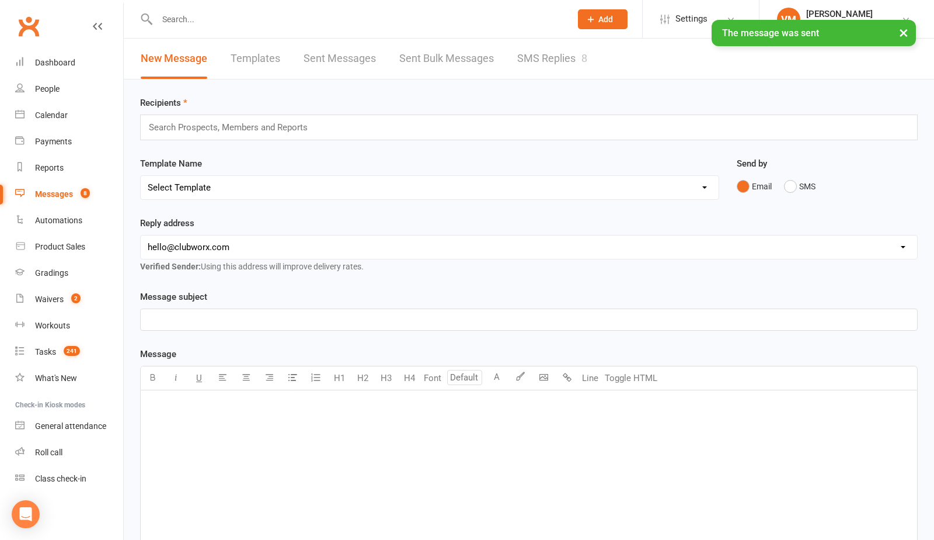
click at [538, 20] on div "× The message was sent" at bounding box center [459, 20] width 919 height 0
click at [537, 53] on link "SMS Replies 8" at bounding box center [552, 59] width 70 height 40
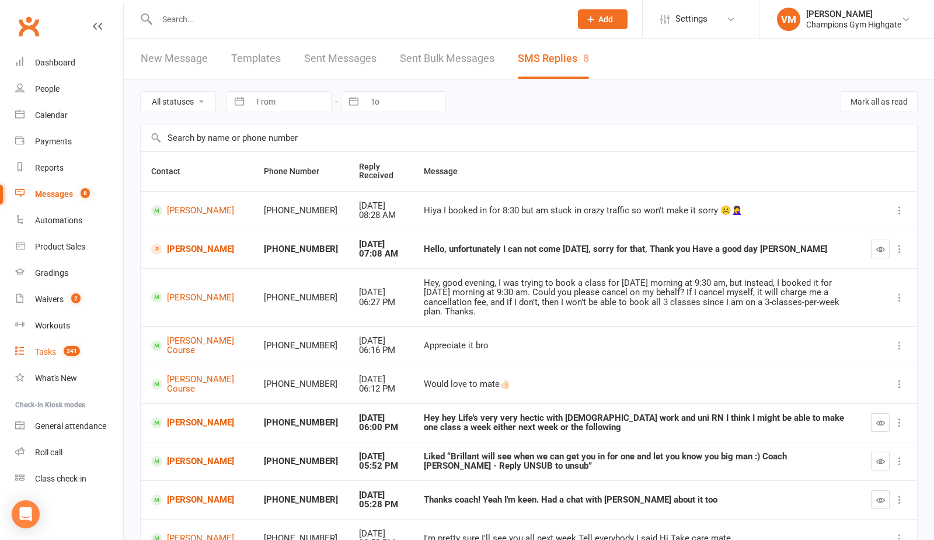
click at [51, 346] on link "Tasks 241" at bounding box center [69, 352] width 108 height 26
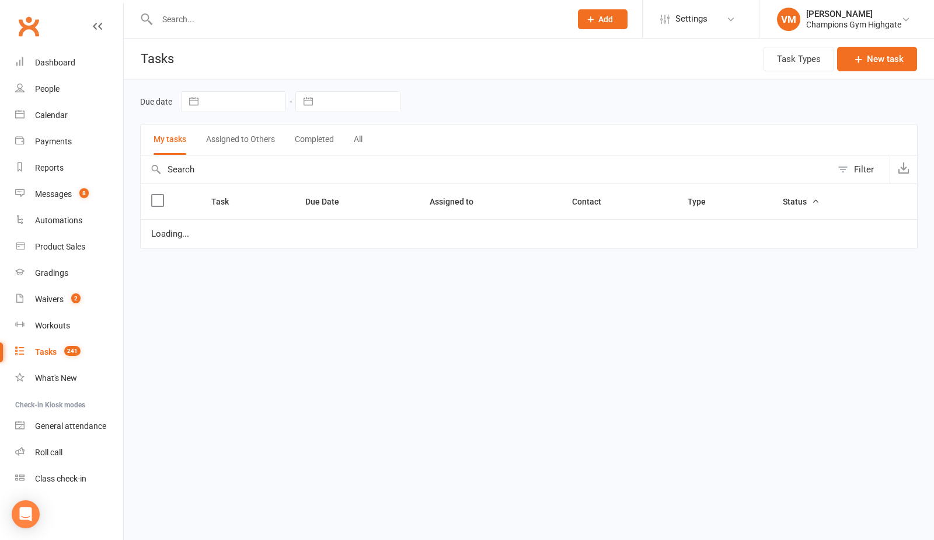
select select "waiting"
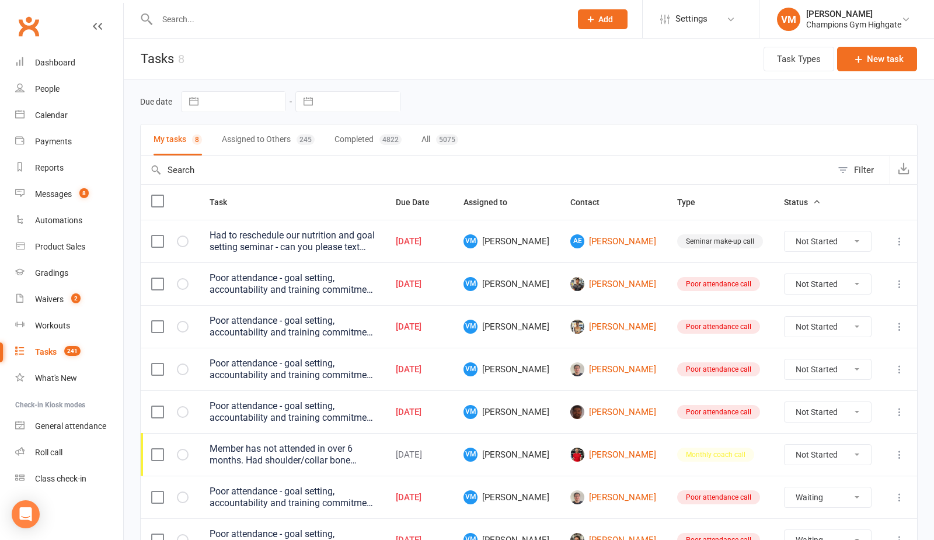
click at [826, 273] on div "Not Started In Progress Waiting Complete" at bounding box center [828, 283] width 88 height 21
click at [823, 290] on select "Not Started In Progress Waiting Complete" at bounding box center [828, 284] width 86 height 20
select select "unstarted"
select select "waiting"
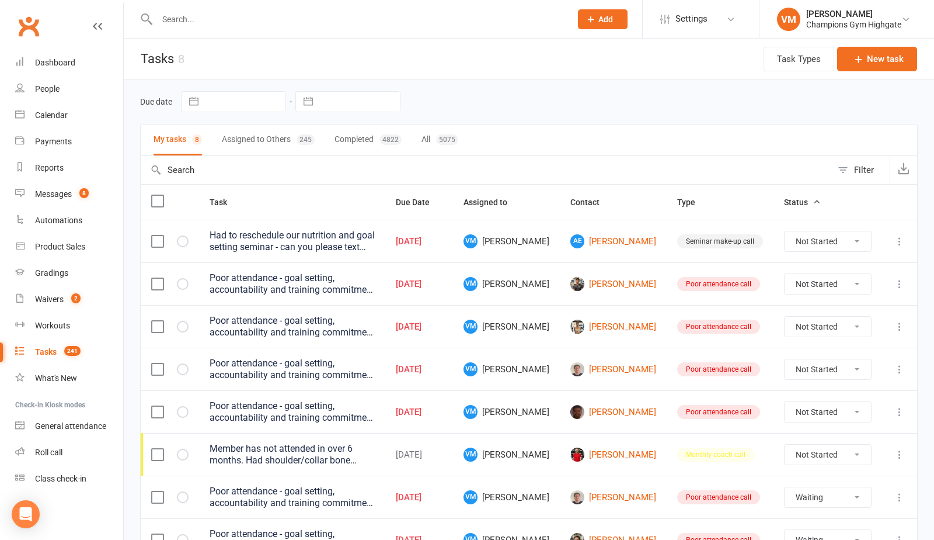
select select "waiting"
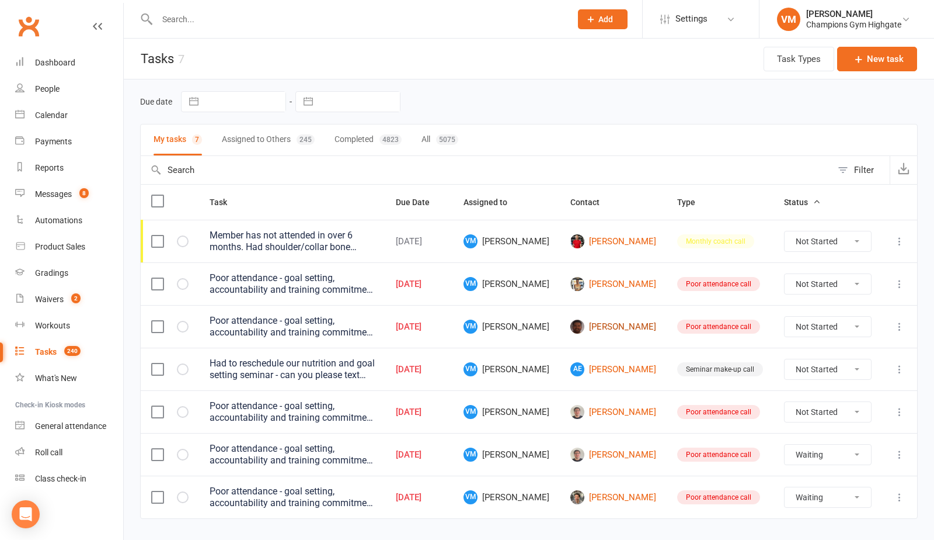
click at [645, 329] on link "[PERSON_NAME]" at bounding box center [614, 326] width 86 height 14
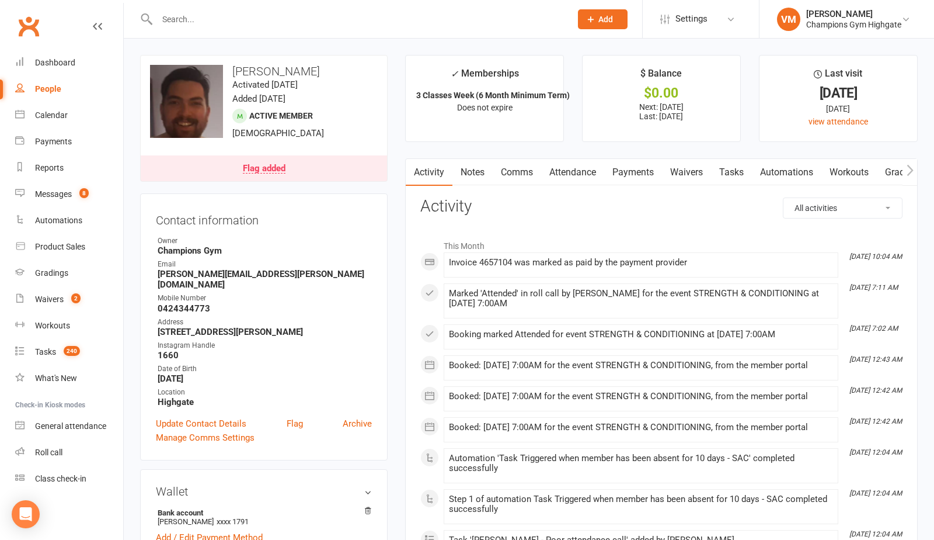
click at [511, 166] on link "Comms" at bounding box center [517, 172] width 48 height 27
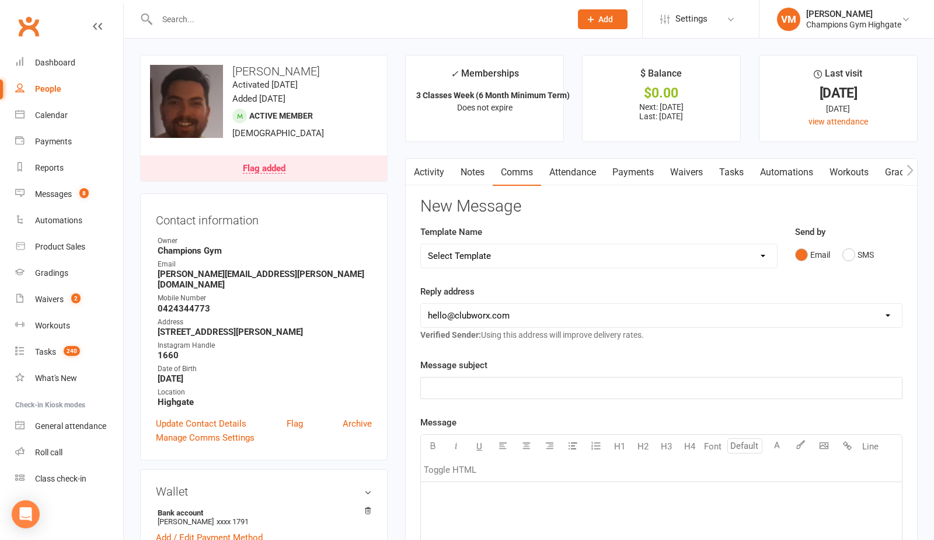
click at [466, 170] on link "Notes" at bounding box center [473, 172] width 40 height 27
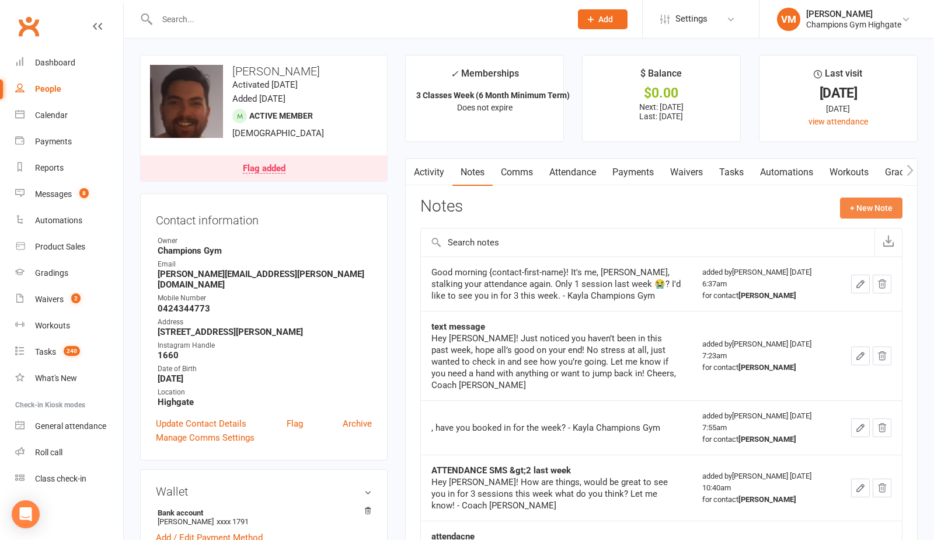
click at [880, 208] on button "+ New Note" at bounding box center [871, 207] width 62 height 21
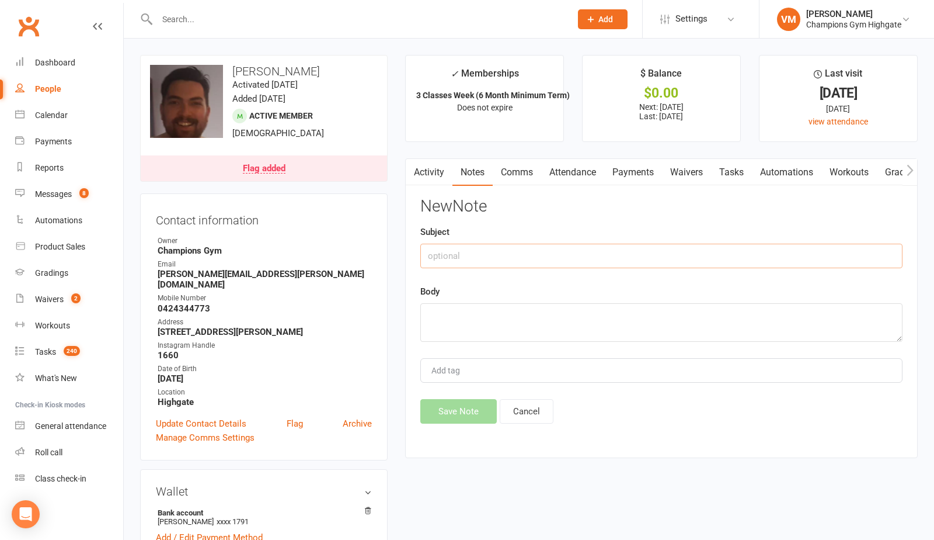
click at [569, 261] on input "text" at bounding box center [661, 256] width 482 height 25
type input "i"
type input "Sick"
type textarea "I"
type textarea "He is back. he was sick"
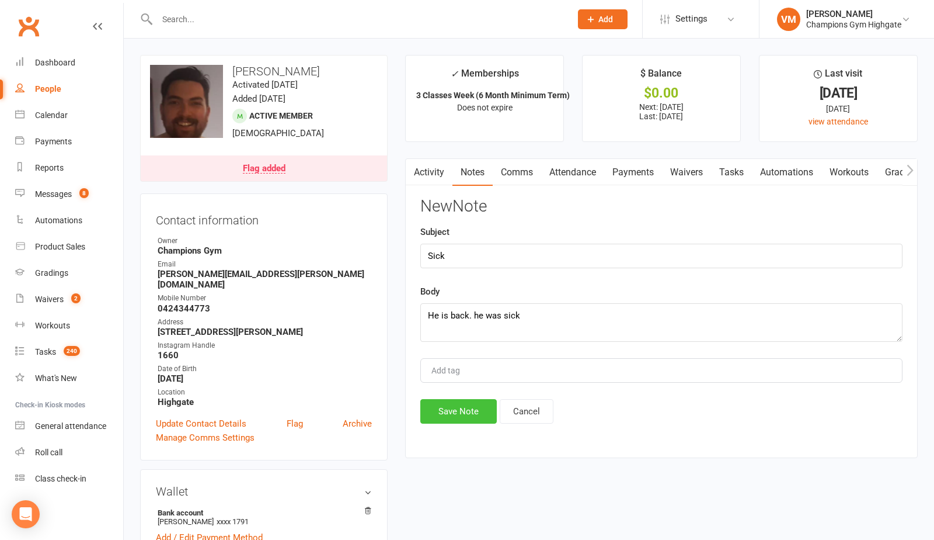
click at [460, 418] on button "Save Note" at bounding box center [458, 411] width 77 height 25
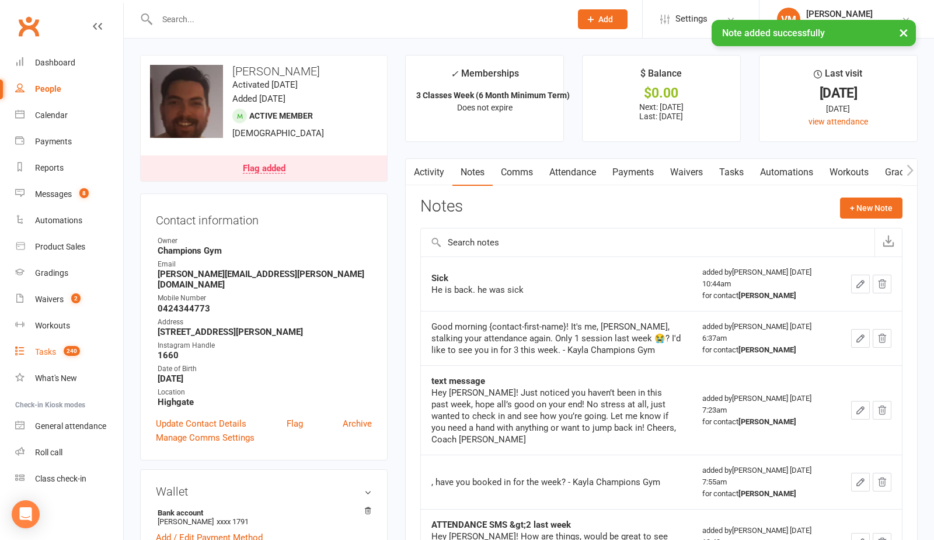
click at [51, 349] on div "Tasks" at bounding box center [45, 351] width 21 height 9
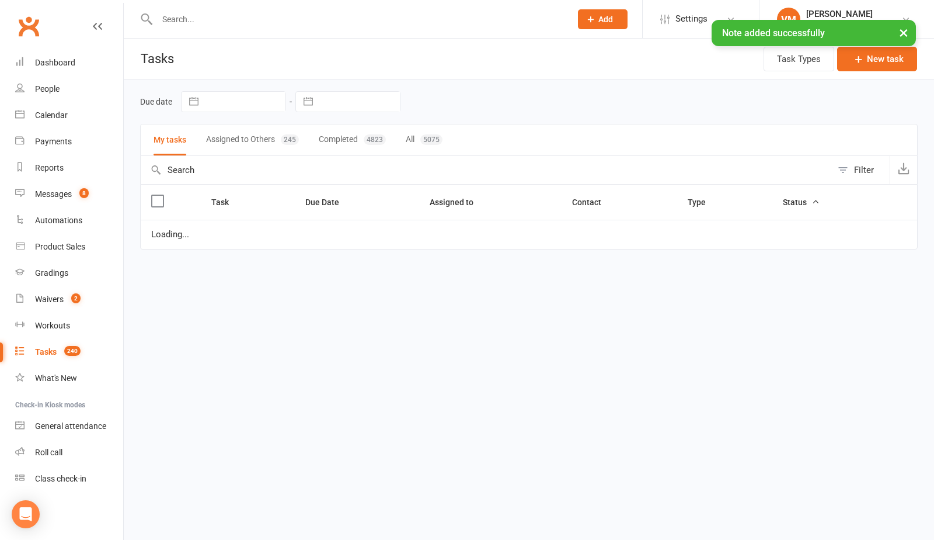
select select "waiting"
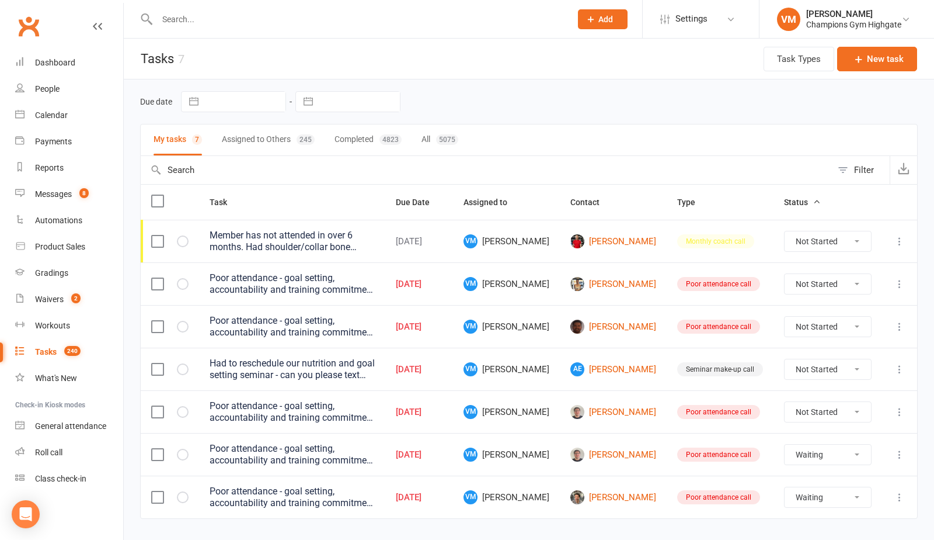
scroll to position [29, 0]
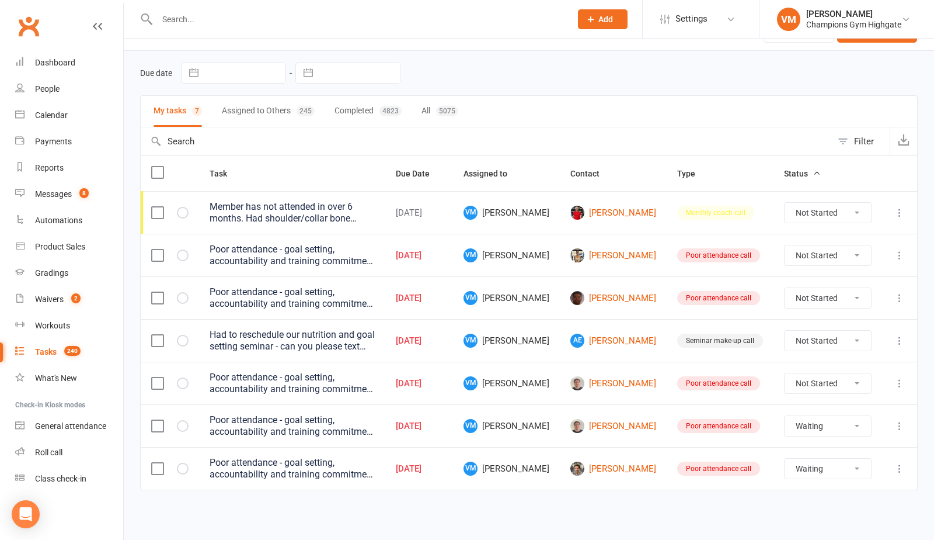
click at [837, 303] on select "Not Started In Progress Waiting Complete" at bounding box center [828, 298] width 86 height 20
select select "unstarted"
select select "waiting"
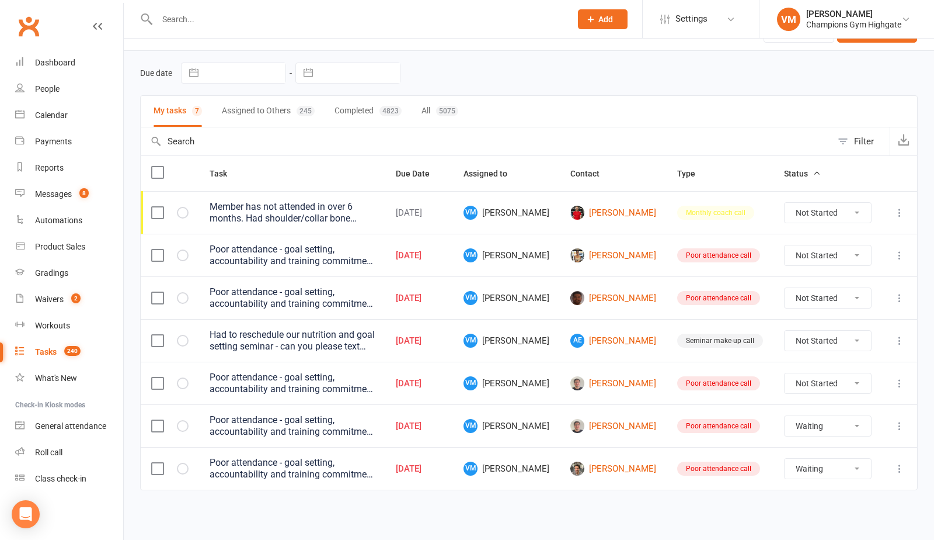
select select "waiting"
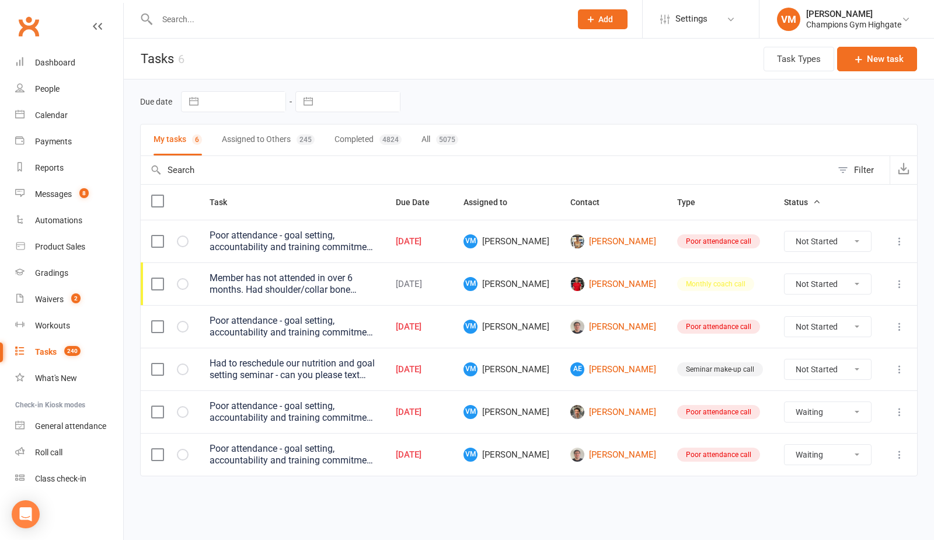
scroll to position [0, 0]
click at [646, 367] on link "AE [PERSON_NAME]" at bounding box center [614, 369] width 86 height 14
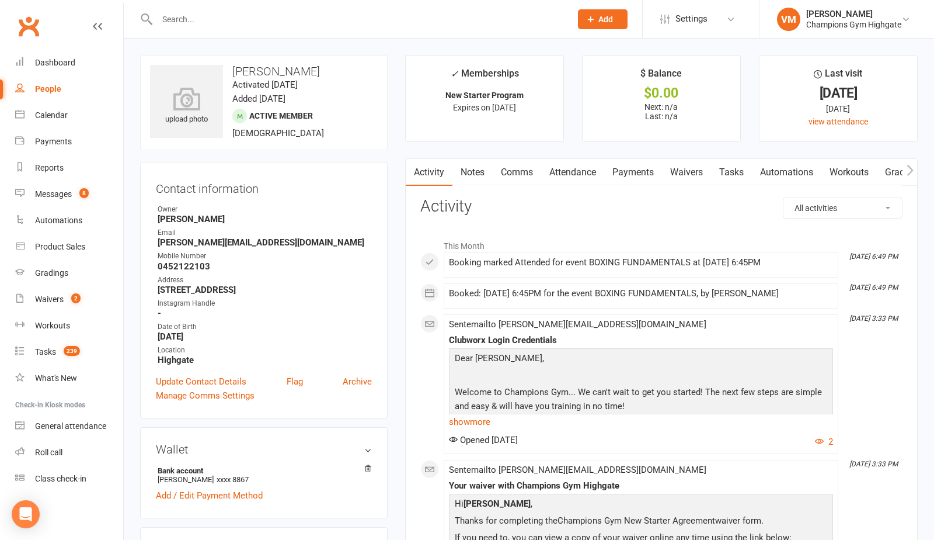
click at [523, 165] on link "Comms" at bounding box center [517, 172] width 48 height 27
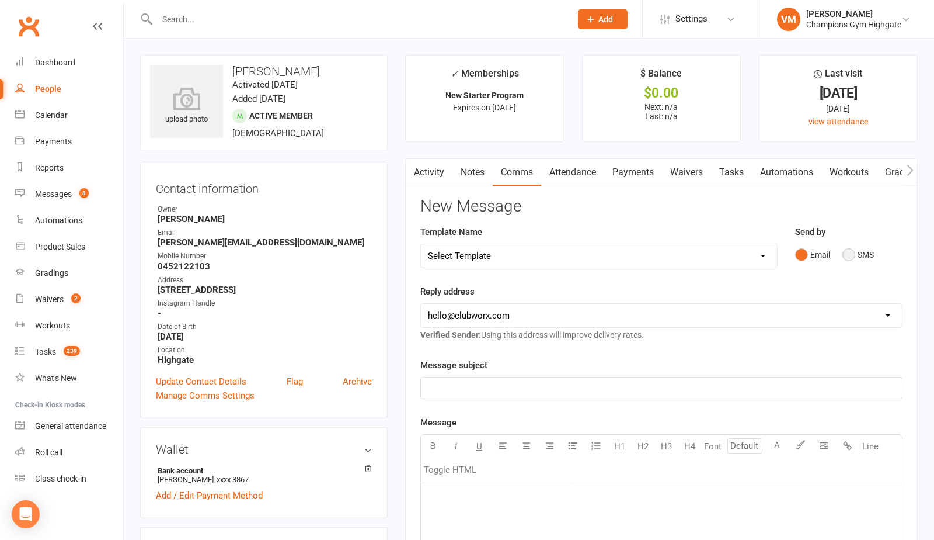
click at [852, 252] on button "SMS" at bounding box center [859, 255] width 32 height 22
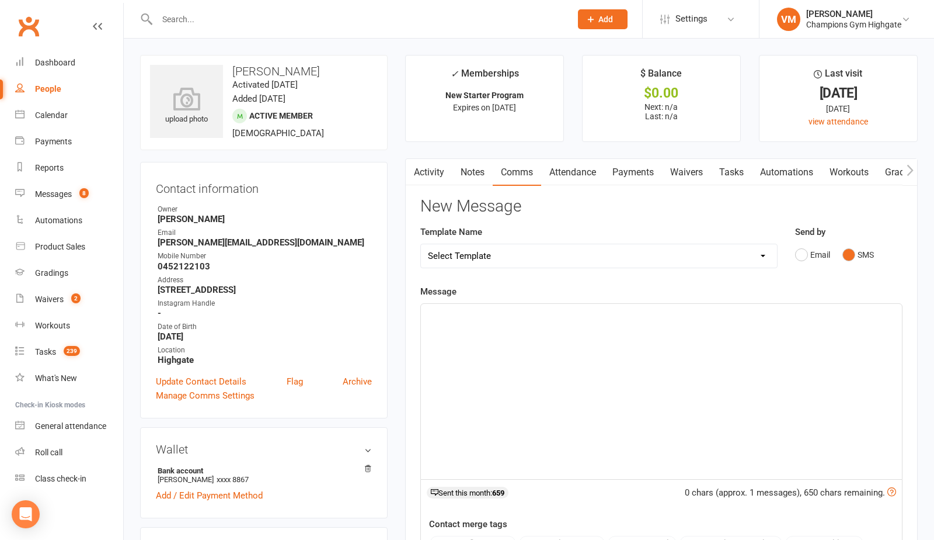
click at [540, 326] on div "﻿" at bounding box center [661, 391] width 481 height 175
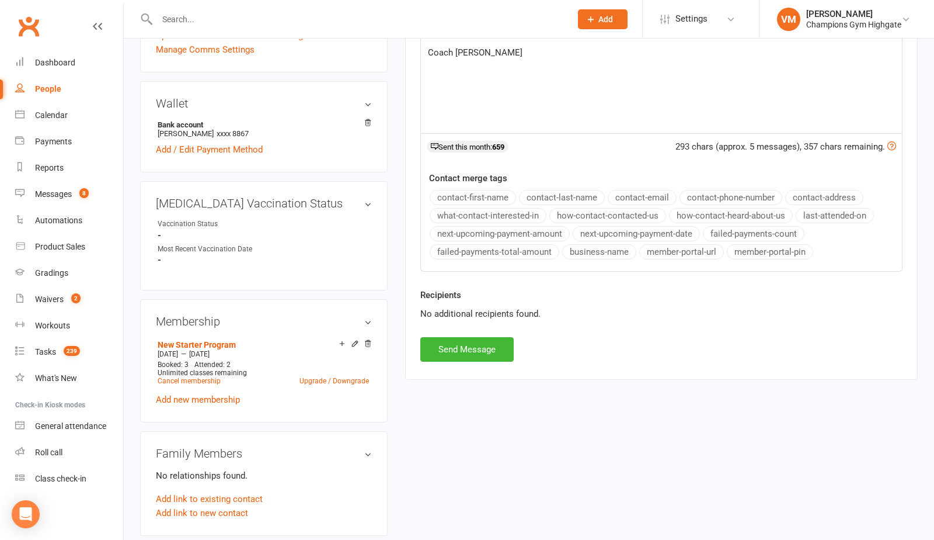
scroll to position [434, 0]
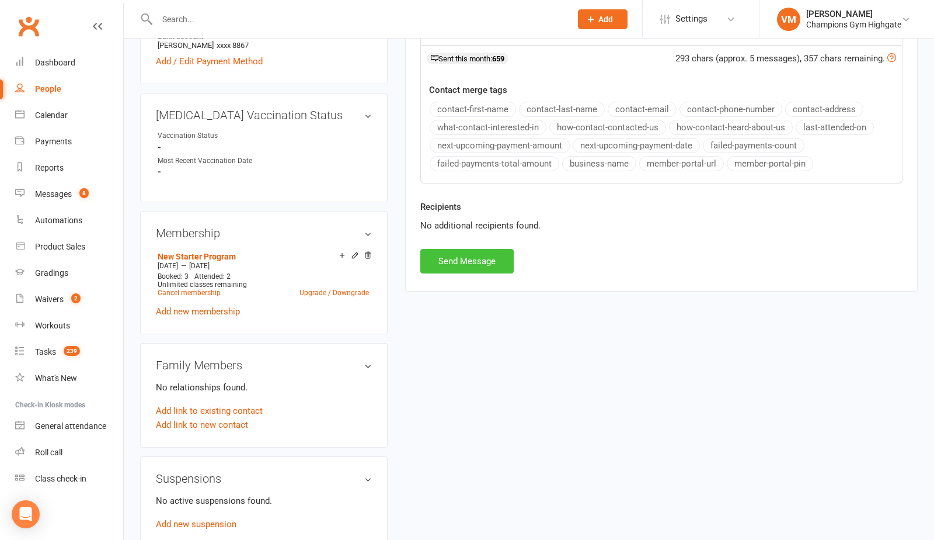
click at [472, 269] on button "Send Message" at bounding box center [466, 261] width 93 height 25
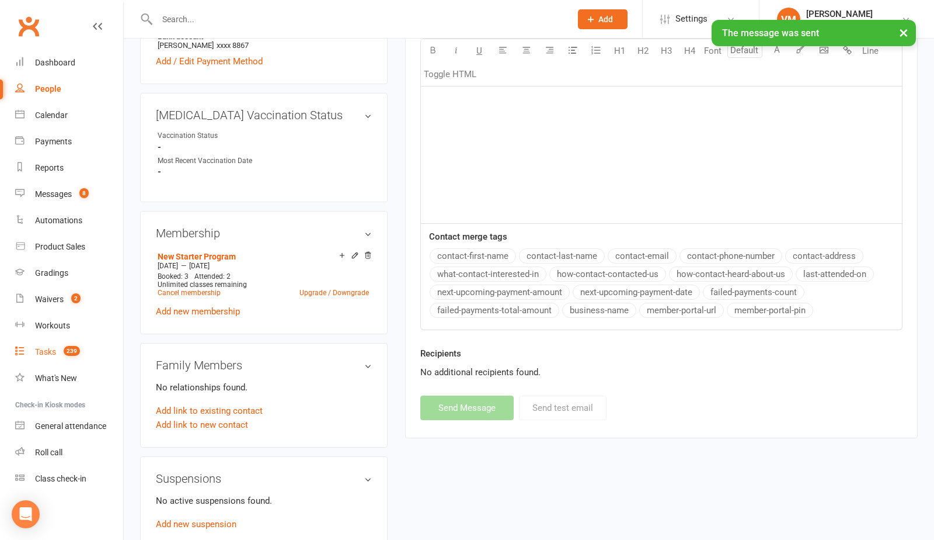
click at [47, 345] on link "Tasks 239" at bounding box center [69, 352] width 108 height 26
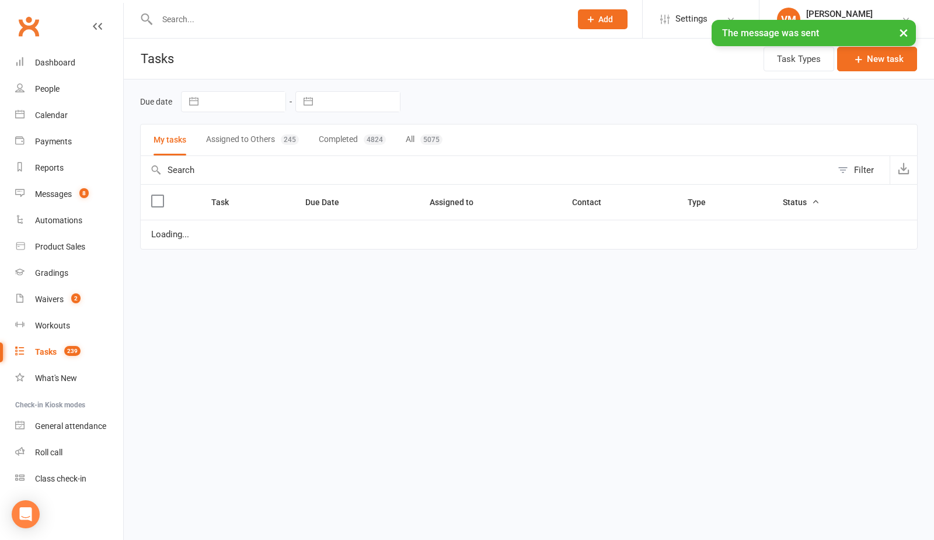
select select "waiting"
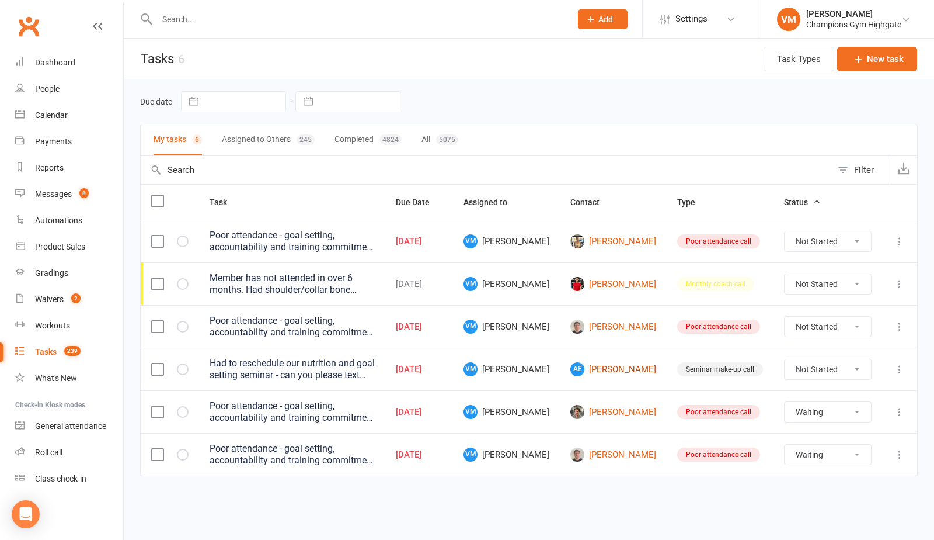
click at [639, 363] on link "AE [PERSON_NAME]" at bounding box center [614, 369] width 86 height 14
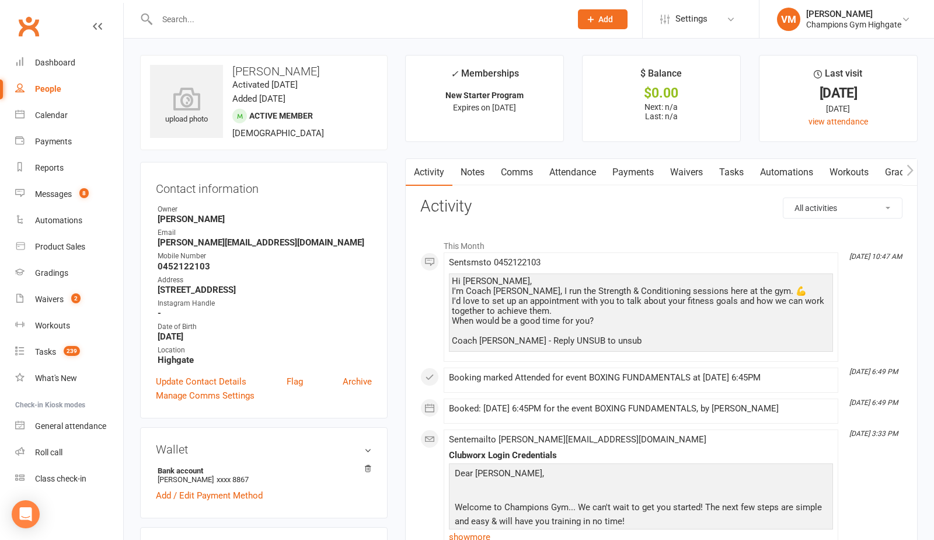
click at [466, 173] on link "Notes" at bounding box center [473, 172] width 40 height 27
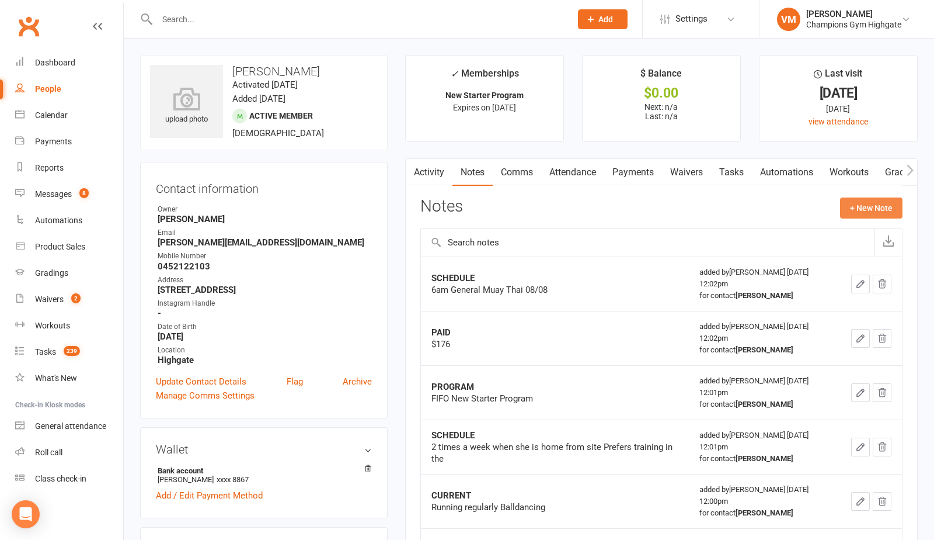
click at [844, 206] on button "+ New Note" at bounding box center [871, 207] width 62 height 21
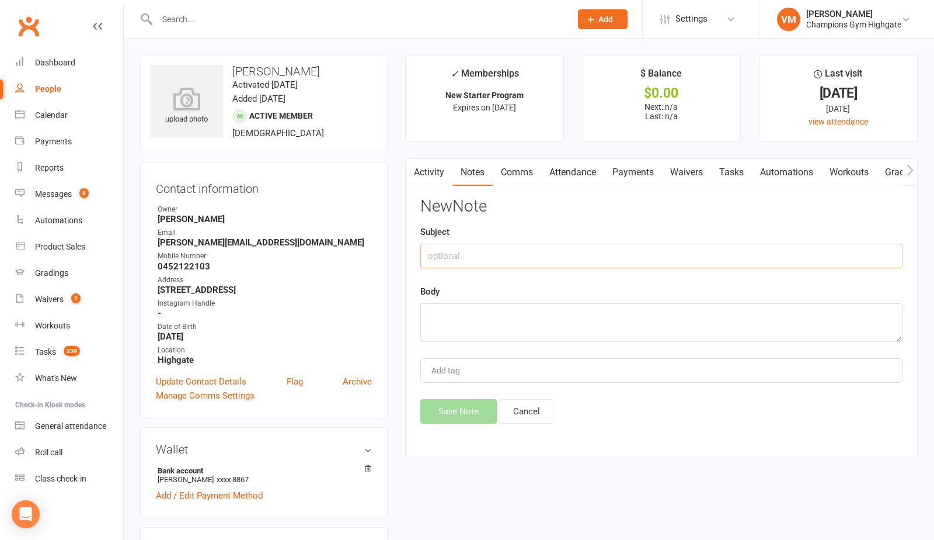
click at [533, 246] on input "text" at bounding box center [661, 256] width 482 height 25
type input "Text for appointment"
click at [525, 311] on textarea at bounding box center [661, 322] width 482 height 39
paste textarea "Hi [PERSON_NAME], I’m Coach [PERSON_NAME], I run the Strength & Conditioning se…"
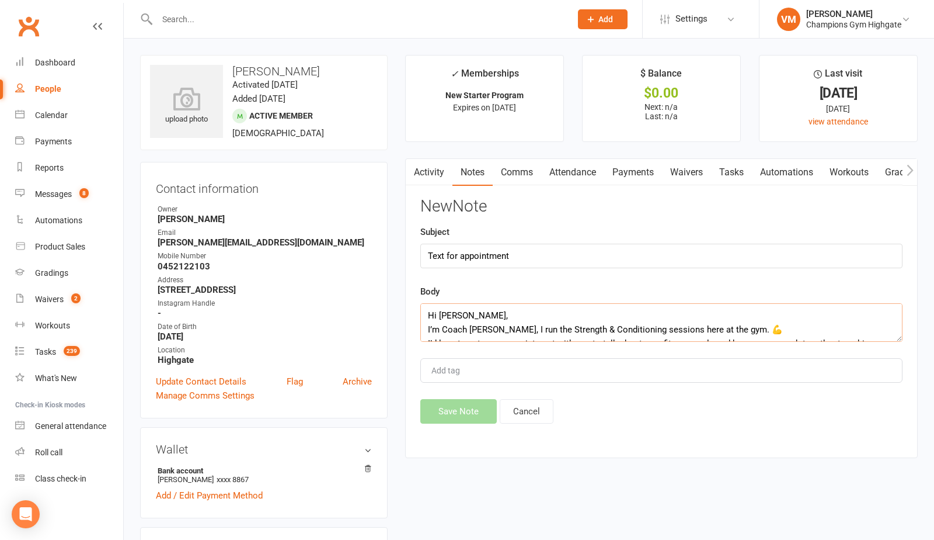
scroll to position [63, 0]
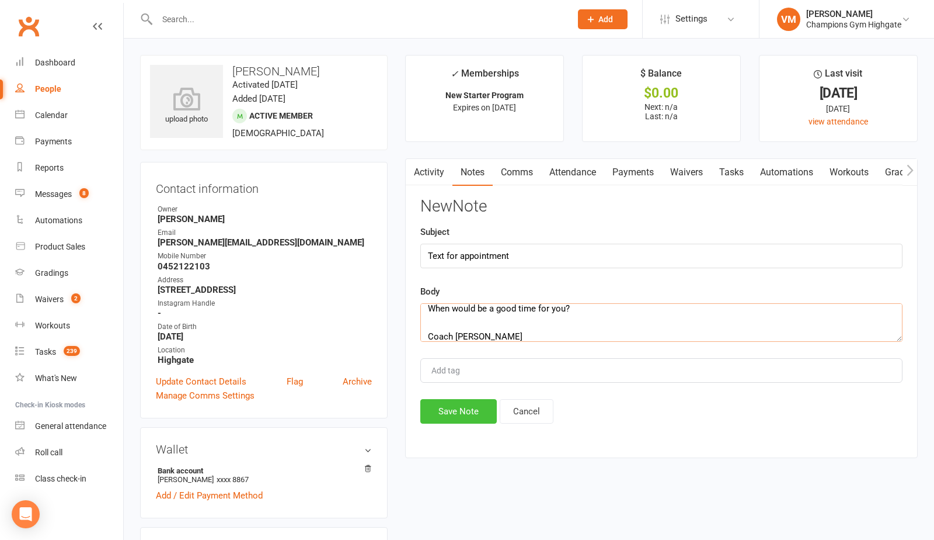
type textarea "Hi [PERSON_NAME], I’m Coach [PERSON_NAME], I run the Strength & Conditioning se…"
click at [484, 414] on button "Save Note" at bounding box center [458, 411] width 77 height 25
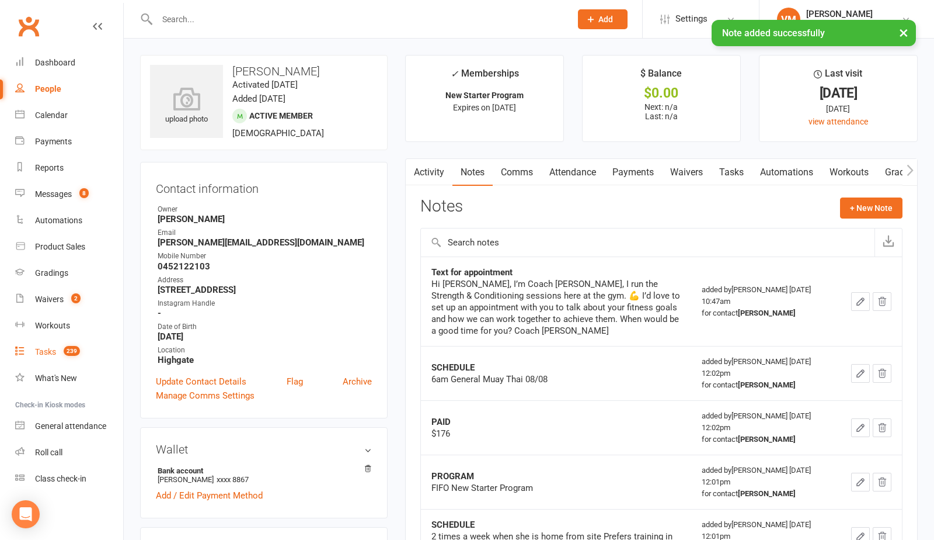
click at [49, 350] on div "Tasks" at bounding box center [45, 351] width 21 height 9
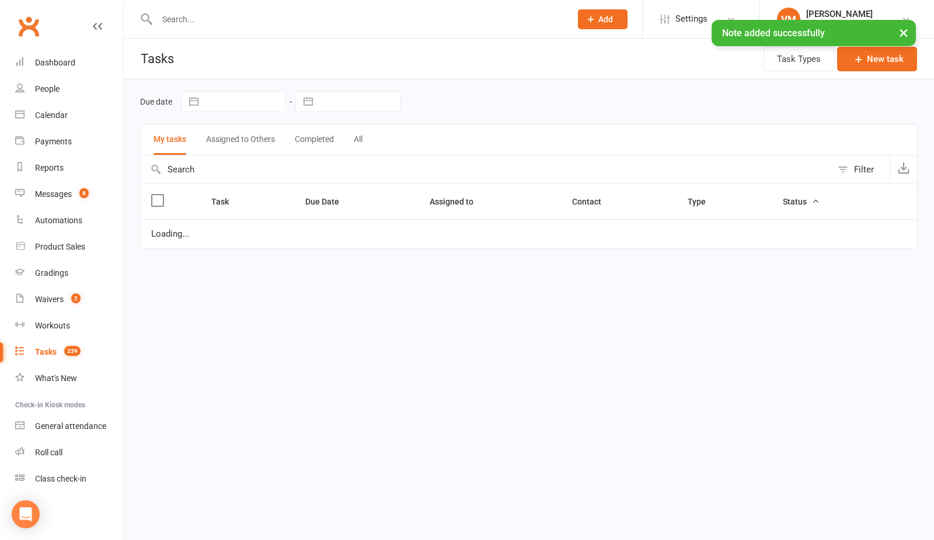
select select "waiting"
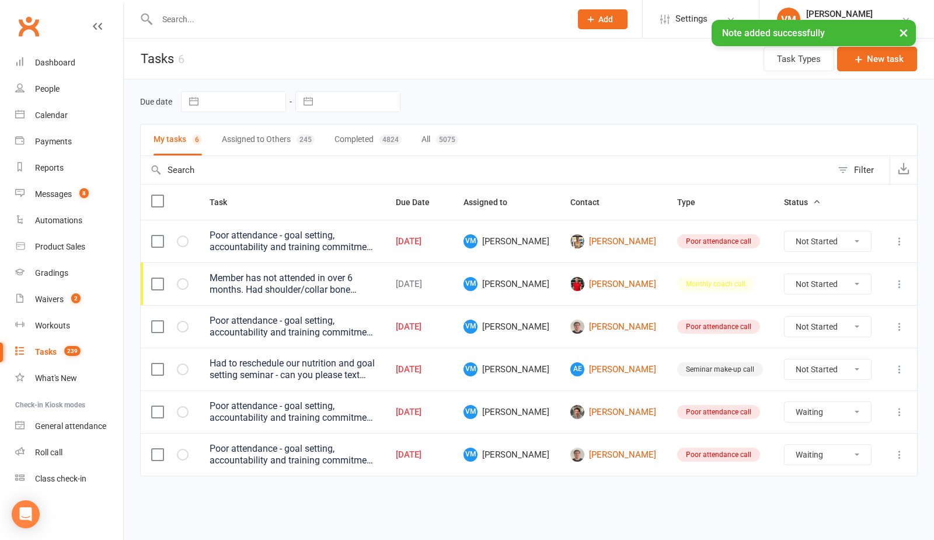
click at [844, 367] on select "Not Started In Progress Waiting Complete" at bounding box center [828, 369] width 86 height 20
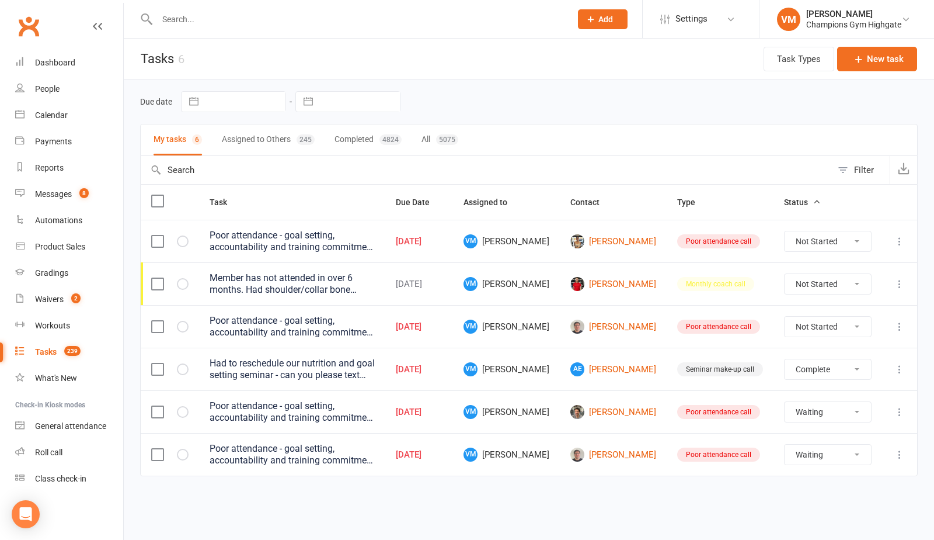
select select "unstarted"
select select "waiting"
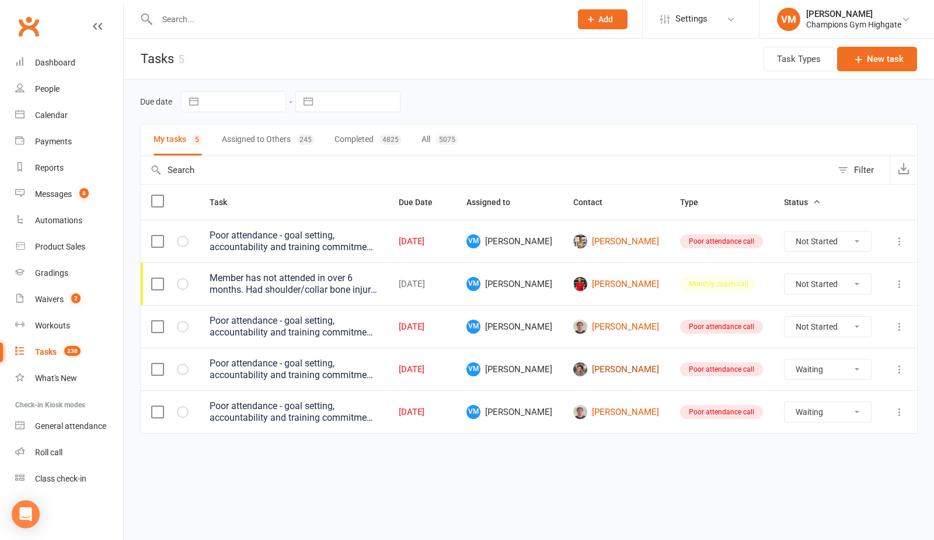
click at [644, 368] on link "[PERSON_NAME]" at bounding box center [617, 369] width 86 height 14
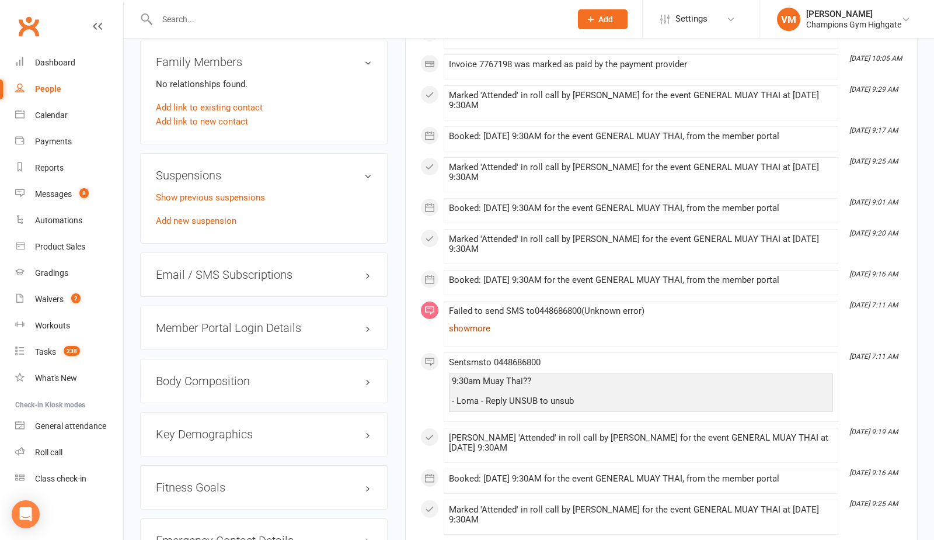
scroll to position [816, 0]
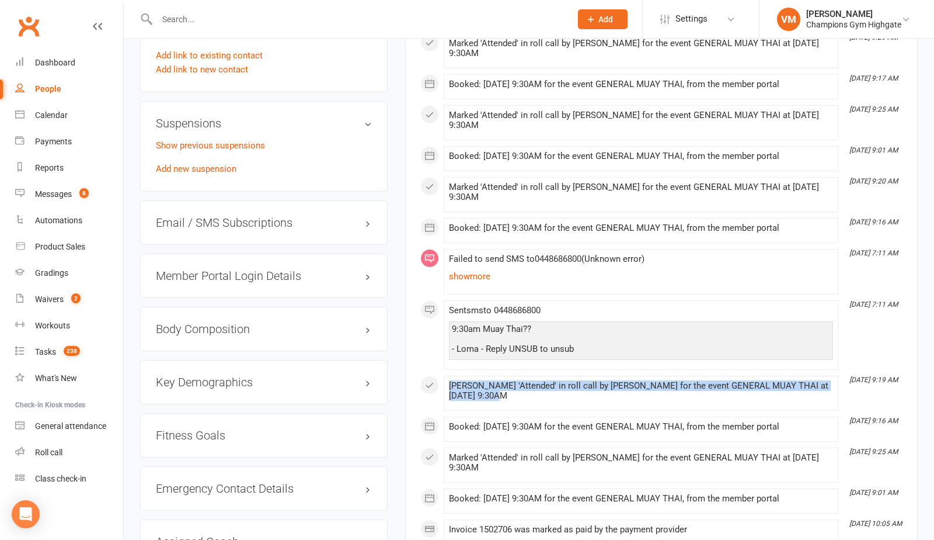
drag, startPoint x: 449, startPoint y: 381, endPoint x: 541, endPoint y: 401, distance: 95.0
click at [541, 402] on li "[DATE] 9:19 AM Marked 'Attended' in roll call by [PERSON_NAME] for the event GE…" at bounding box center [641, 393] width 395 height 35
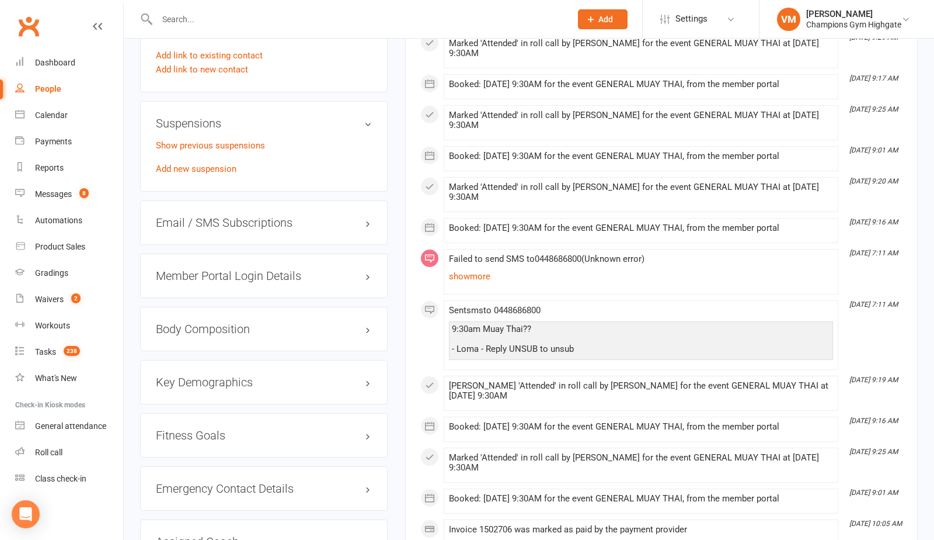
click at [477, 422] on div "Booked: [DATE] 9:30AM for the event GENERAL MUAY THAI, from the member portal" at bounding box center [641, 427] width 384 height 10
click at [473, 456] on div "Marked 'Attended' in roll call by [PERSON_NAME] for the event GENERAL MUAY THAI…" at bounding box center [641, 463] width 384 height 20
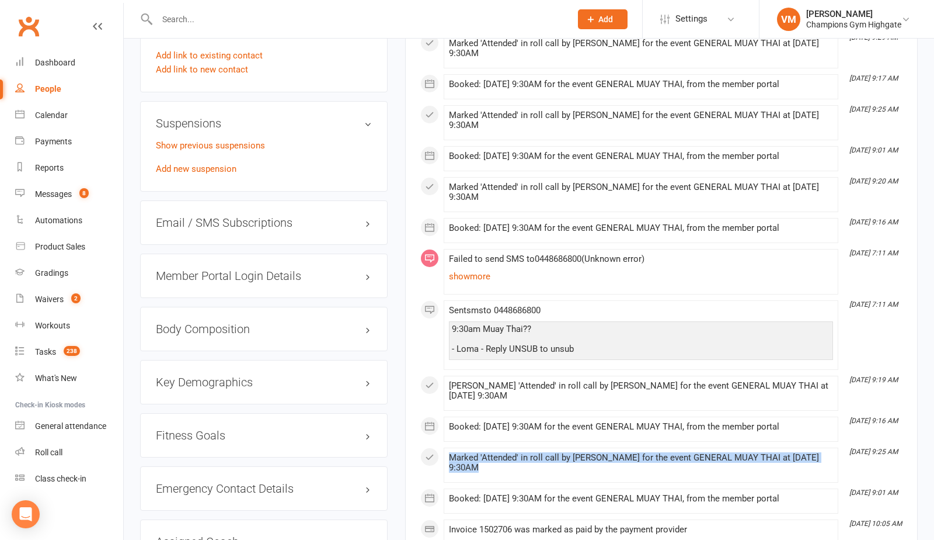
click at [473, 456] on div "Marked 'Attended' in roll call by [PERSON_NAME] for the event GENERAL MUAY THAI…" at bounding box center [641, 463] width 384 height 20
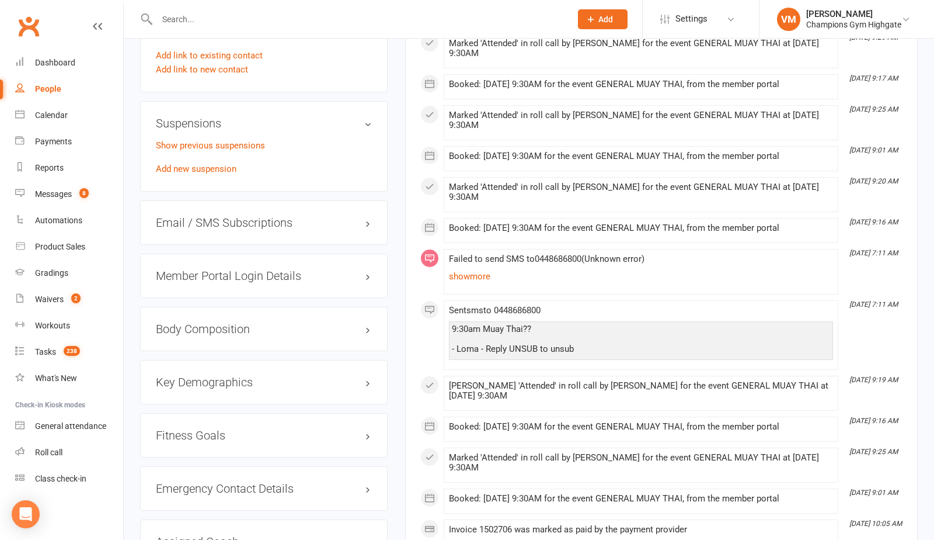
click at [476, 496] on div "Booked: [DATE] 9:30AM for the event GENERAL MUAY THAI, from the member portal" at bounding box center [641, 498] width 384 height 10
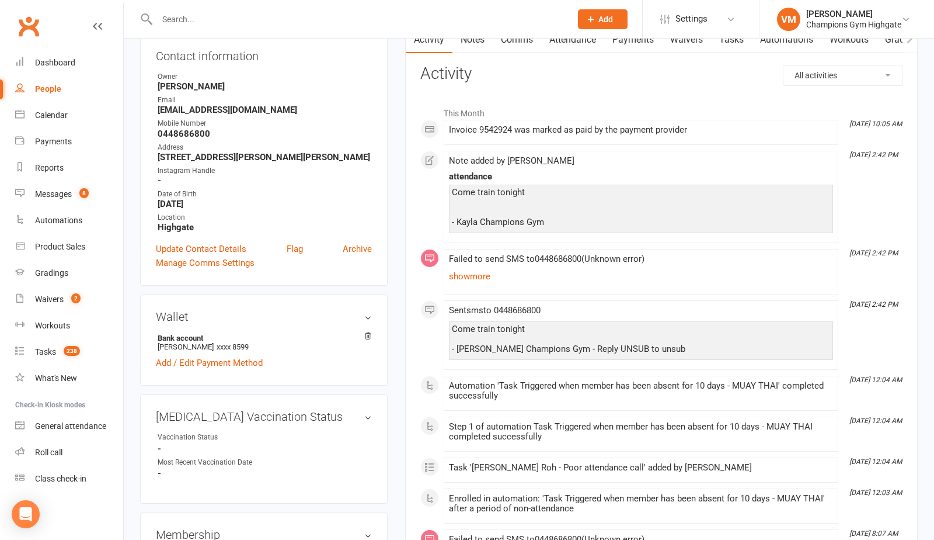
scroll to position [0, 0]
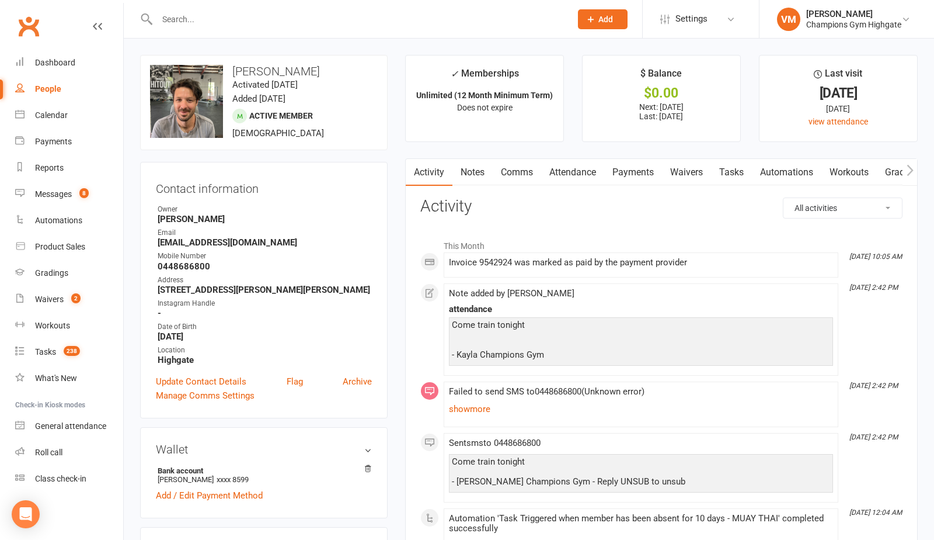
click at [515, 183] on link "Comms" at bounding box center [517, 172] width 48 height 27
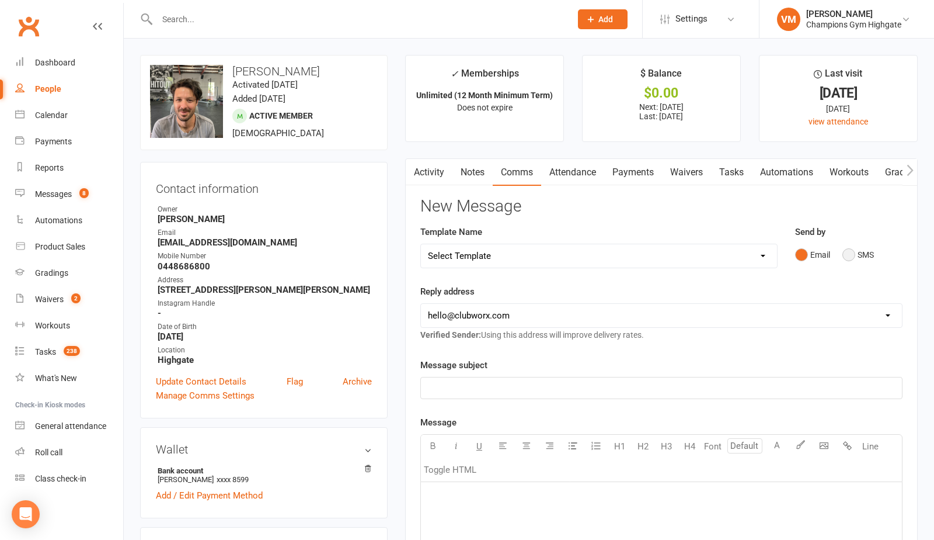
click at [850, 248] on button "SMS" at bounding box center [859, 255] width 32 height 22
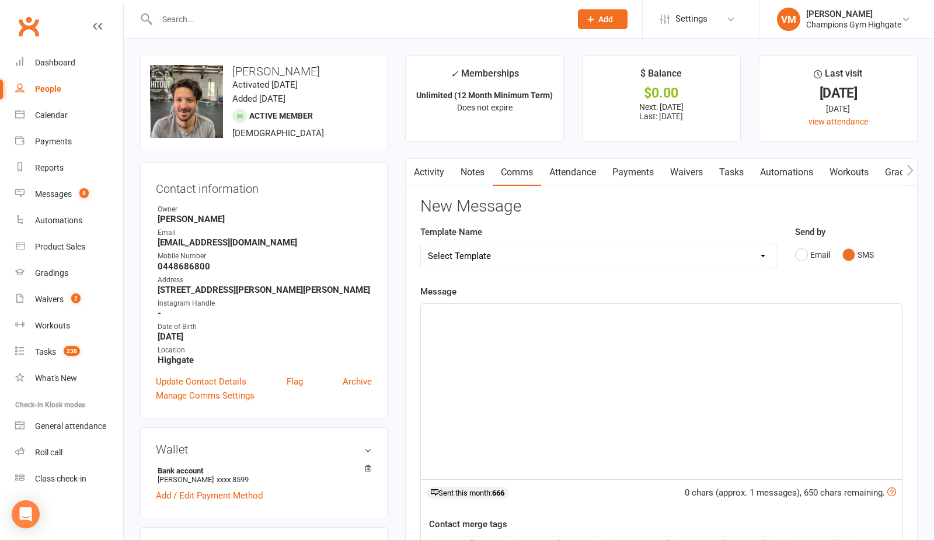
click at [255, 72] on h3 "[PERSON_NAME]" at bounding box center [264, 71] width 228 height 13
copy h3 "[PERSON_NAME]"
click at [488, 335] on div "﻿" at bounding box center [661, 391] width 481 height 175
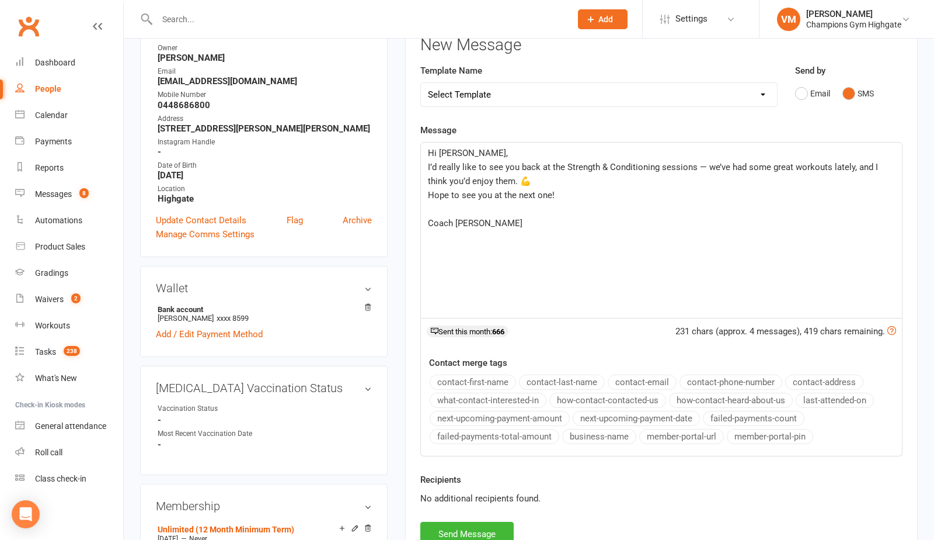
scroll to position [246, 0]
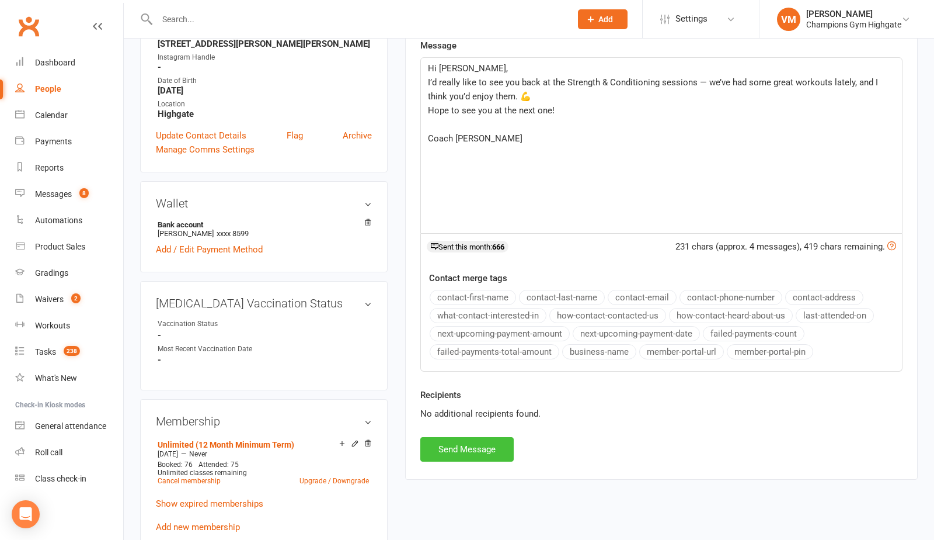
click at [490, 440] on button "Send Message" at bounding box center [466, 449] width 93 height 25
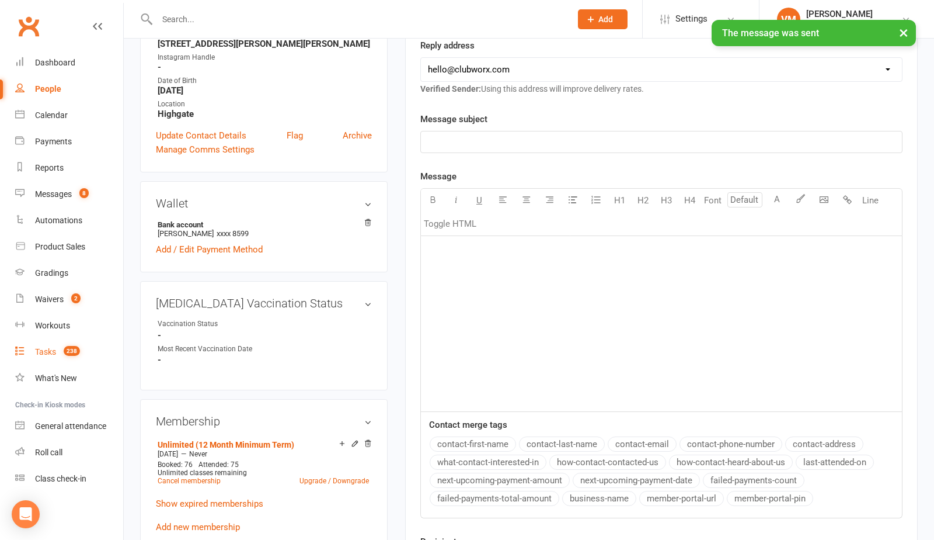
click at [57, 352] on link "Tasks 238" at bounding box center [69, 352] width 108 height 26
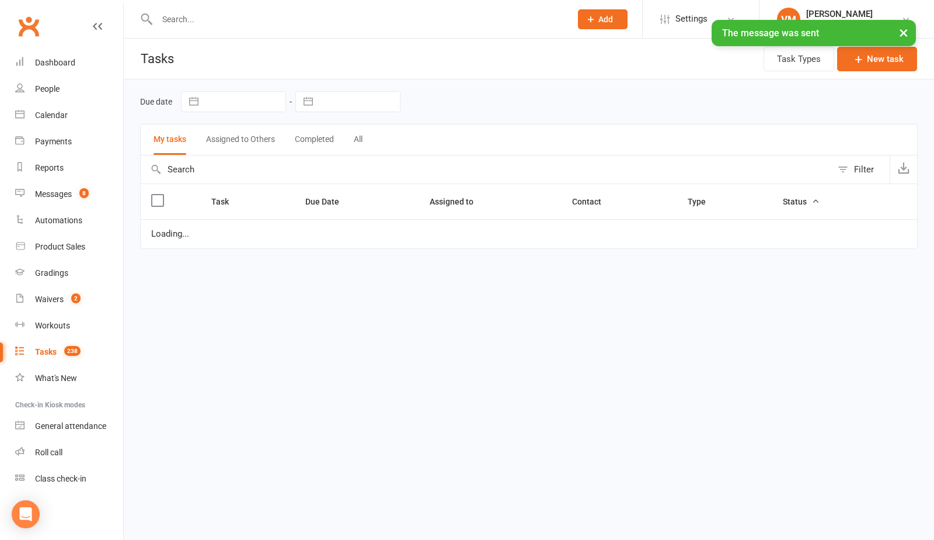
select select "waiting"
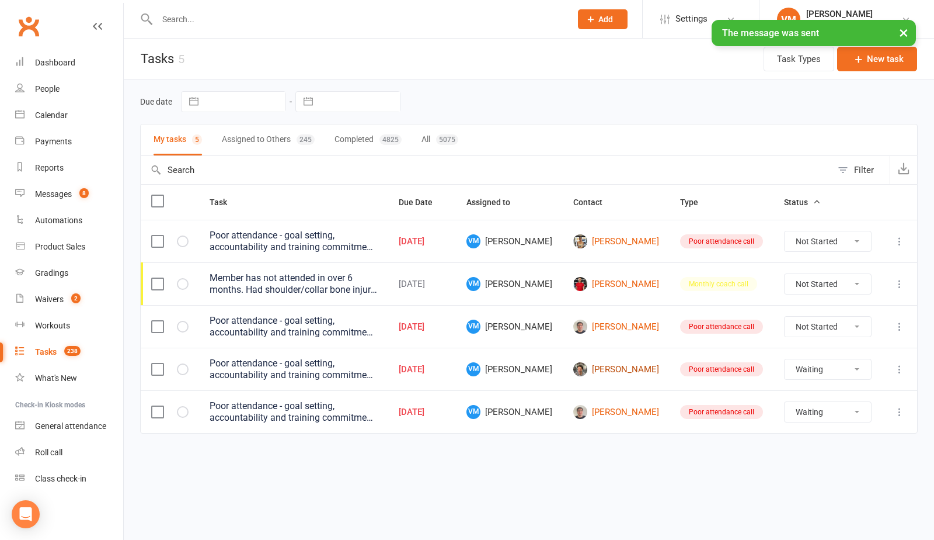
click at [648, 364] on link "[PERSON_NAME]" at bounding box center [617, 369] width 86 height 14
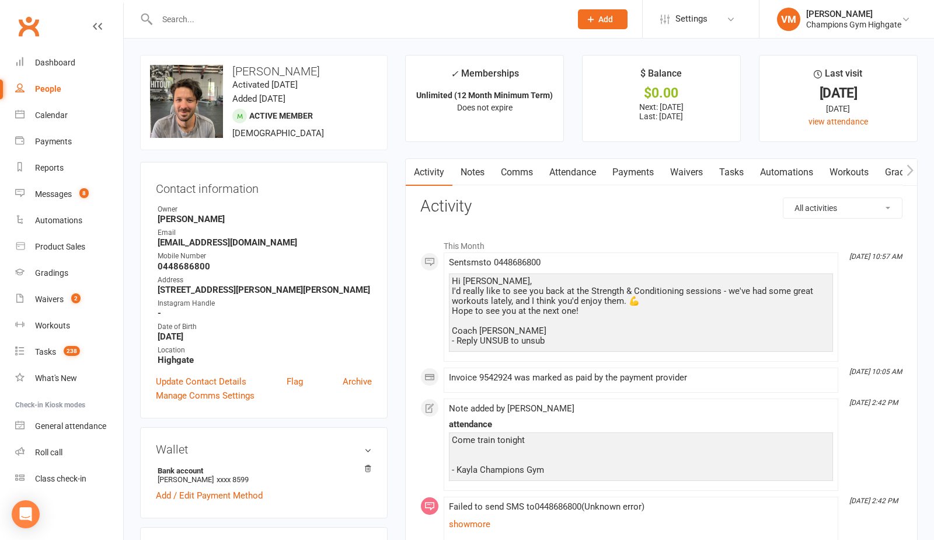
click at [507, 176] on link "Comms" at bounding box center [517, 172] width 48 height 27
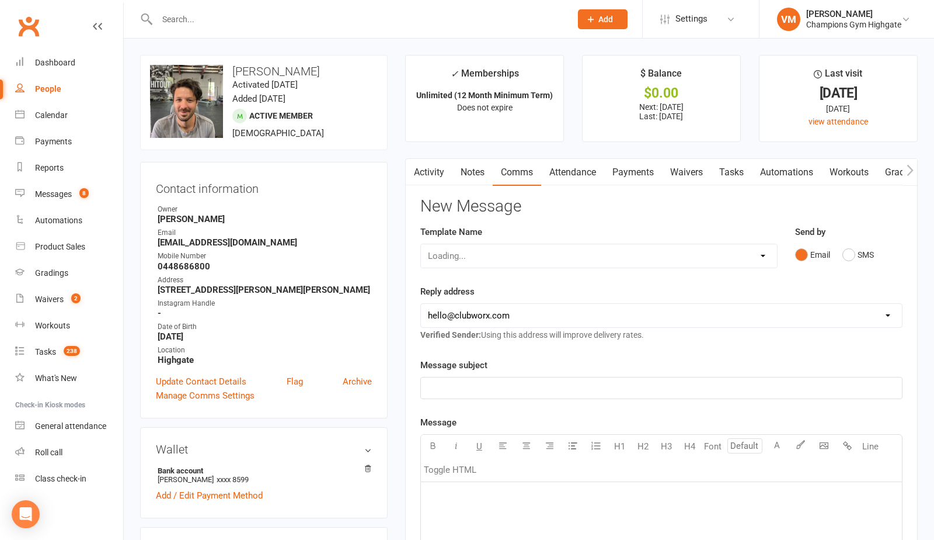
click at [477, 172] on link "Notes" at bounding box center [473, 172] width 40 height 27
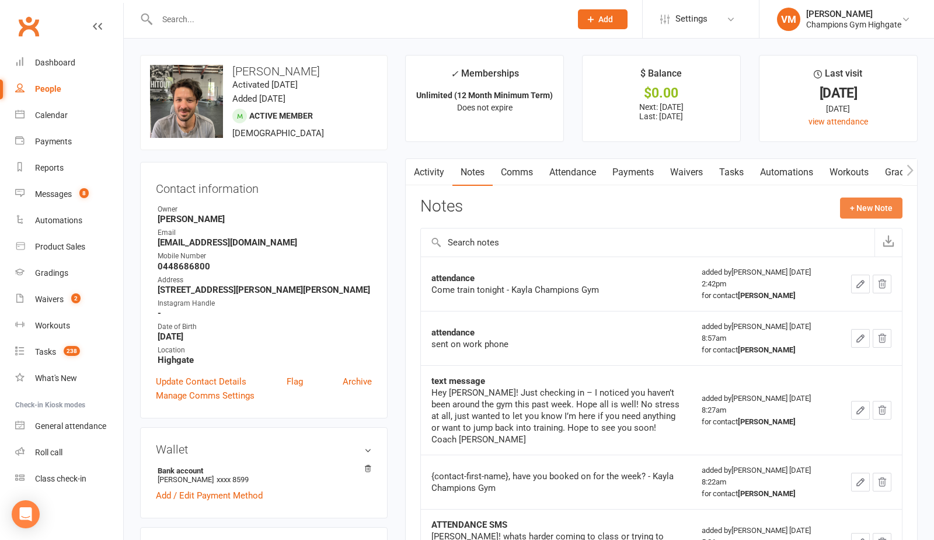
click at [875, 200] on button "+ New Note" at bounding box center [871, 207] width 62 height 21
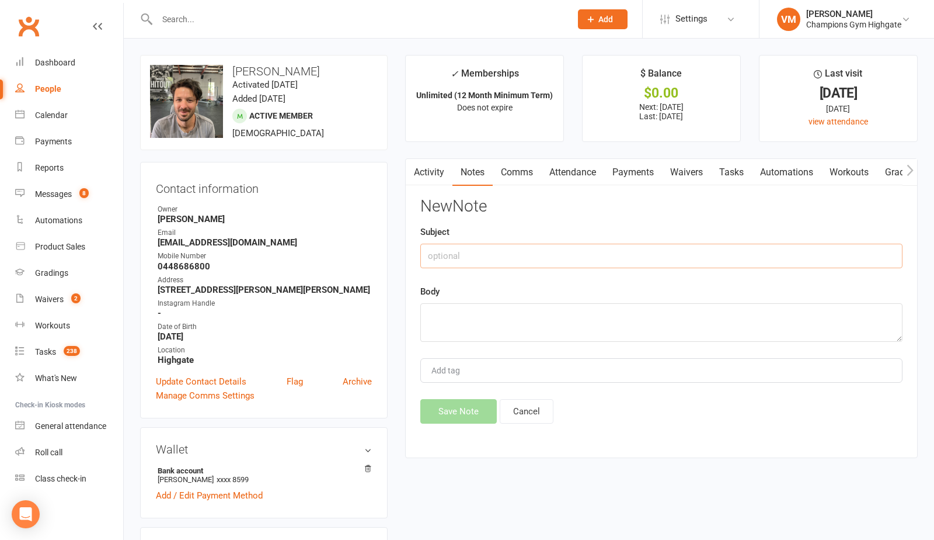
click at [481, 256] on input "text" at bounding box center [661, 256] width 482 height 25
type input "text sent"
click at [468, 312] on textarea at bounding box center [661, 322] width 482 height 39
paste textarea "Hi [PERSON_NAME], I’d really like to see you back at the Strength & Conditionin…"
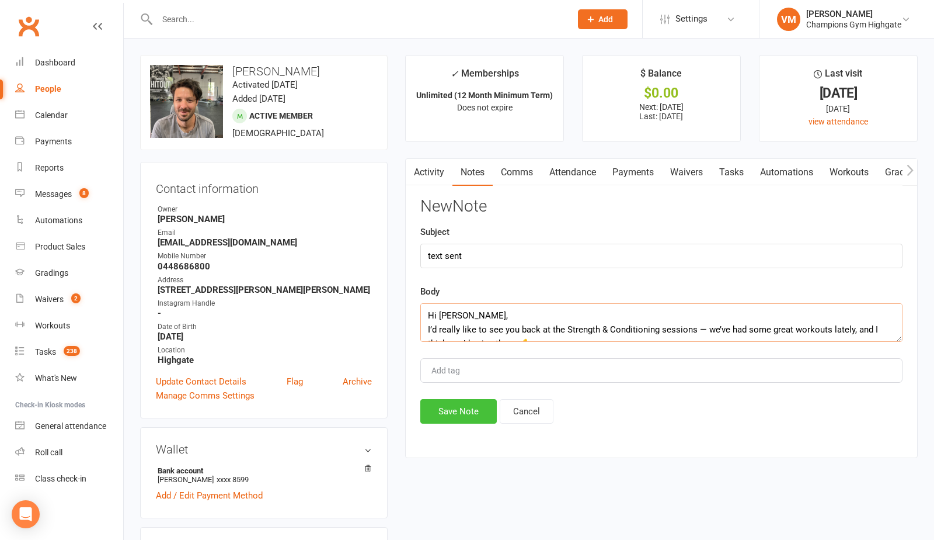
scroll to position [63, 0]
type textarea "Hi [PERSON_NAME], I’d really like to see you back at the Strength & Conditionin…"
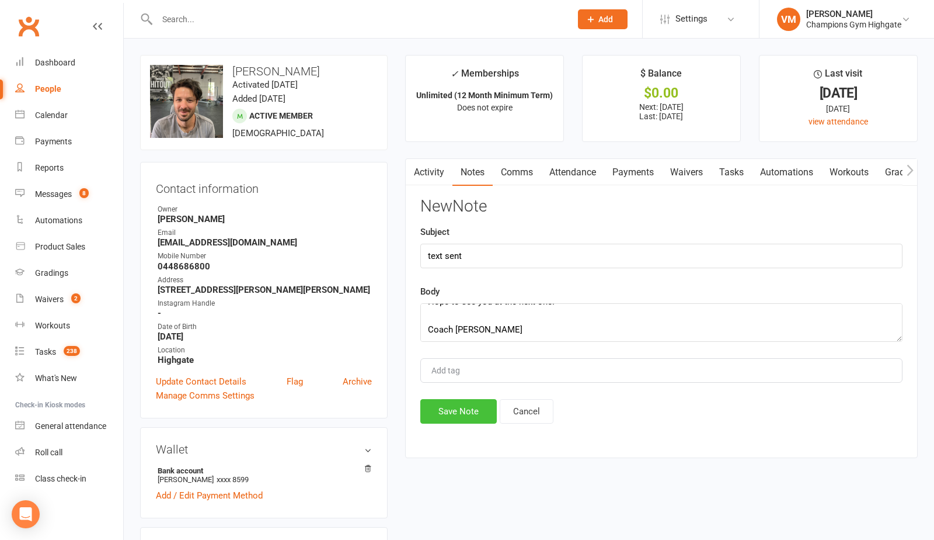
click at [438, 407] on button "Save Note" at bounding box center [458, 411] width 77 height 25
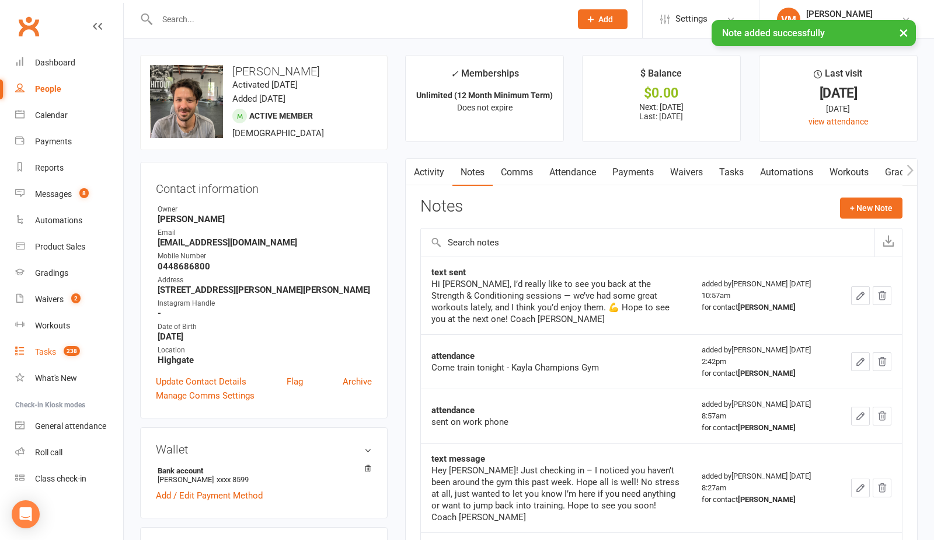
click at [57, 350] on link "Tasks 238" at bounding box center [69, 352] width 108 height 26
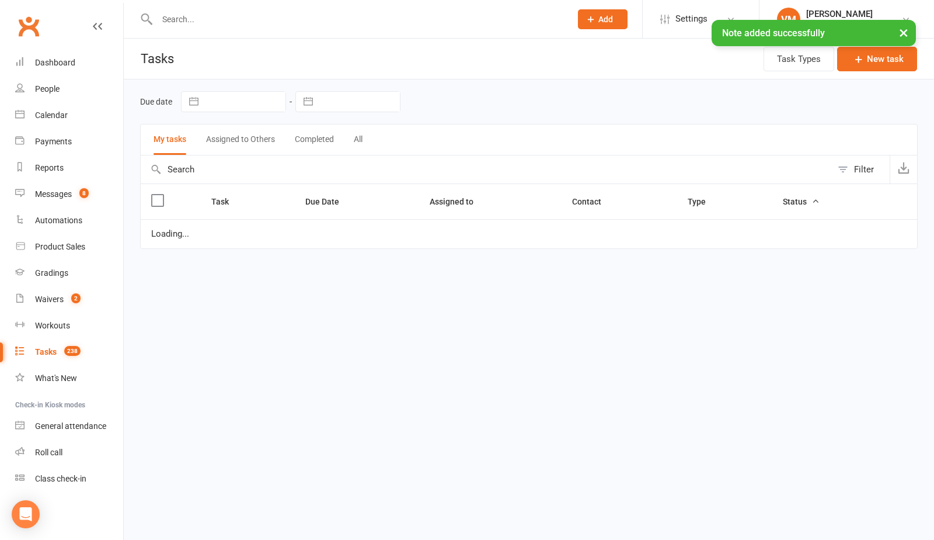
select select "waiting"
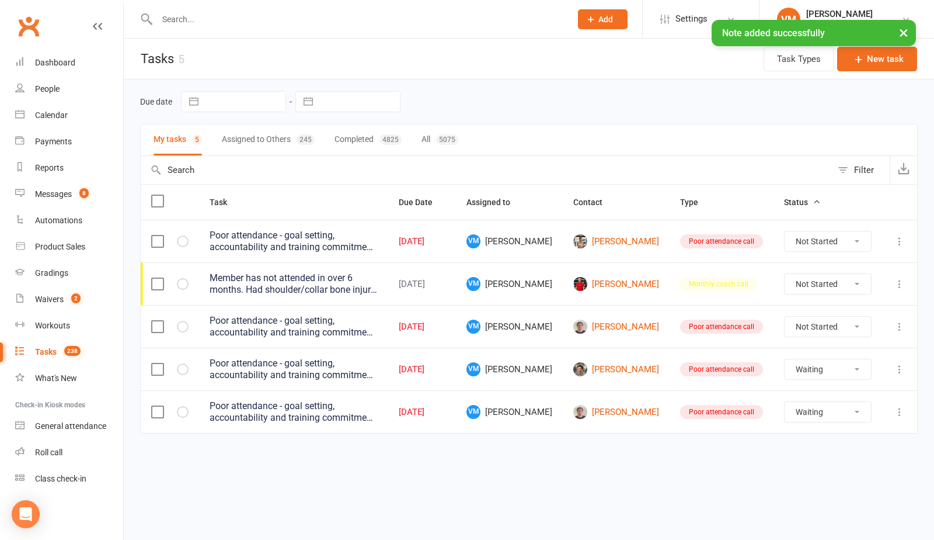
click at [825, 367] on select "Not Started In Progress Waiting Complete" at bounding box center [828, 369] width 86 height 20
select select "waiting"
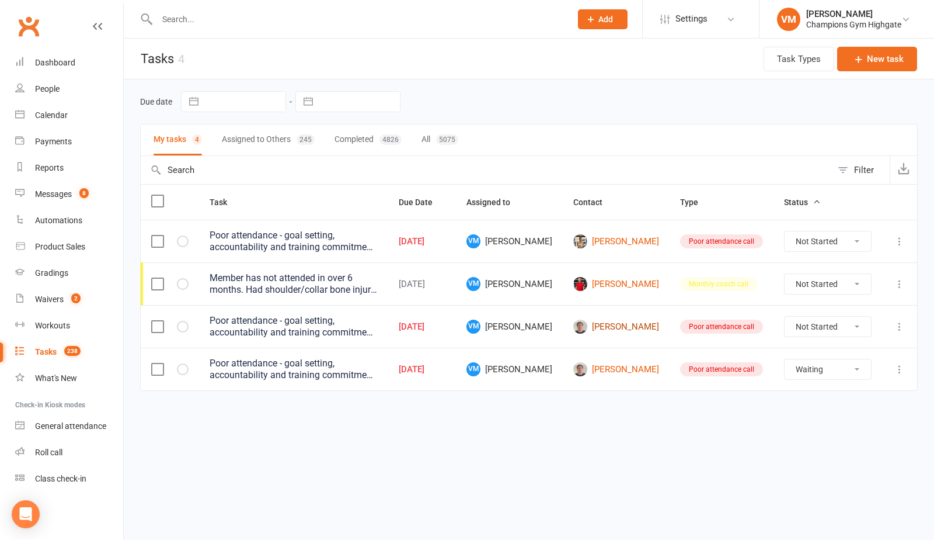
click at [648, 326] on link "[PERSON_NAME]" at bounding box center [617, 326] width 86 height 14
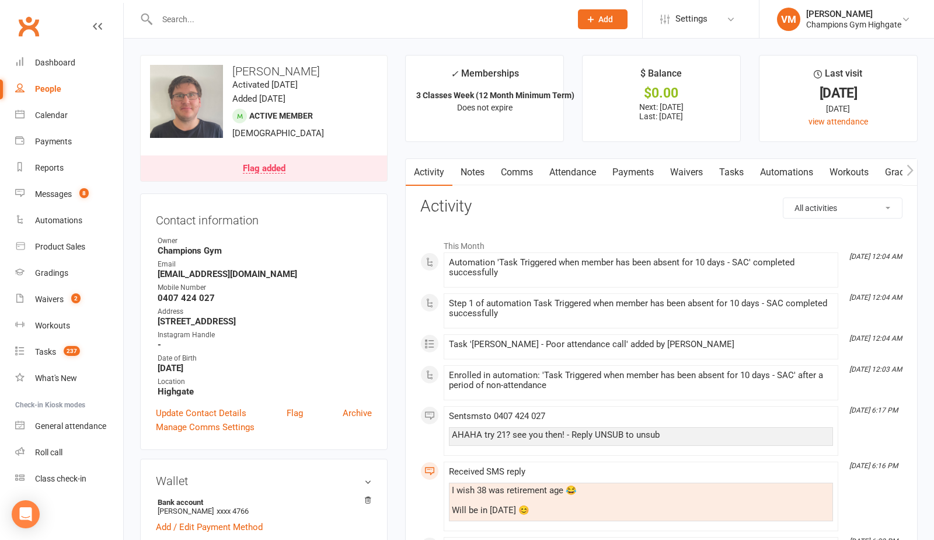
click at [474, 171] on link "Notes" at bounding box center [473, 172] width 40 height 27
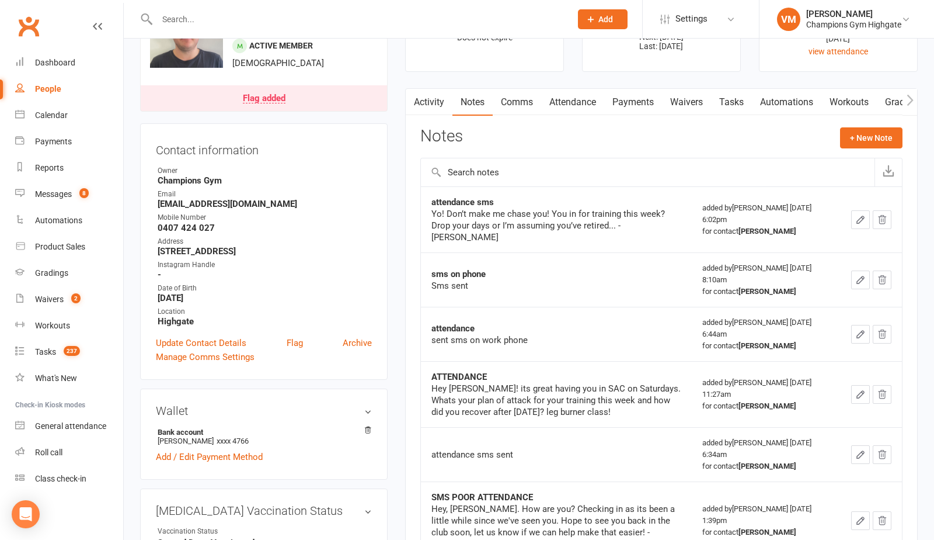
scroll to position [19, 0]
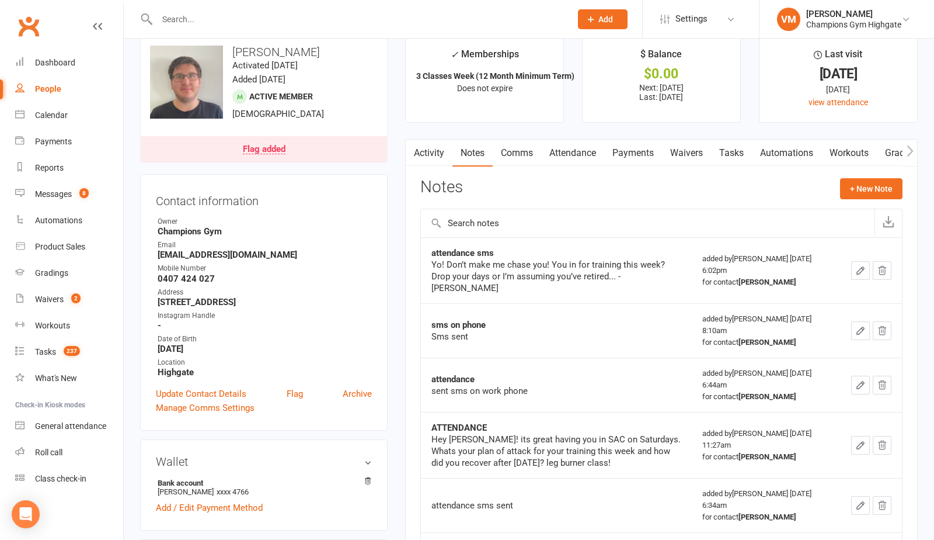
click at [517, 154] on link "Comms" at bounding box center [517, 153] width 48 height 27
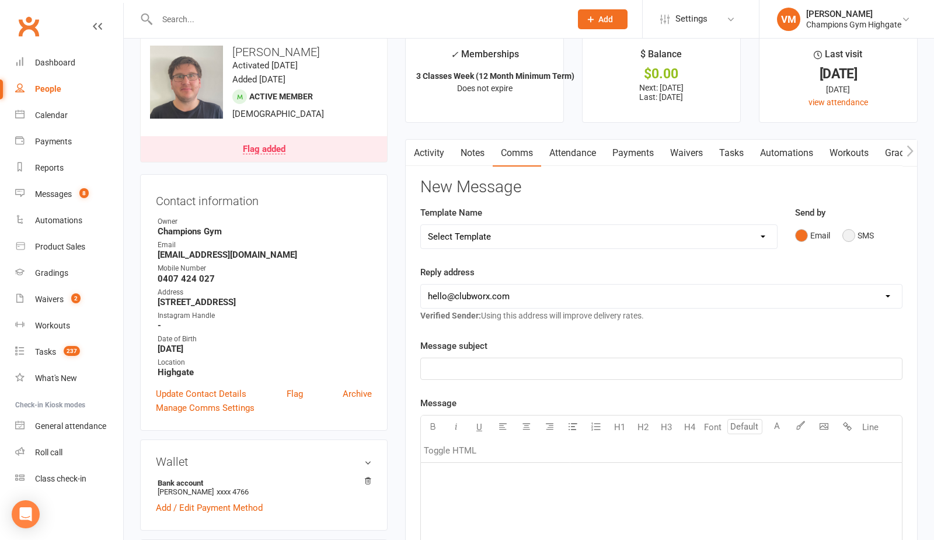
click at [844, 231] on button "SMS" at bounding box center [859, 235] width 32 height 22
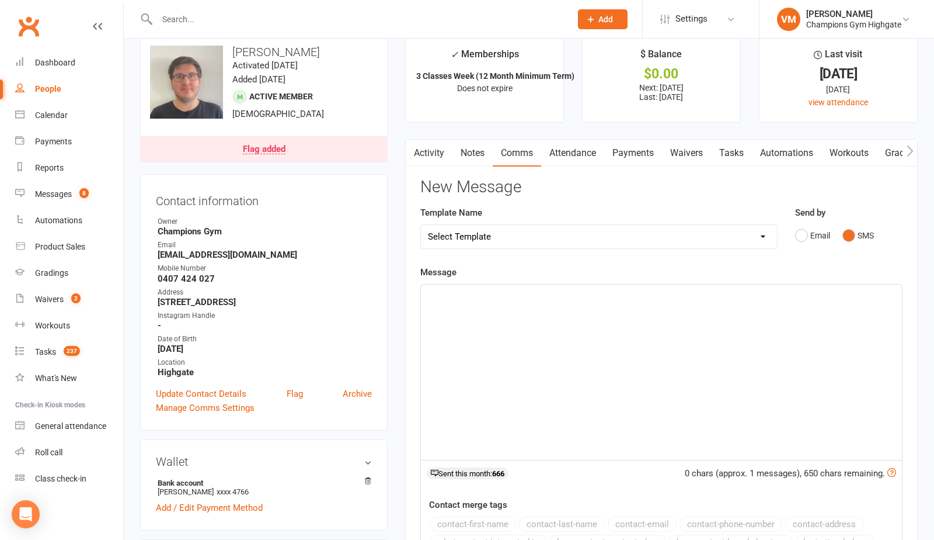
click at [499, 297] on p "﻿" at bounding box center [661, 295] width 467 height 14
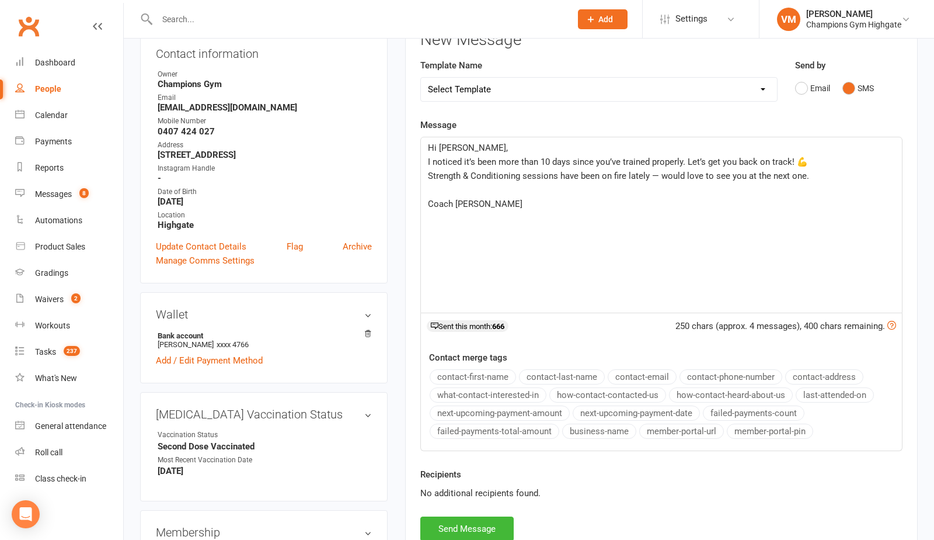
scroll to position [281, 0]
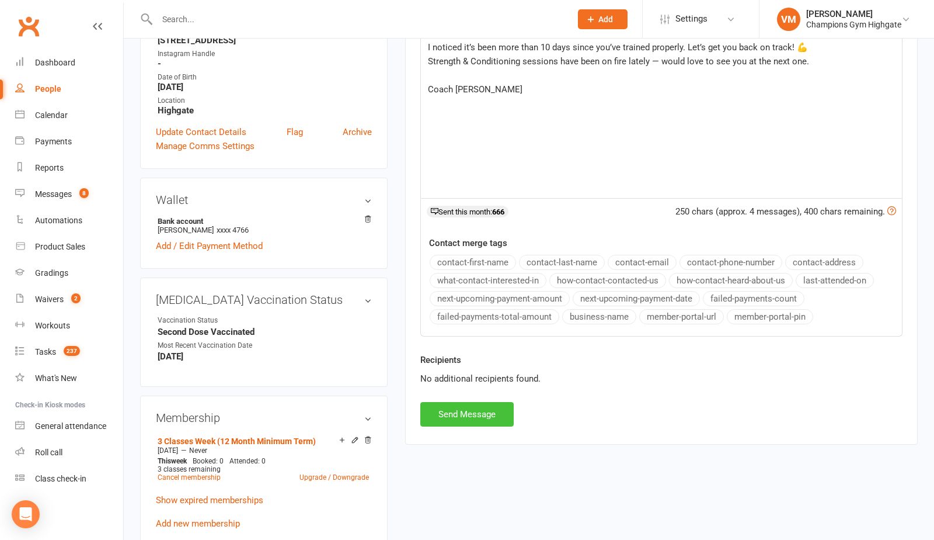
click at [472, 415] on button "Send Message" at bounding box center [466, 414] width 93 height 25
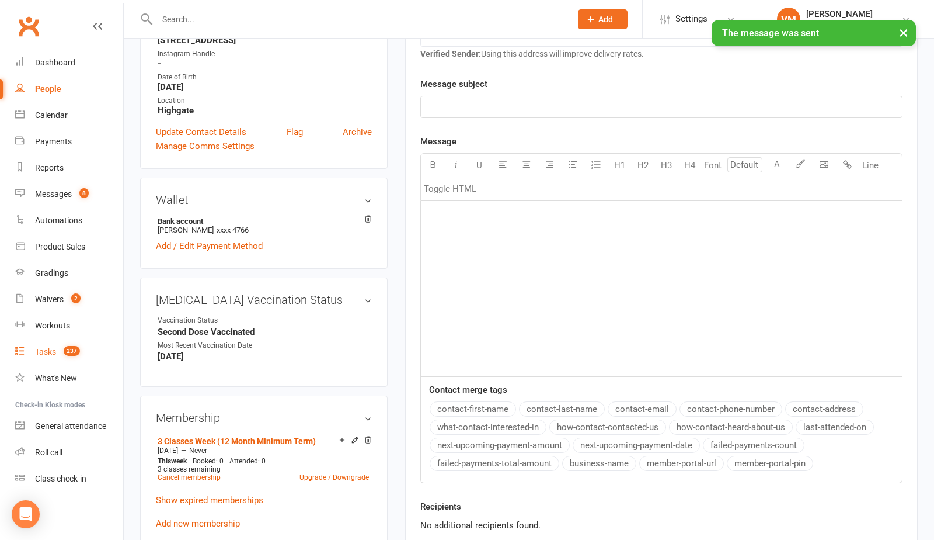
click at [52, 349] on div "Tasks" at bounding box center [45, 351] width 21 height 9
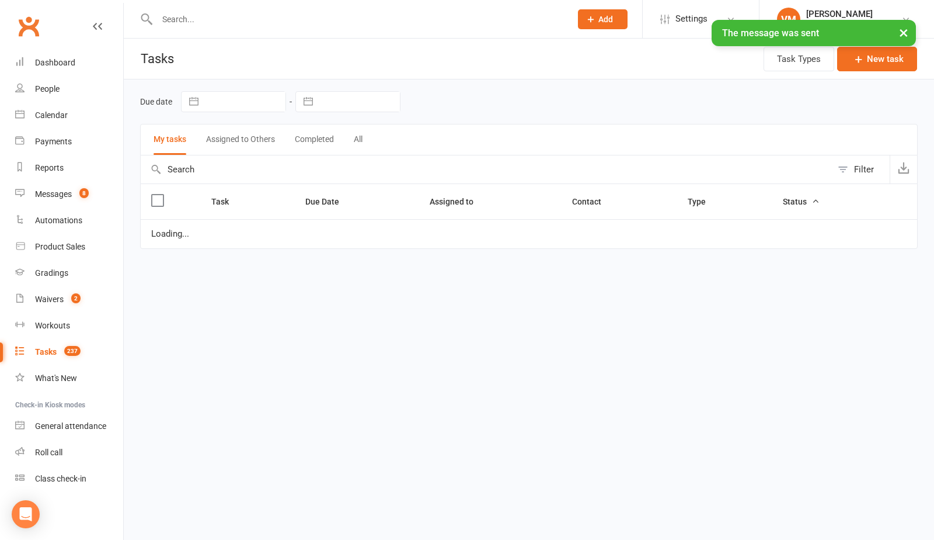
select select "waiting"
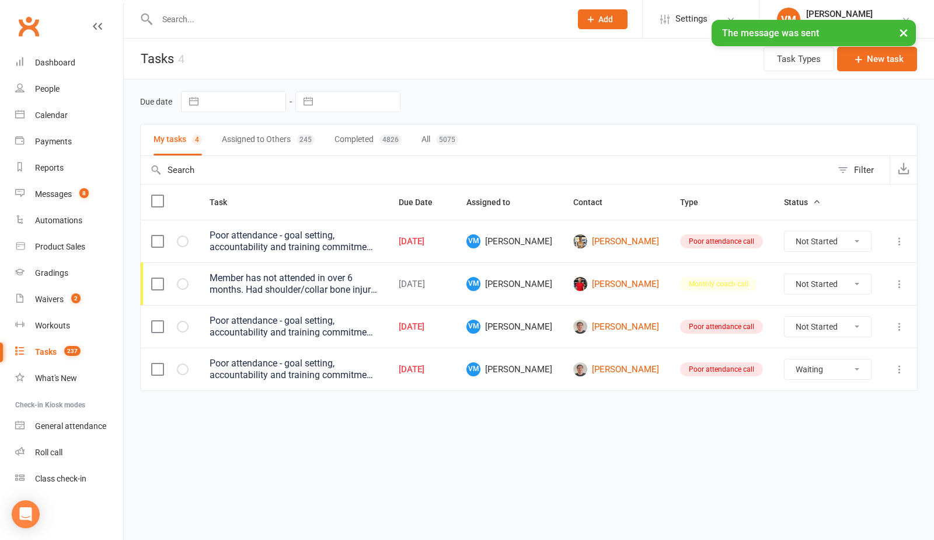
click at [824, 334] on select "Not Started In Progress Waiting Complete" at bounding box center [828, 327] width 86 height 20
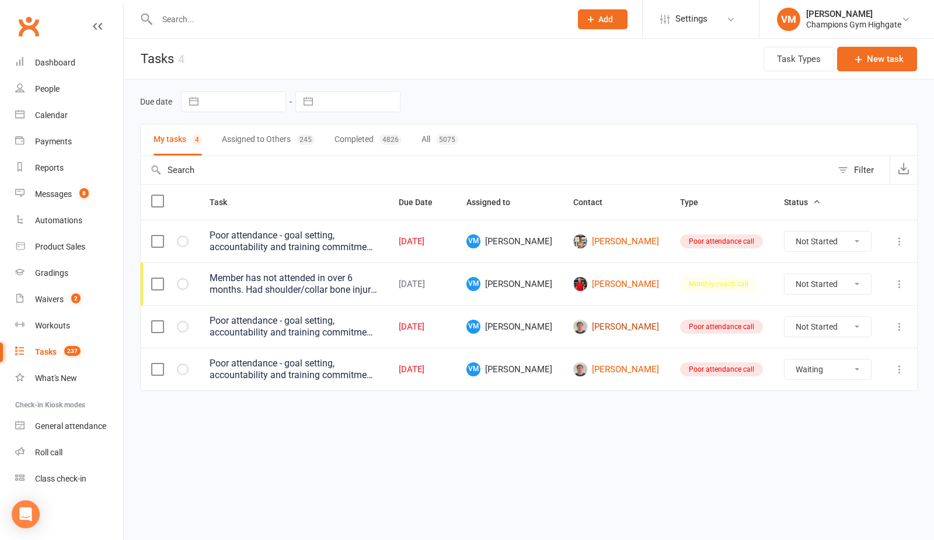
click at [642, 325] on link "[PERSON_NAME]" at bounding box center [617, 326] width 86 height 14
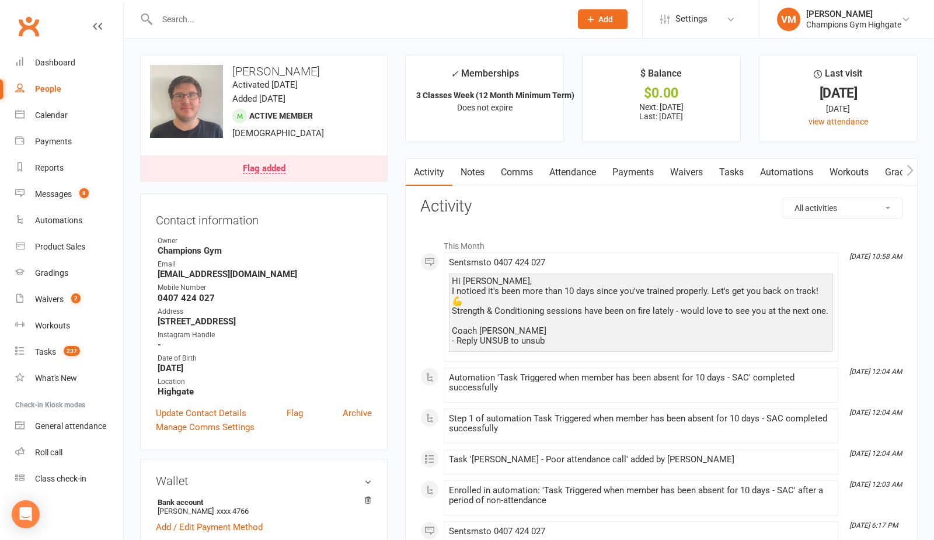
click at [477, 172] on link "Notes" at bounding box center [473, 172] width 40 height 27
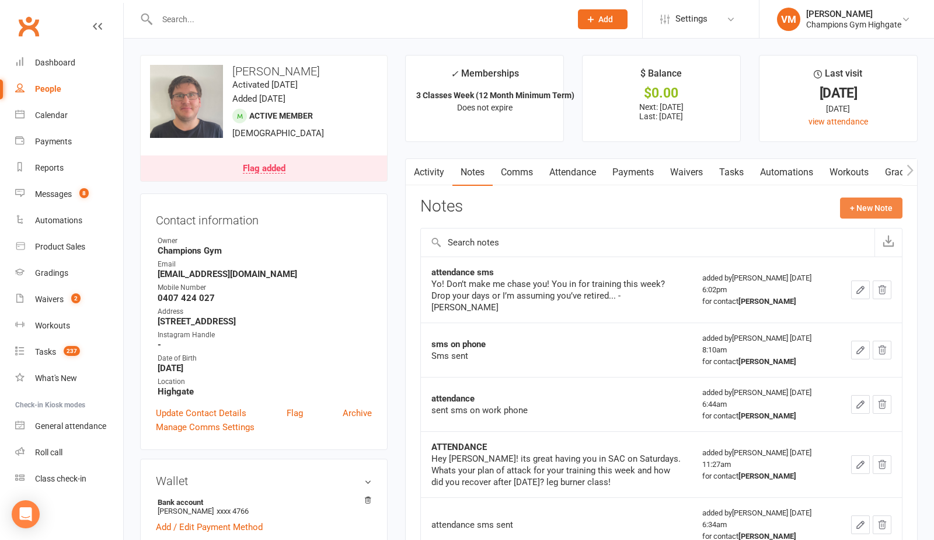
click at [874, 212] on button "+ New Note" at bounding box center [871, 207] width 62 height 21
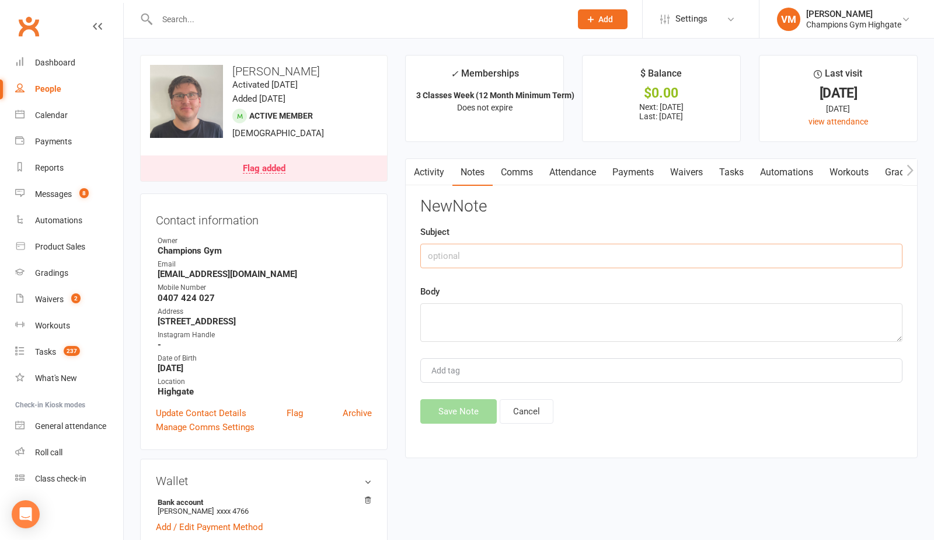
click at [486, 256] on input "text" at bounding box center [661, 256] width 482 height 25
type input "text sent"
click at [453, 316] on textarea at bounding box center [661, 322] width 482 height 39
paste textarea "Hi [PERSON_NAME], I noticed it’s been more than 10 days since you’ve trained pr…"
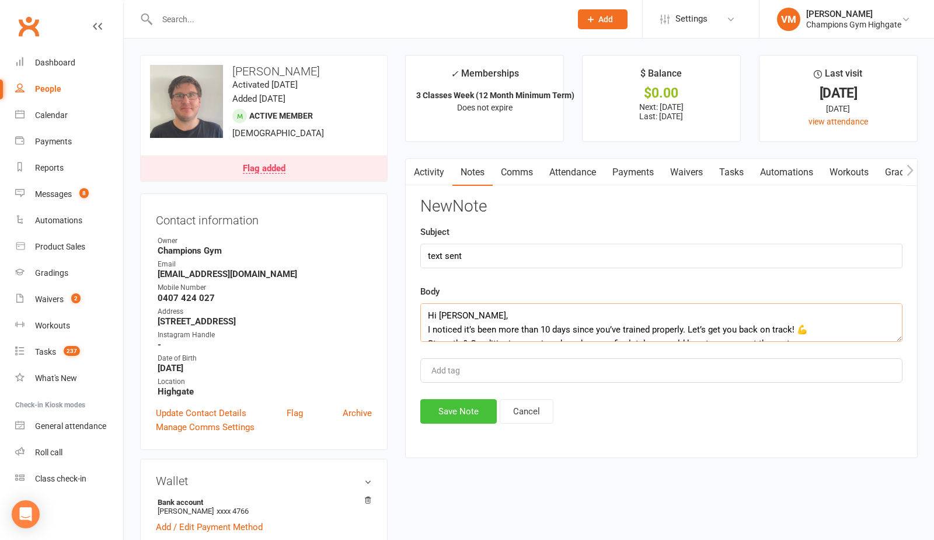
scroll to position [49, 0]
type textarea "Hi [PERSON_NAME], I noticed it’s been more than 10 days since you’ve trained pr…"
click at [462, 407] on button "Save Note" at bounding box center [458, 411] width 77 height 25
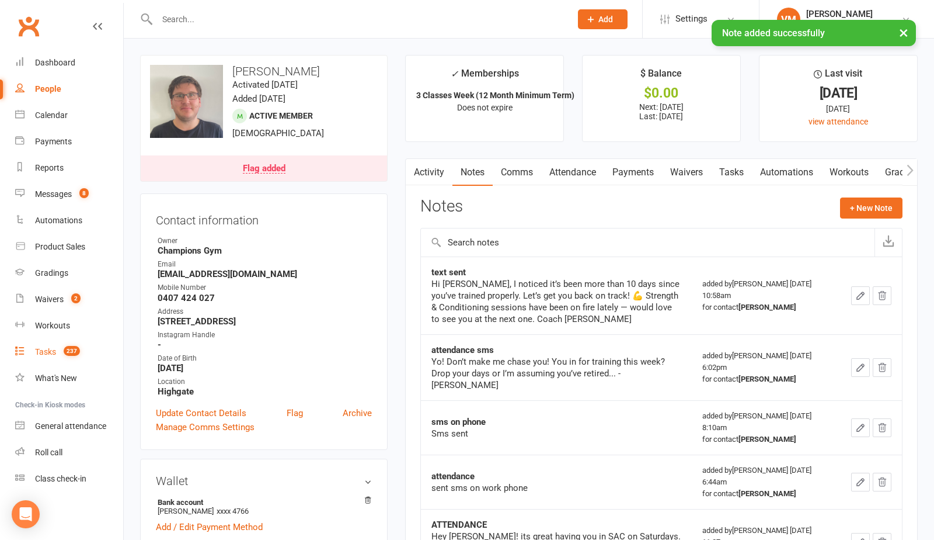
click at [45, 352] on div "Tasks" at bounding box center [45, 351] width 21 height 9
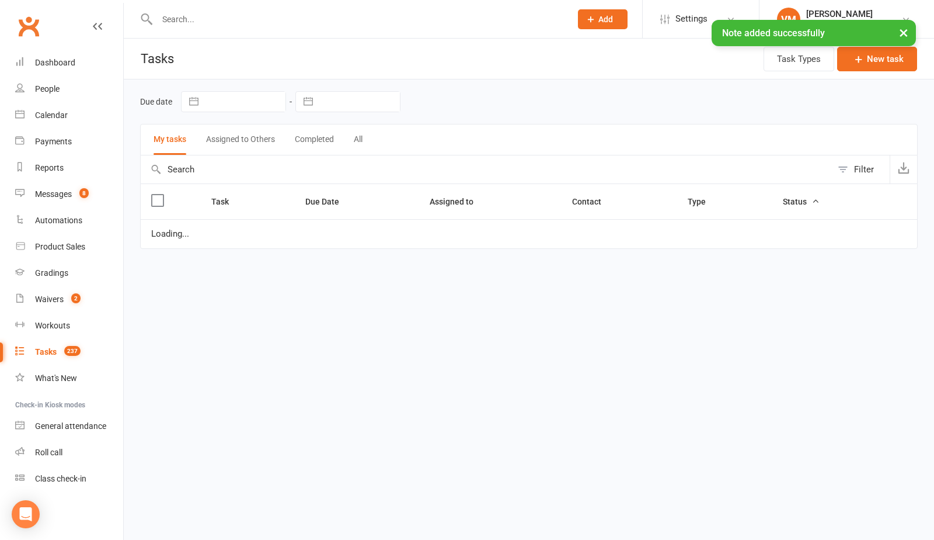
select select "waiting"
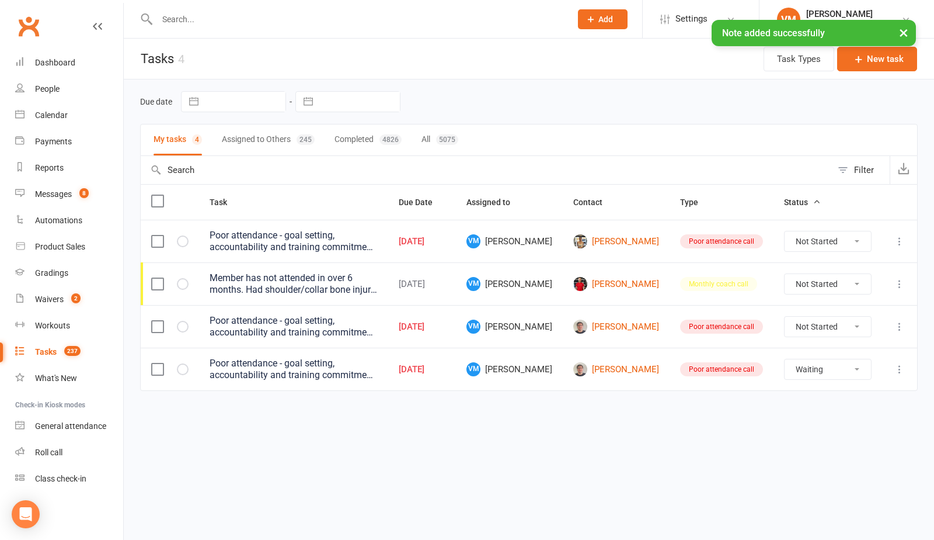
click at [825, 320] on select "Not Started In Progress Waiting Complete" at bounding box center [828, 327] width 86 height 20
select select "unstarted"
click at [848, 325] on select "Not Started In Progress Waiting Complete" at bounding box center [828, 327] width 86 height 20
select select "waiting"
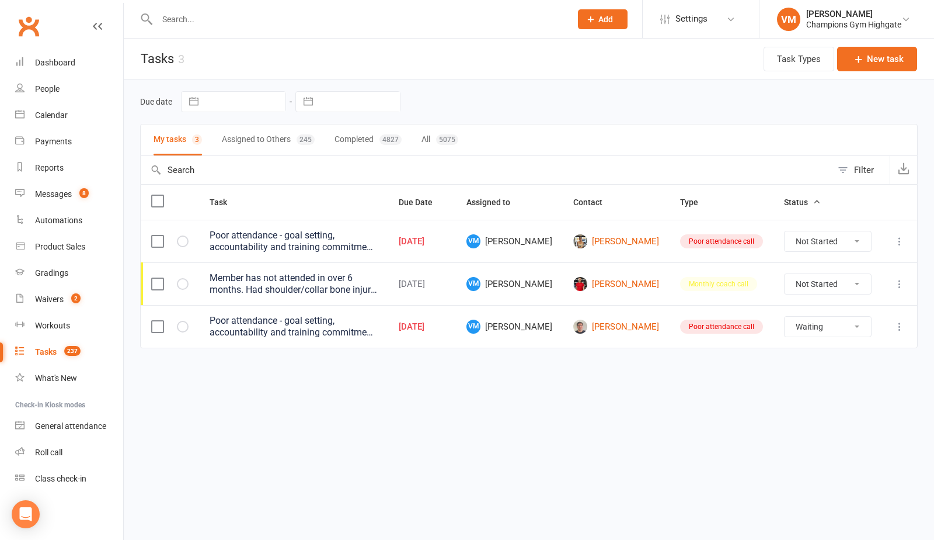
click at [839, 319] on select "Not Started In Progress Waiting Complete" at bounding box center [828, 327] width 86 height 20
select select "waiting"
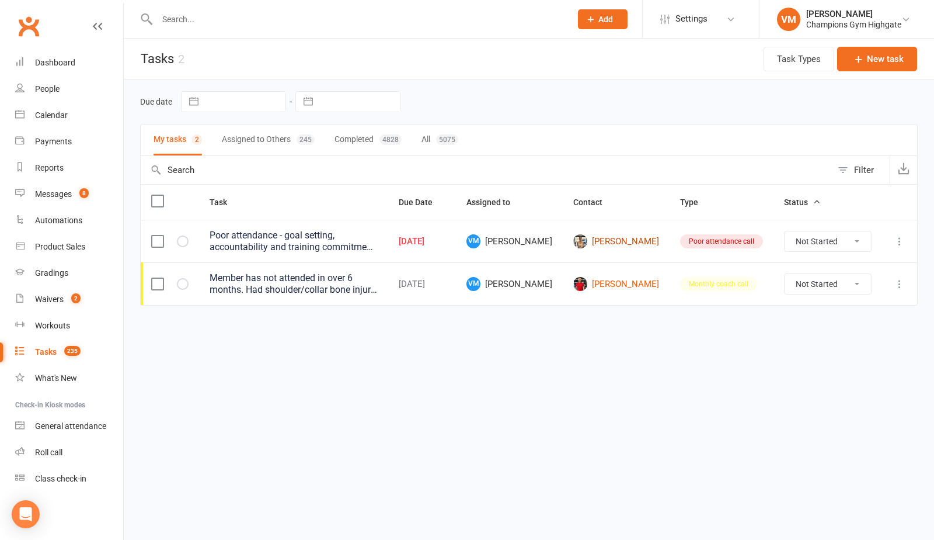
click at [645, 245] on link "[PERSON_NAME]" at bounding box center [617, 241] width 86 height 14
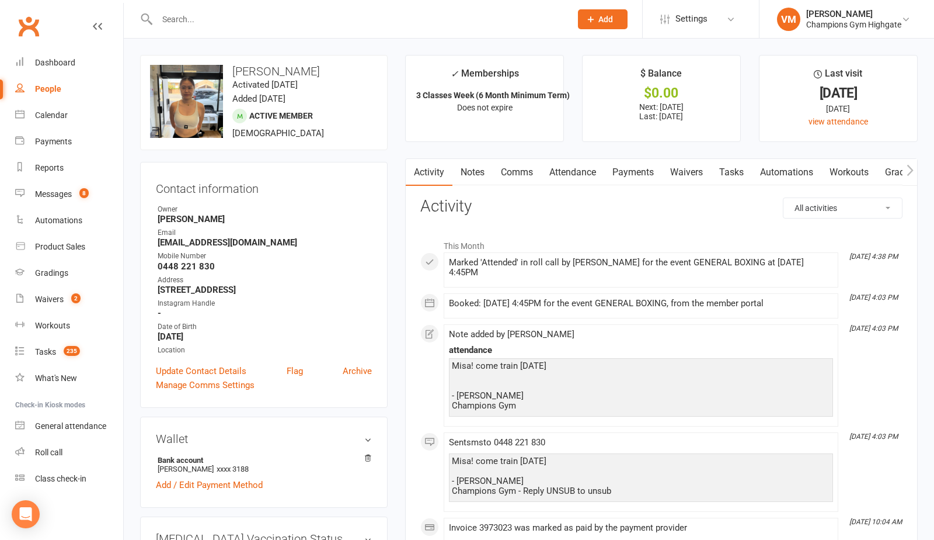
click at [522, 172] on link "Comms" at bounding box center [517, 172] width 48 height 27
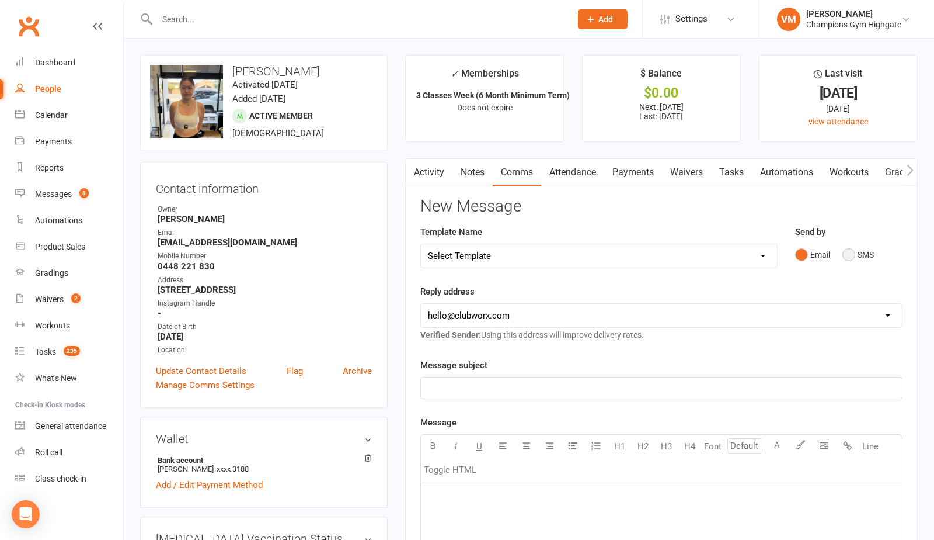
click at [854, 255] on button "SMS" at bounding box center [859, 255] width 32 height 22
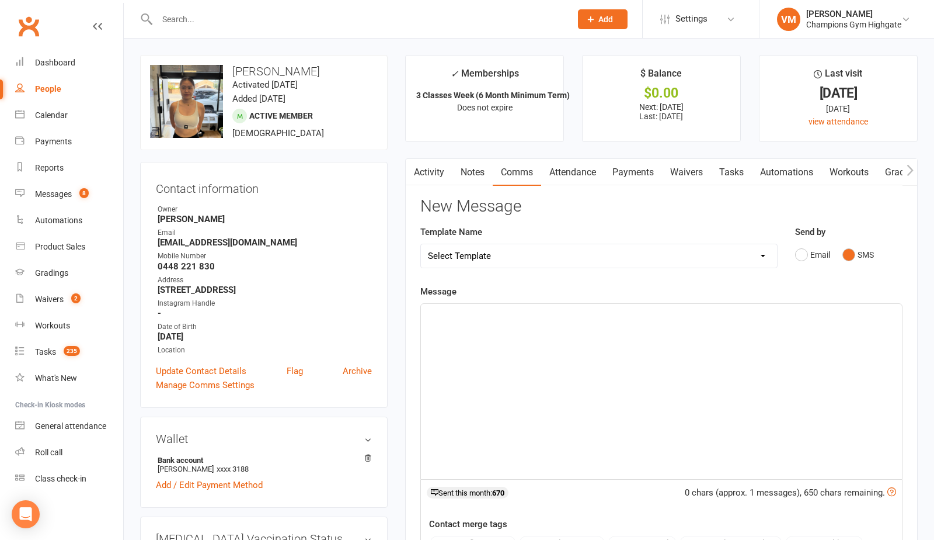
click at [483, 169] on link "Notes" at bounding box center [473, 172] width 40 height 27
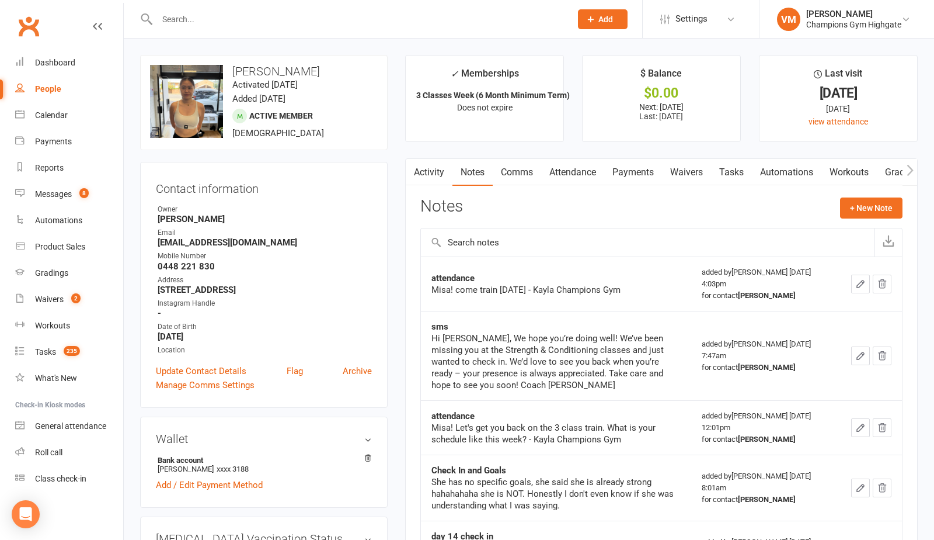
click at [432, 178] on link "Activity" at bounding box center [429, 172] width 47 height 27
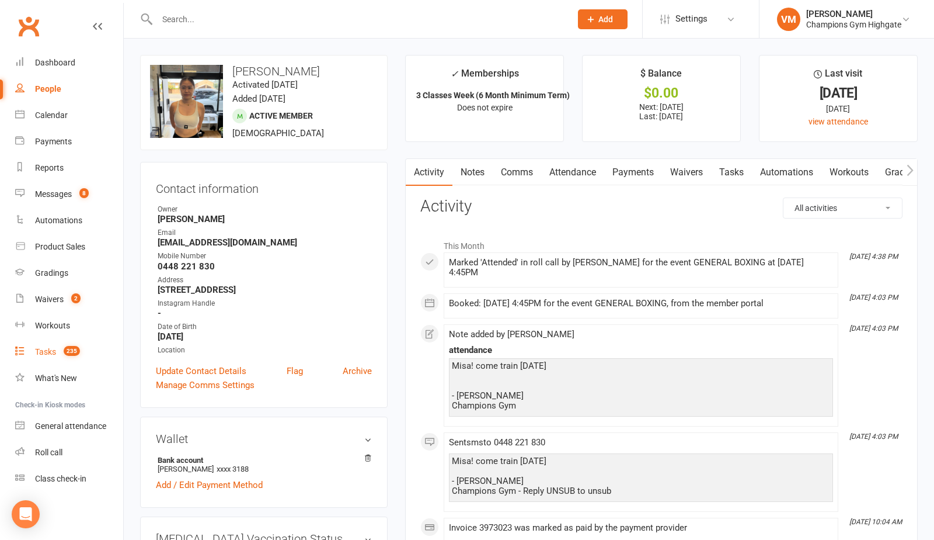
click at [46, 350] on div "Tasks" at bounding box center [45, 351] width 21 height 9
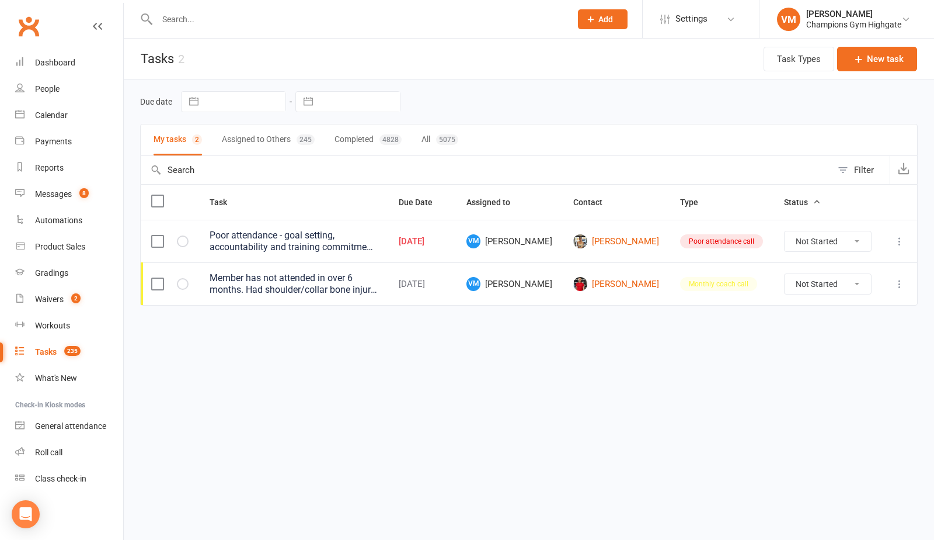
click at [852, 244] on select "Not Started In Progress Waiting Complete" at bounding box center [828, 241] width 86 height 20
select select "unstarted"
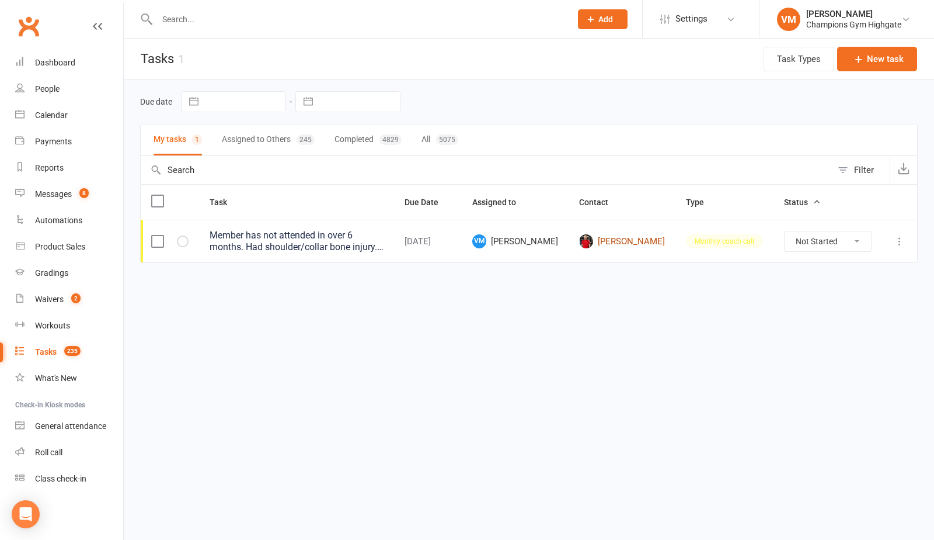
click at [654, 238] on link "[PERSON_NAME]" at bounding box center [622, 241] width 86 height 14
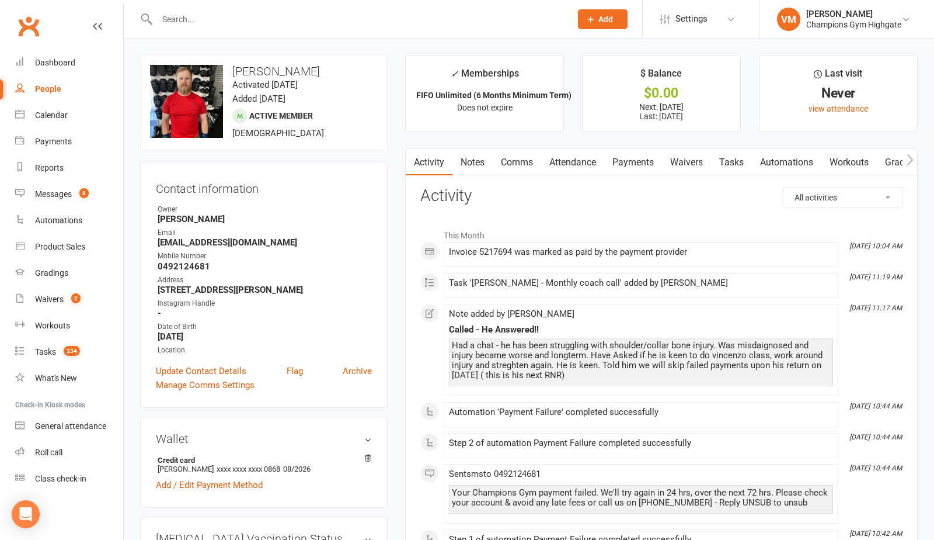
click at [523, 164] on link "Comms" at bounding box center [517, 162] width 48 height 27
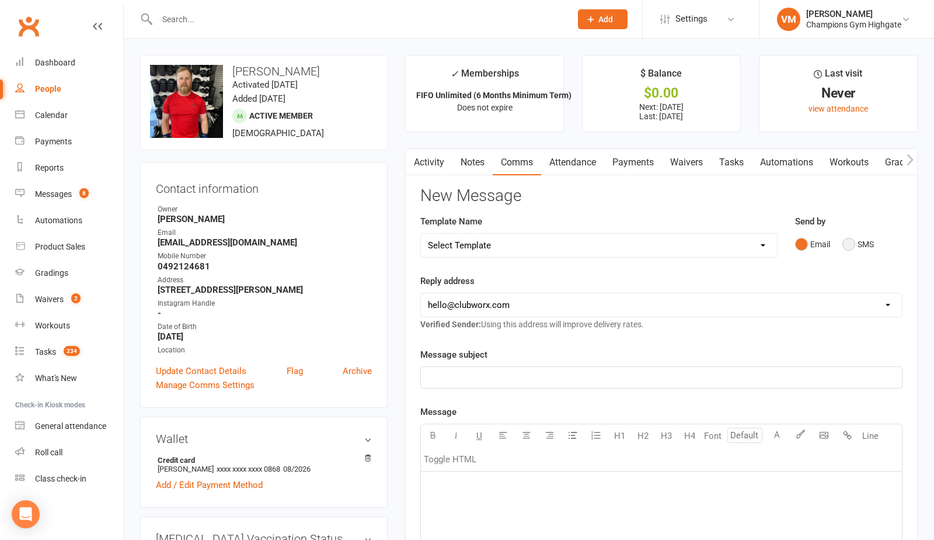
click at [844, 251] on button "SMS" at bounding box center [859, 244] width 32 height 22
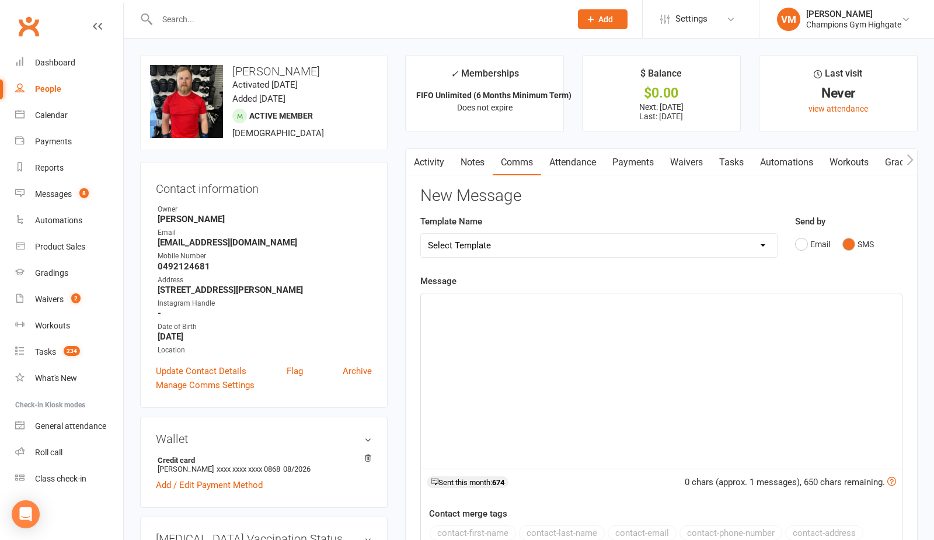
click at [461, 164] on link "Notes" at bounding box center [473, 162] width 40 height 27
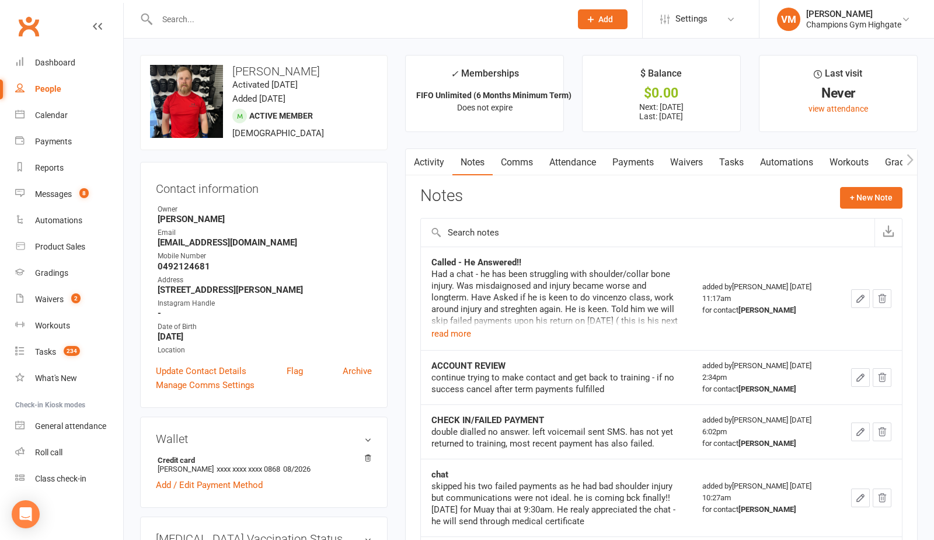
click at [426, 154] on link "Activity" at bounding box center [429, 162] width 47 height 27
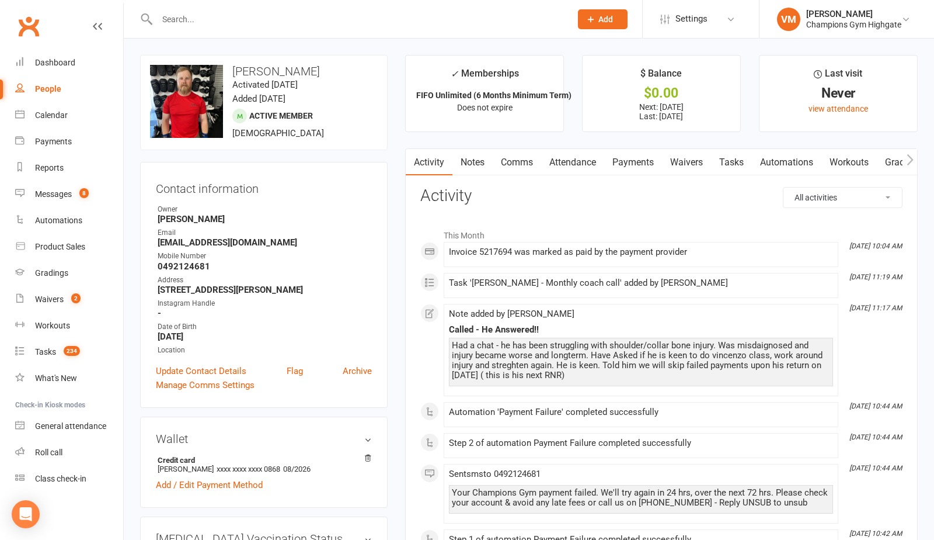
drag, startPoint x: 448, startPoint y: 311, endPoint x: 693, endPoint y: 390, distance: 257.5
click at [693, 391] on li "[DATE] 11:17 AM Note added by [PERSON_NAME] Called - He Answered!! Had a chat -…" at bounding box center [641, 350] width 395 height 92
copy div "Note added by [PERSON_NAME] Called - He Answered!! Had a chat - he has been str…"
click at [476, 159] on link "Notes" at bounding box center [473, 162] width 40 height 27
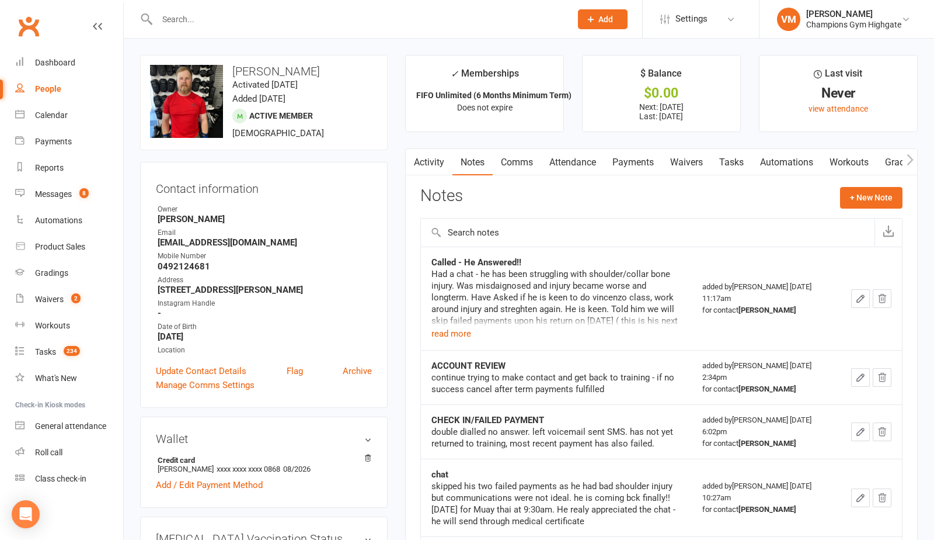
click at [525, 164] on link "Comms" at bounding box center [517, 162] width 48 height 27
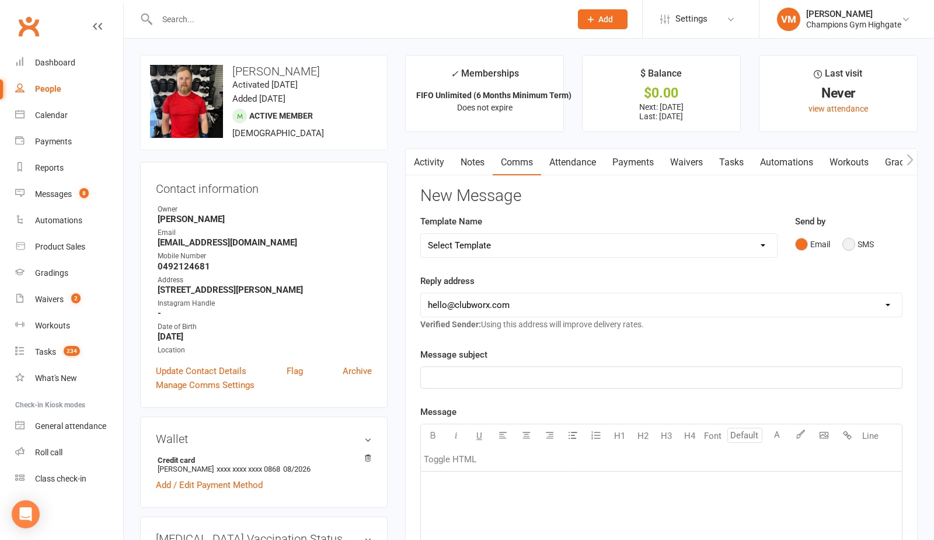
click at [849, 237] on button "SMS" at bounding box center [859, 244] width 32 height 22
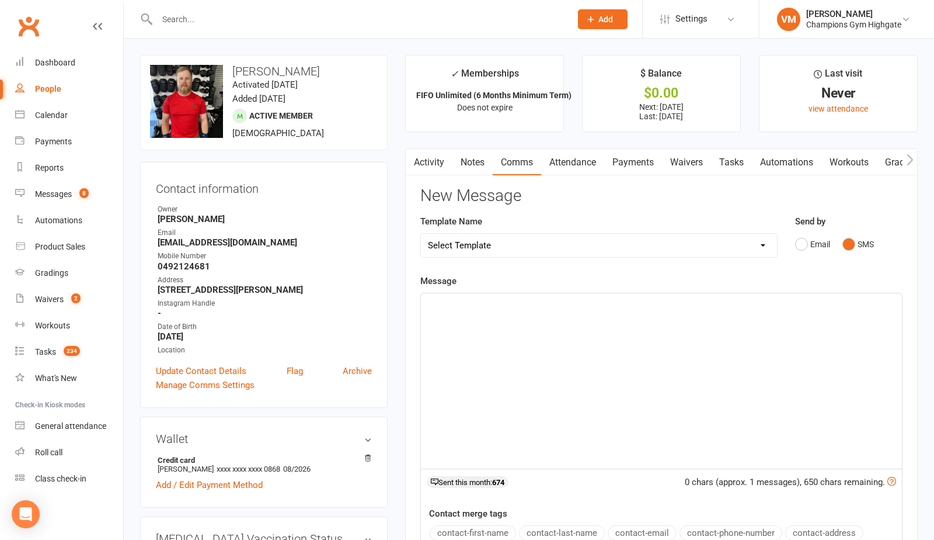
click at [504, 330] on div "﻿" at bounding box center [661, 380] width 481 height 175
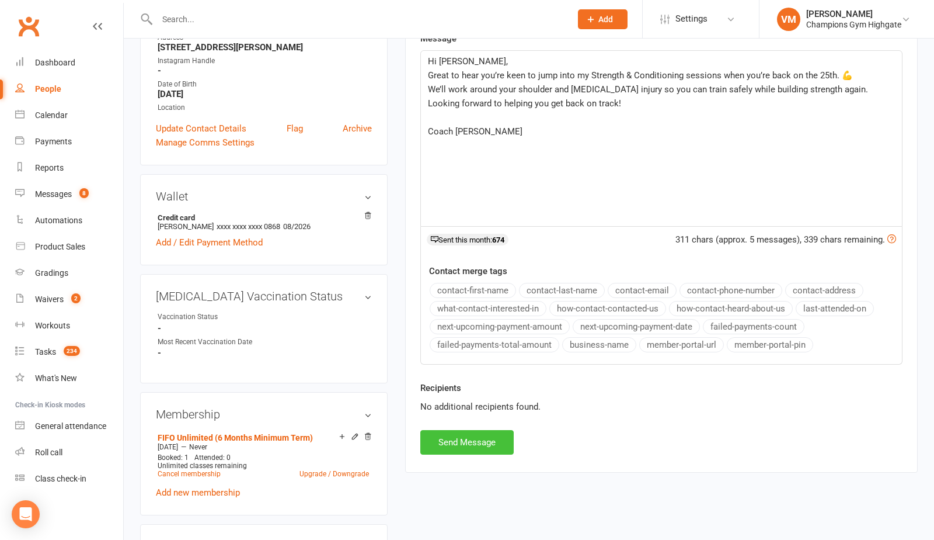
scroll to position [253, 0]
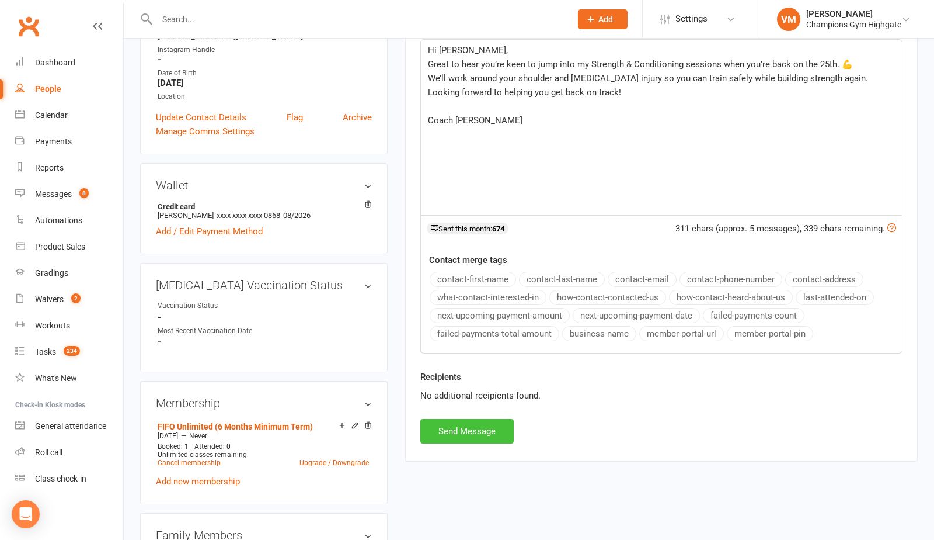
click at [467, 435] on button "Send Message" at bounding box center [466, 431] width 93 height 25
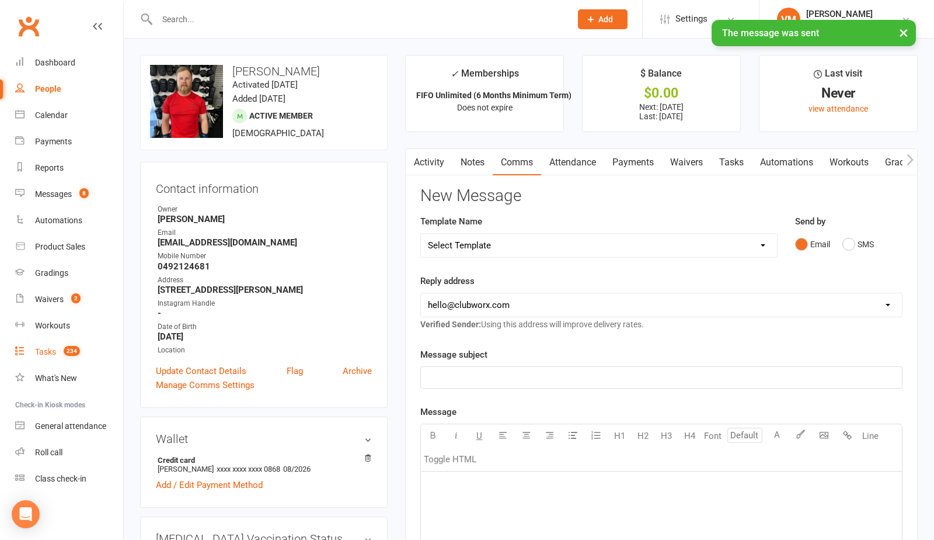
click at [54, 344] on link "Tasks 234" at bounding box center [69, 352] width 108 height 26
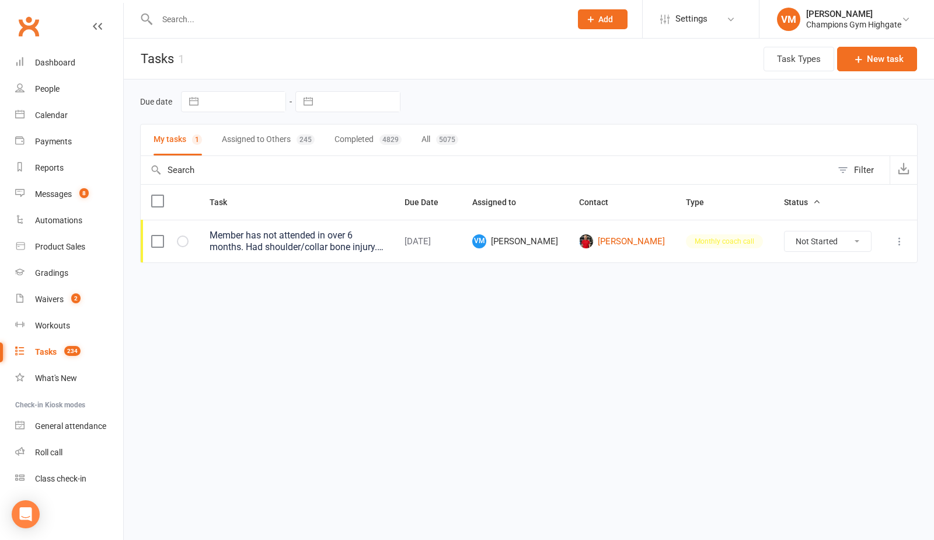
click at [810, 241] on select "Not Started In Progress Waiting Complete" at bounding box center [828, 241] width 86 height 20
click at [651, 239] on link "[PERSON_NAME]" at bounding box center [622, 241] width 86 height 14
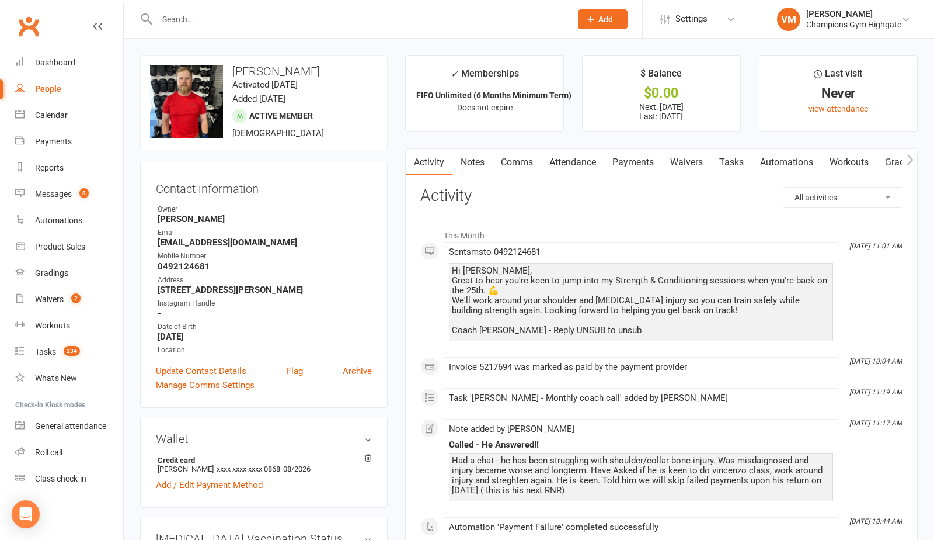
click at [479, 158] on link "Notes" at bounding box center [473, 162] width 40 height 27
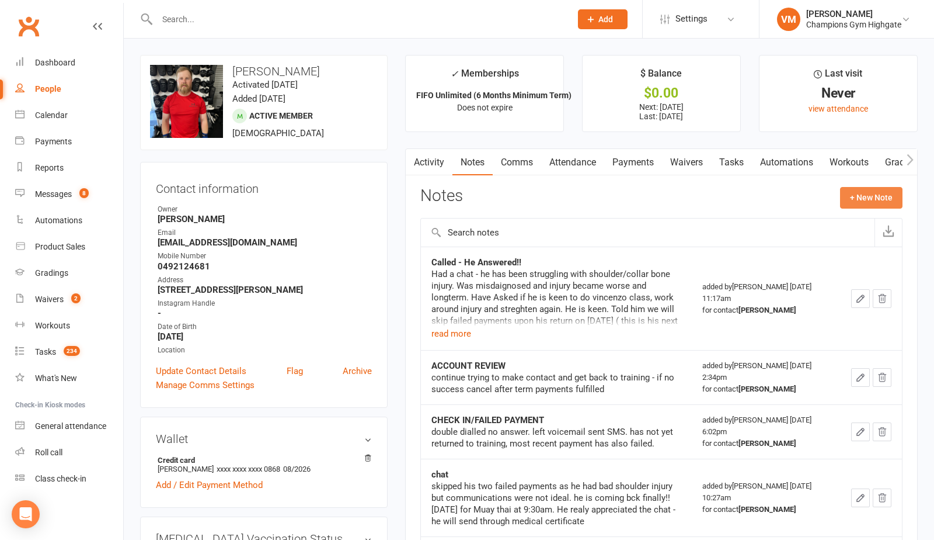
click at [868, 193] on button "+ New Note" at bounding box center [871, 197] width 62 height 21
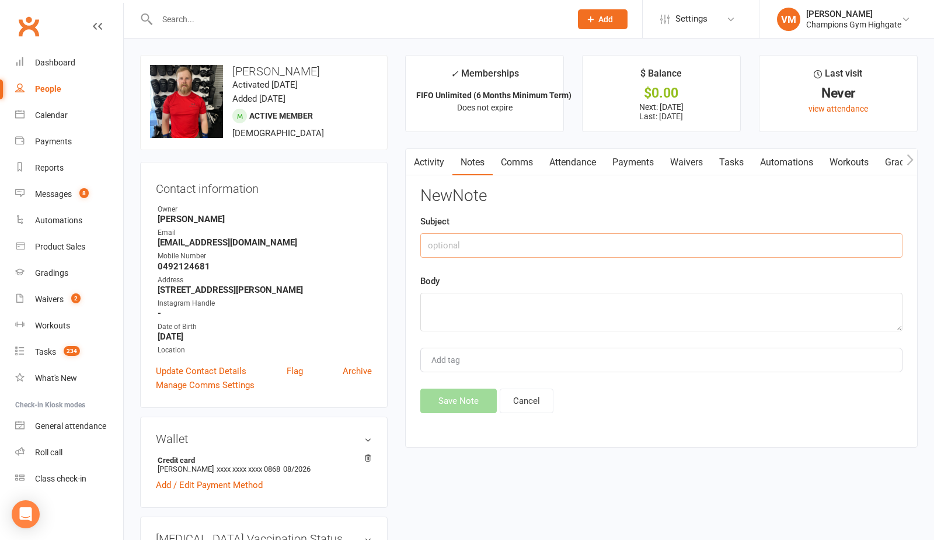
click at [514, 238] on input "text" at bounding box center [661, 245] width 482 height 25
type input "text sent"
click at [463, 311] on textarea at bounding box center [661, 312] width 482 height 39
paste textarea "Hi [PERSON_NAME], Great to hear you’re keen to jump into my Strength & Conditio…"
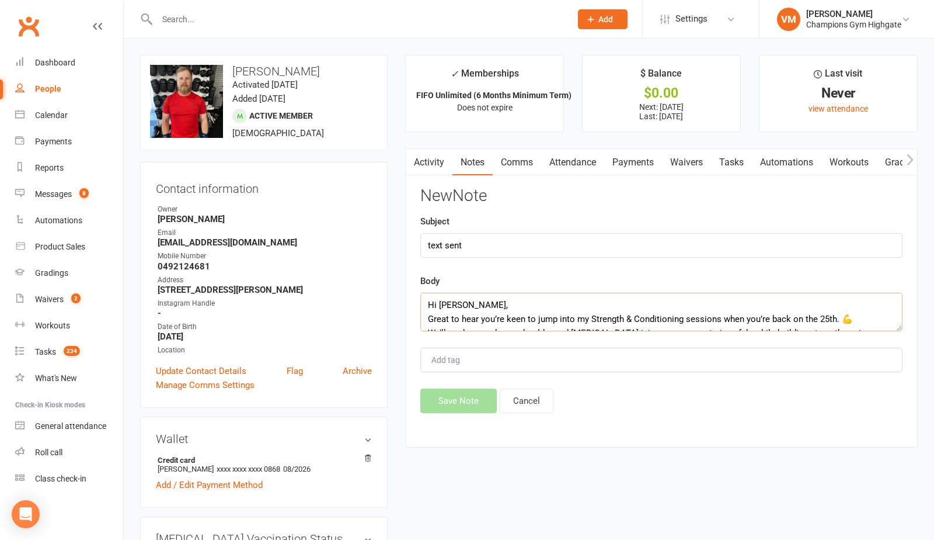
scroll to position [49, 0]
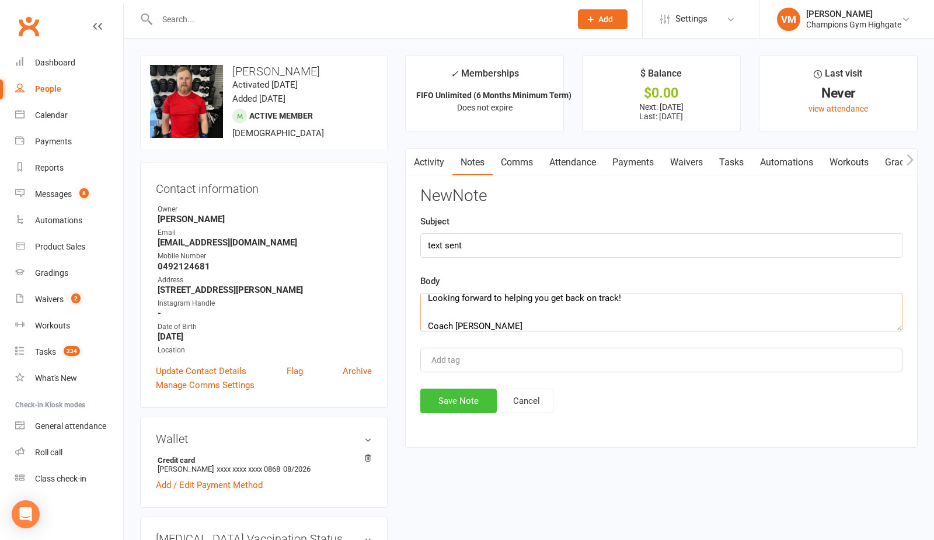
type textarea "Hi [PERSON_NAME], Great to hear you’re keen to jump into my Strength & Conditio…"
click at [461, 402] on button "Save Note" at bounding box center [458, 400] width 77 height 25
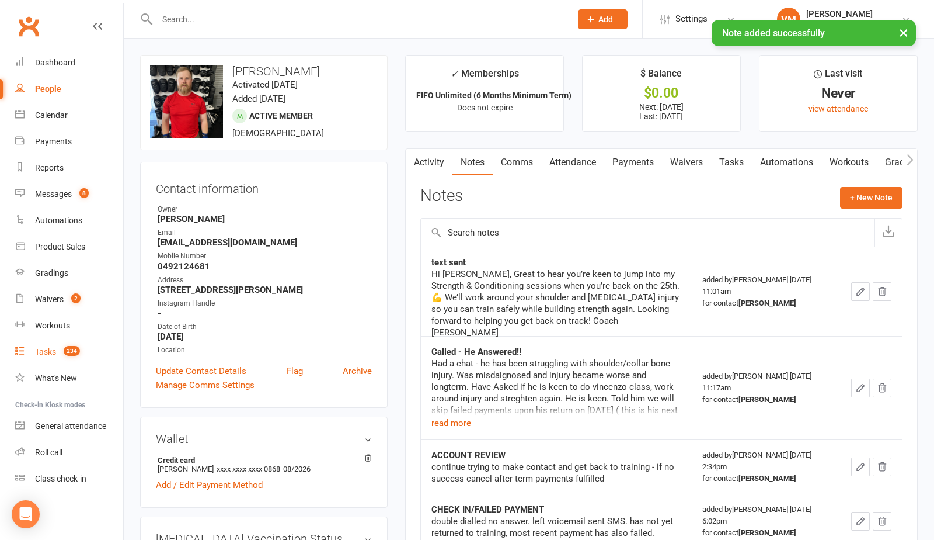
click at [67, 349] on span "234" at bounding box center [72, 351] width 16 height 10
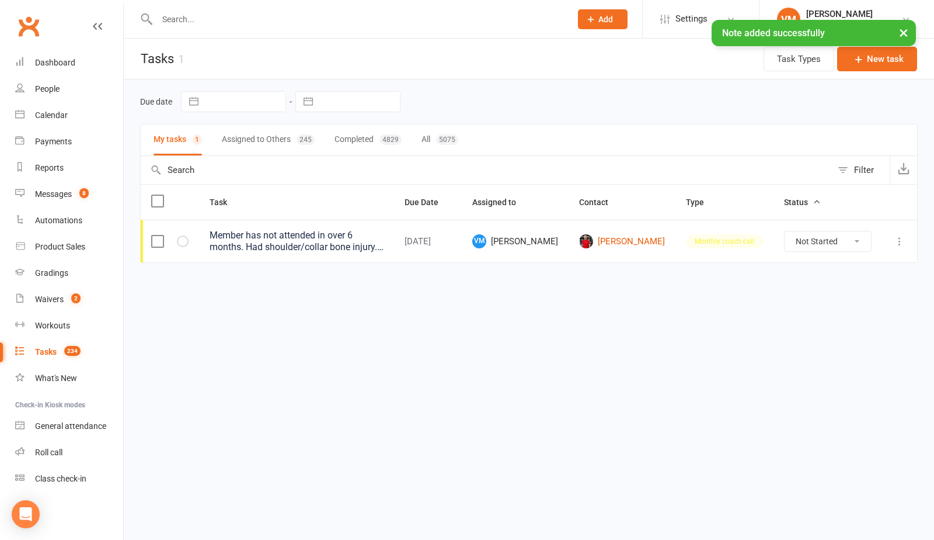
click at [854, 236] on select "Not Started In Progress Waiting Complete" at bounding box center [828, 241] width 86 height 20
select select "unstarted"
